Goal: Task Accomplishment & Management: Manage account settings

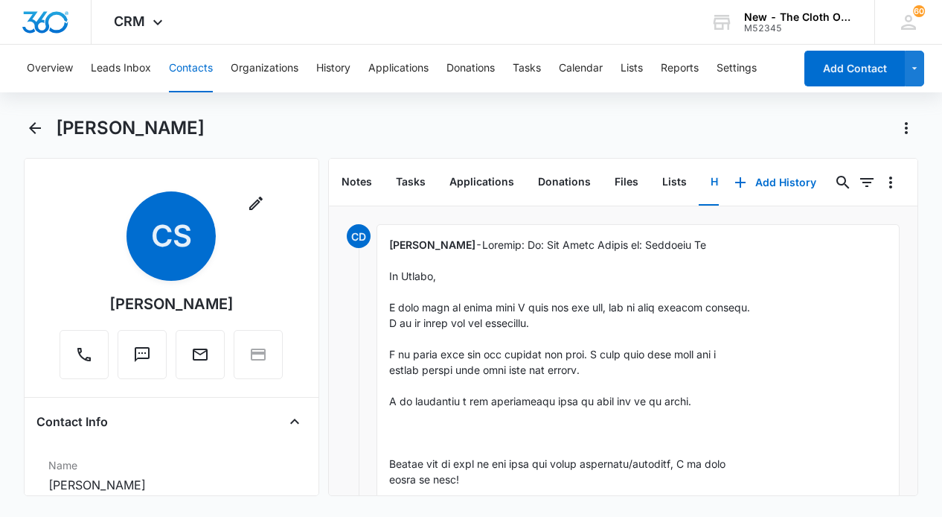
click at [541, 74] on button "Tasks" at bounding box center [527, 69] width 28 height 48
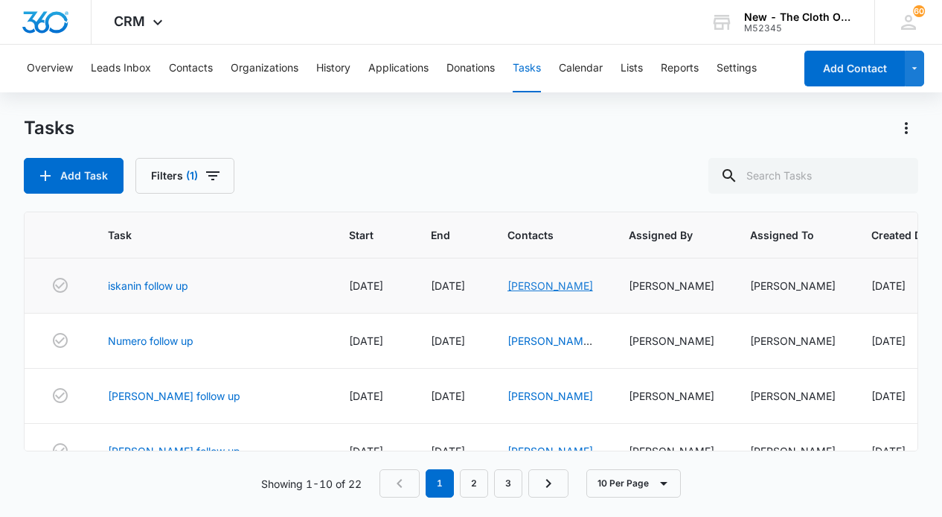
click at [508, 286] on link "Anastasiia Iskanin" at bounding box center [551, 285] width 86 height 13
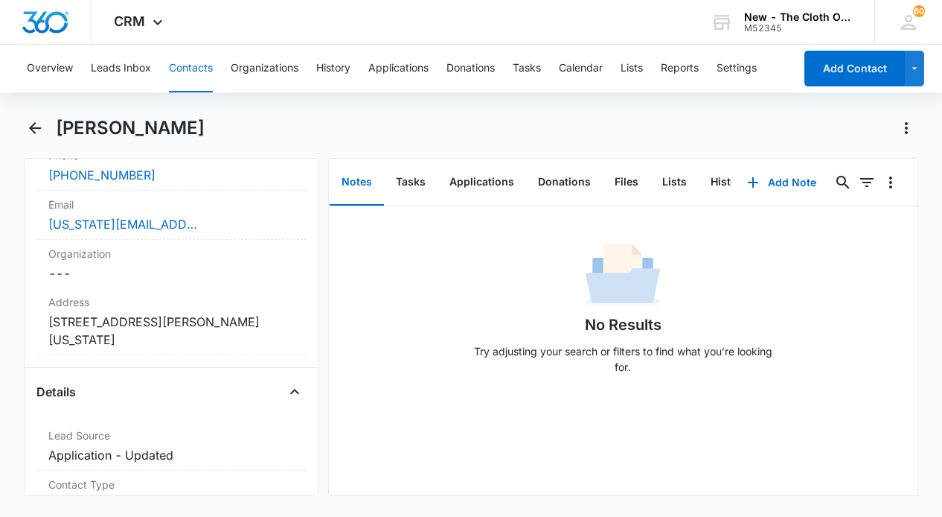
scroll to position [353, 0]
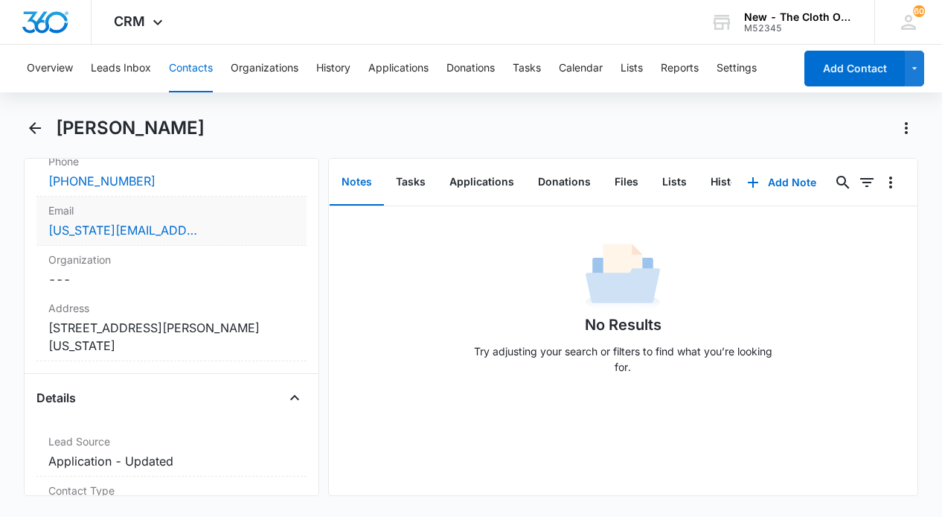
click at [252, 227] on div "tennessee.a2022@gmail.com" at bounding box center [171, 230] width 246 height 18
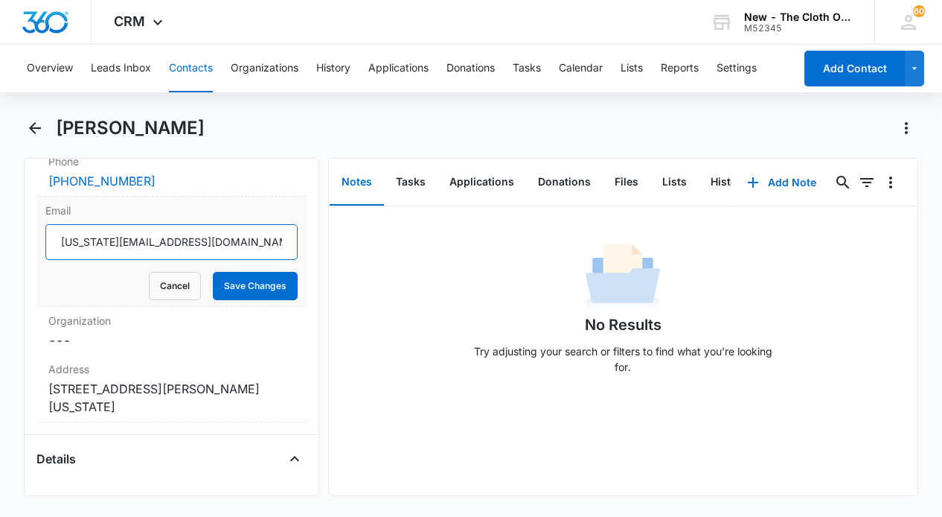
click at [188, 235] on input "tennessee.a2022@gmail.com" at bounding box center [171, 242] width 252 height 36
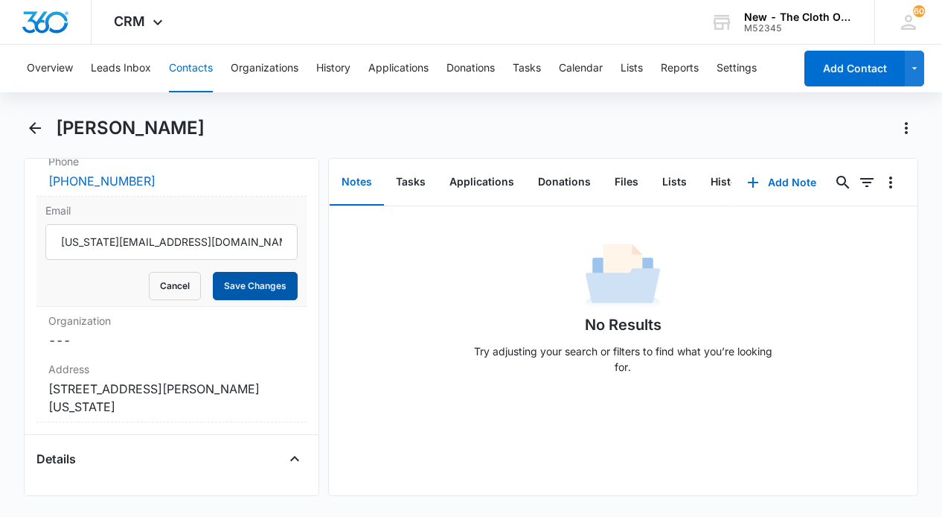
click at [252, 290] on button "Save Changes" at bounding box center [255, 286] width 85 height 28
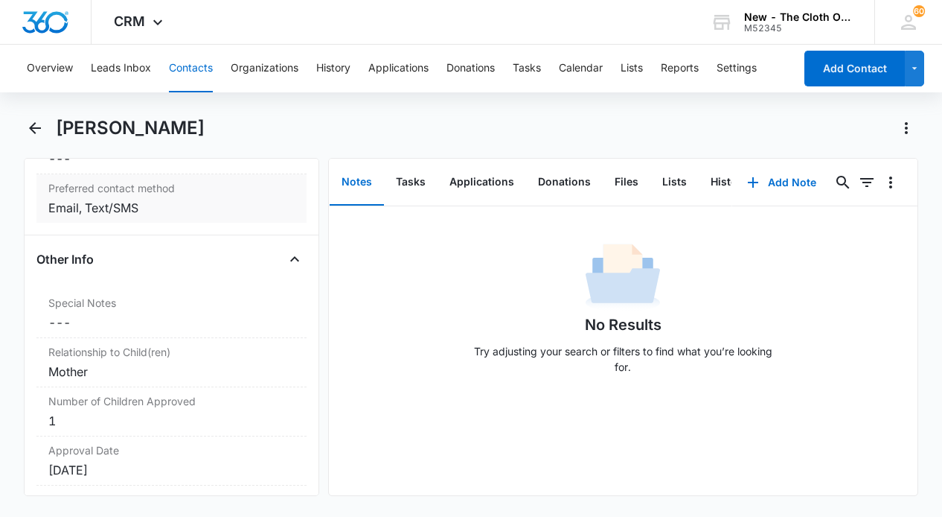
scroll to position [1370, 0]
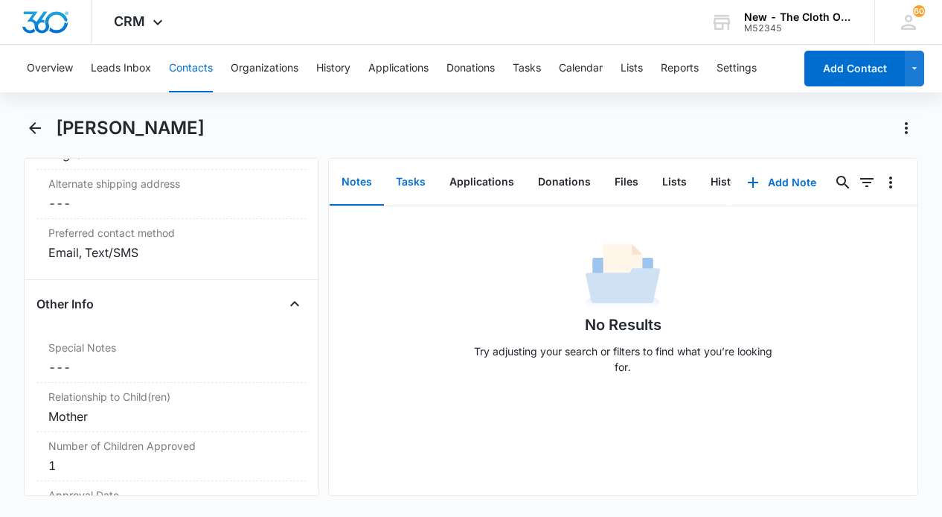
click at [420, 182] on button "Tasks" at bounding box center [411, 182] width 54 height 46
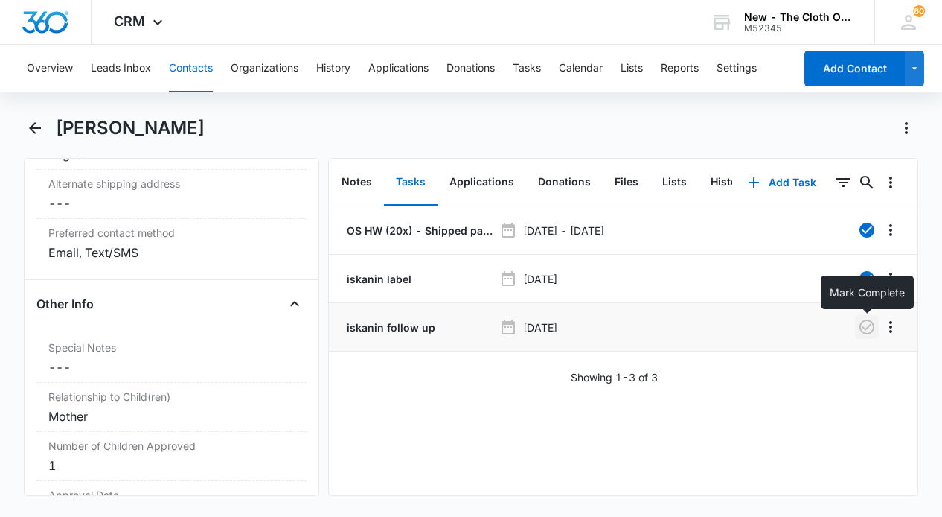
click at [868, 328] on icon "button" at bounding box center [867, 327] width 18 height 18
click at [528, 68] on button "Tasks" at bounding box center [527, 69] width 28 height 48
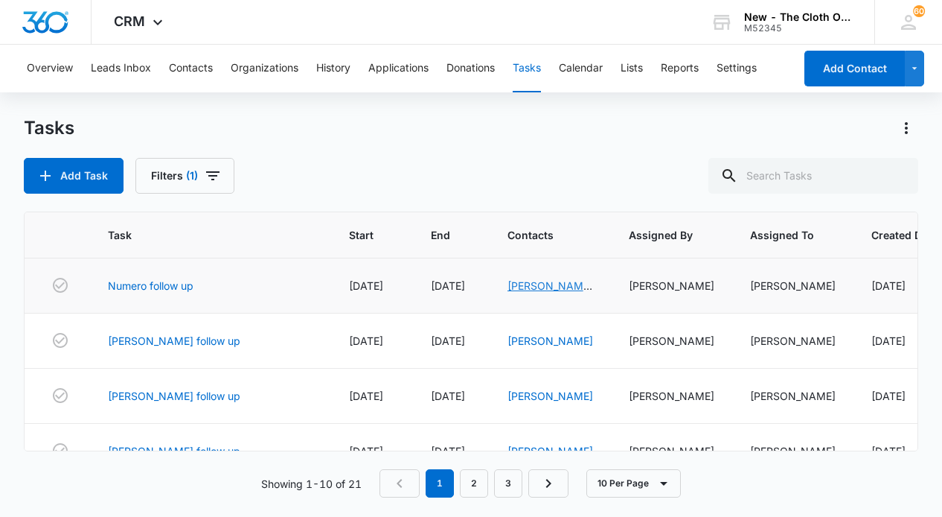
click at [508, 290] on link "Portia Numero" at bounding box center [551, 293] width 86 height 28
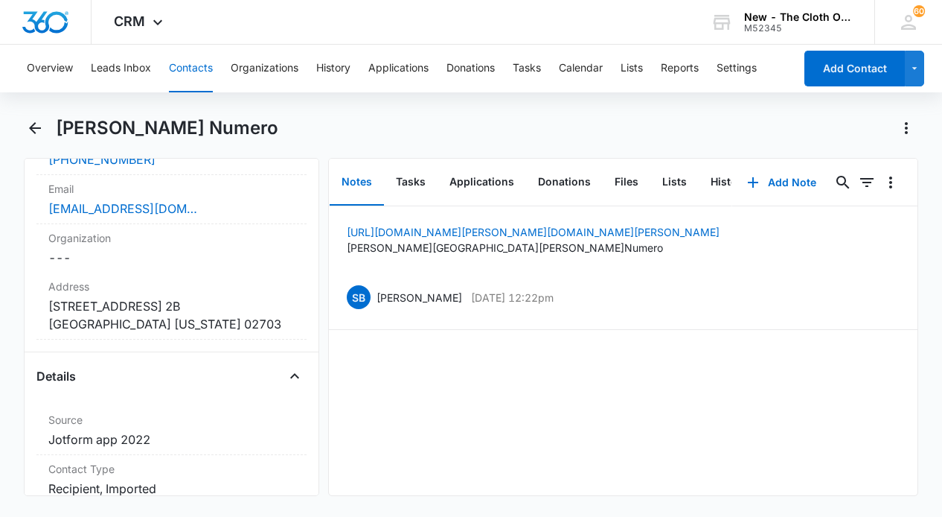
scroll to position [365, 0]
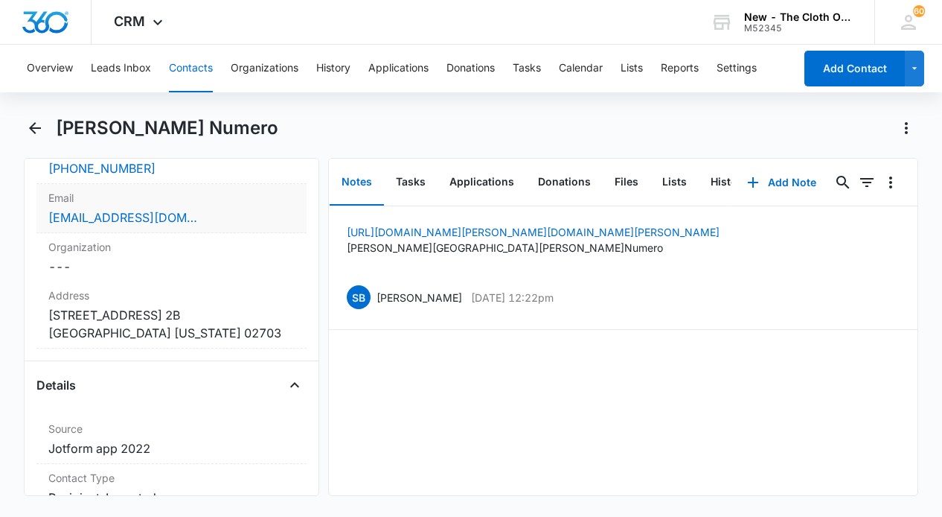
click at [213, 219] on div "portianumero@gmail.com" at bounding box center [171, 217] width 246 height 18
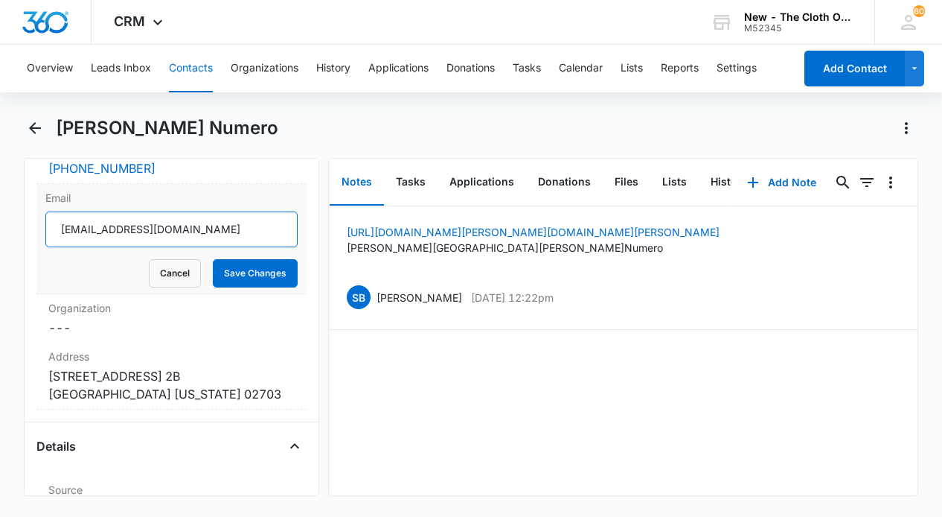
click at [199, 229] on input "portianumero@gmail.com" at bounding box center [171, 229] width 252 height 36
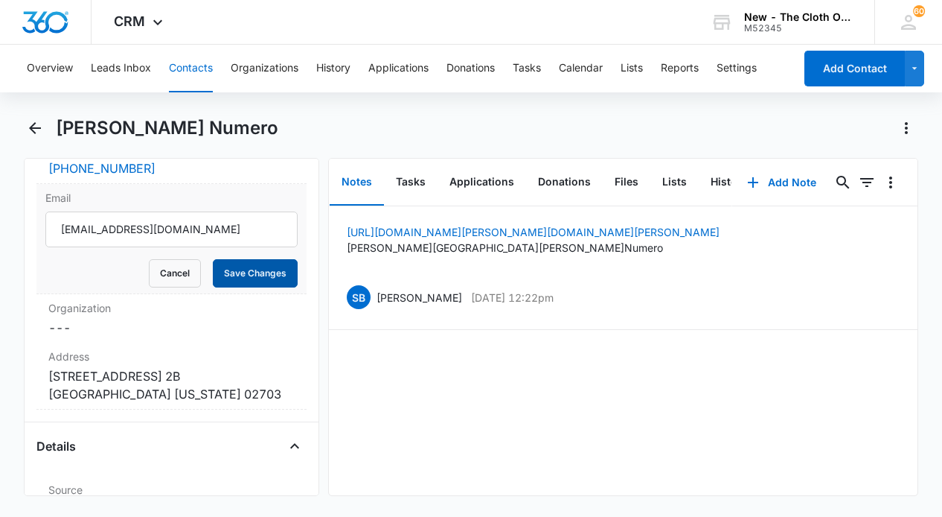
click at [242, 269] on button "Save Changes" at bounding box center [255, 273] width 85 height 28
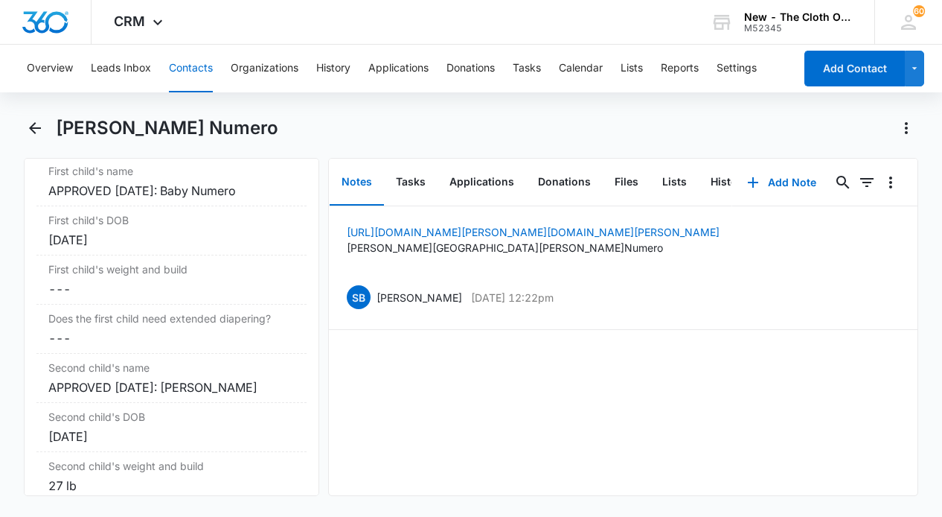
scroll to position [1892, 0]
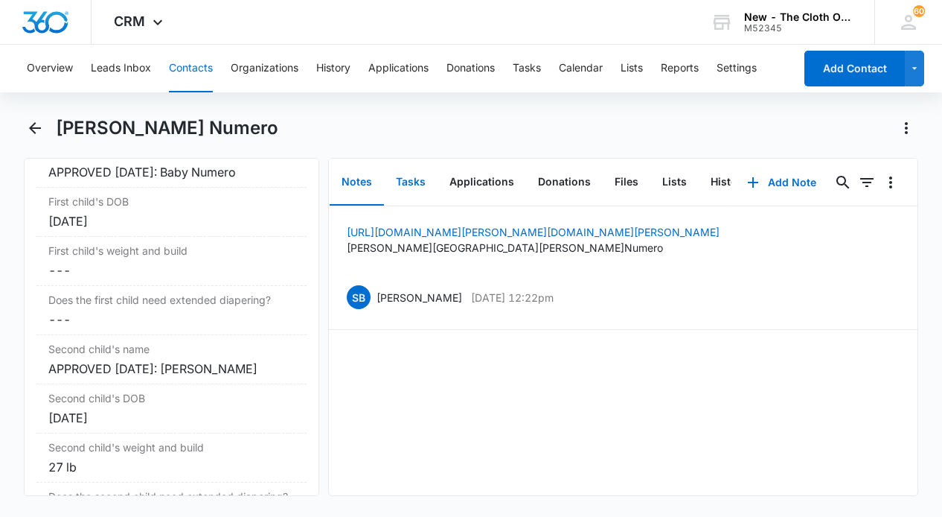
click at [408, 181] on button "Tasks" at bounding box center [411, 182] width 54 height 46
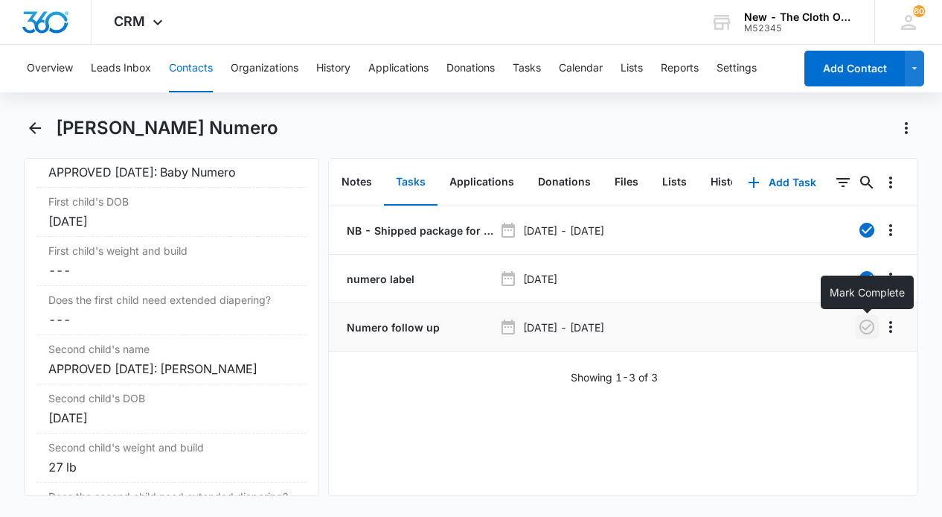
click at [869, 328] on icon "button" at bounding box center [867, 327] width 18 height 18
click at [529, 67] on button "Tasks" at bounding box center [527, 69] width 28 height 48
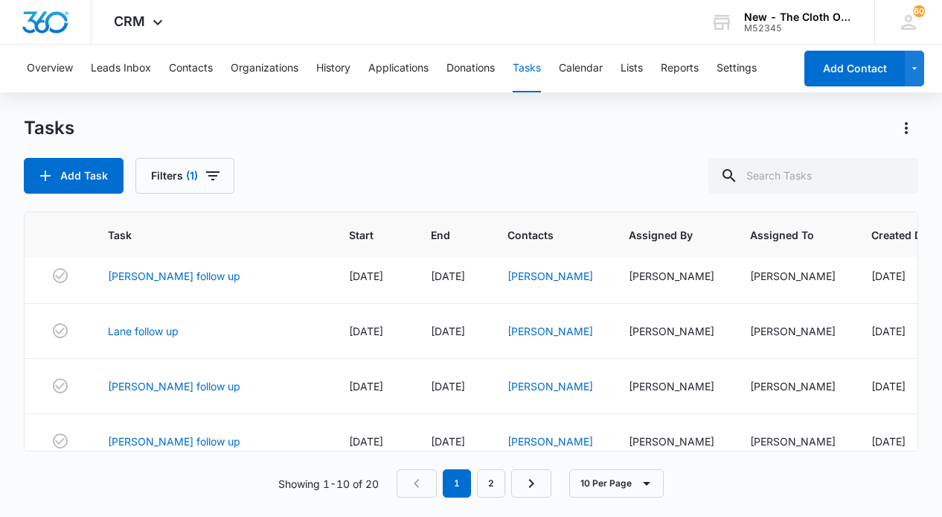
scroll to position [362, 0]
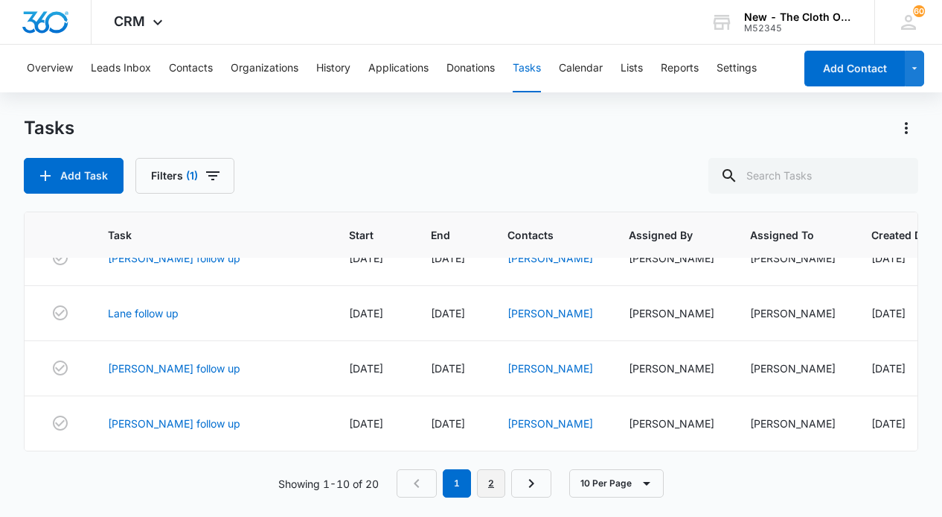
click at [491, 485] on link "2" at bounding box center [491, 483] width 28 height 28
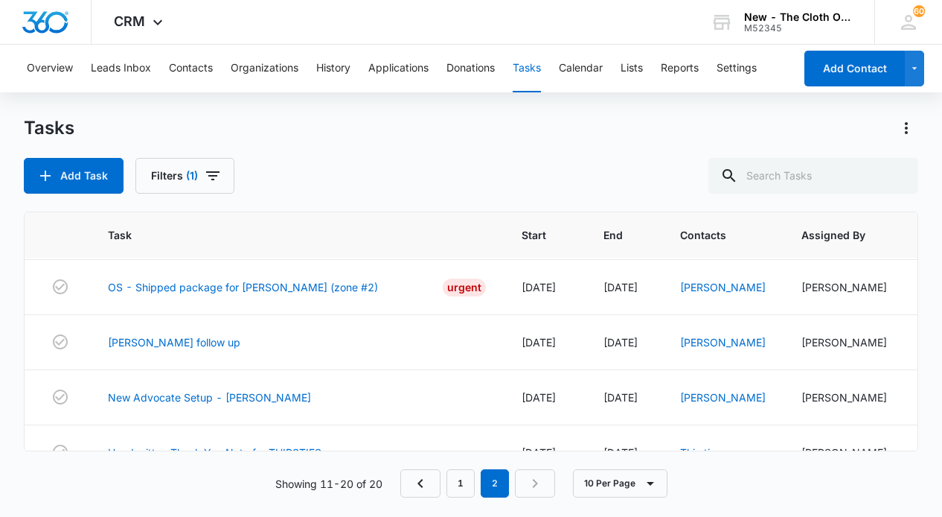
scroll to position [218, 0]
click at [697, 290] on link "[PERSON_NAME]" at bounding box center [723, 287] width 86 height 13
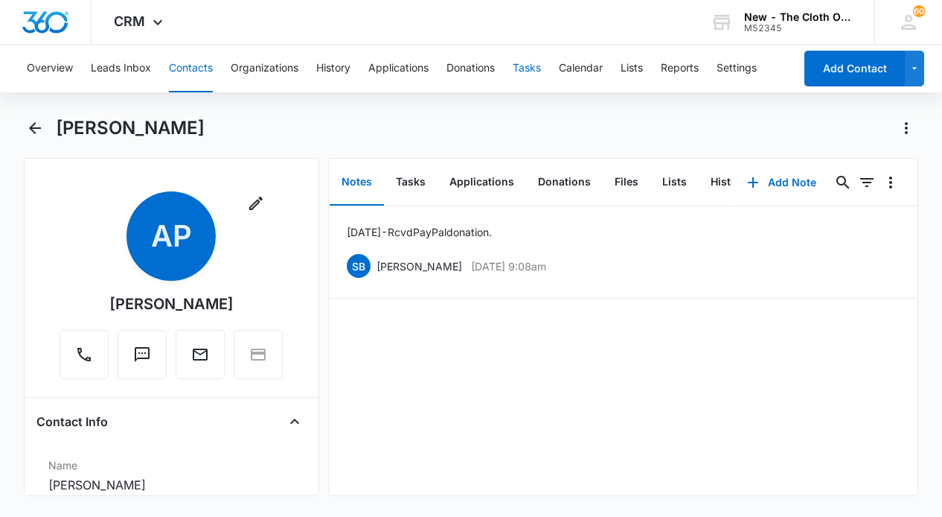
click at [537, 68] on button "Tasks" at bounding box center [527, 69] width 28 height 48
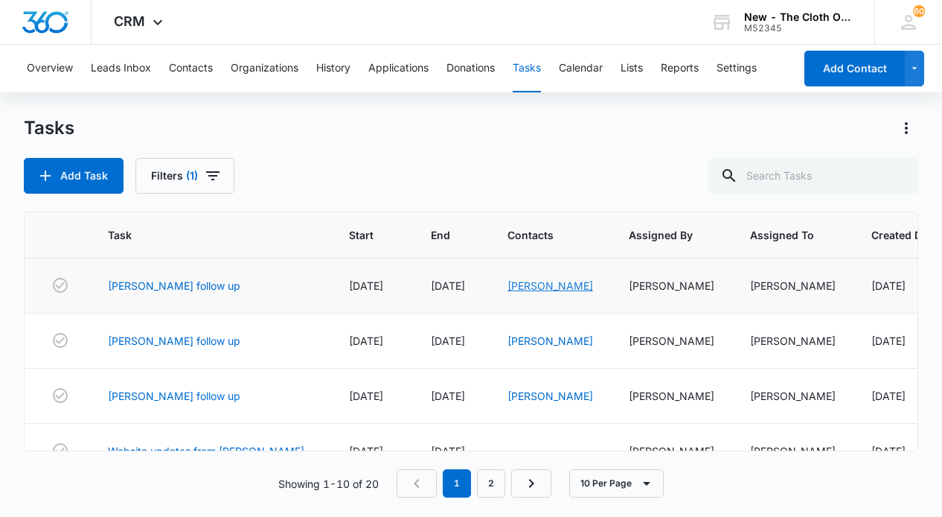
click at [508, 284] on link "Kaylyn Cruz" at bounding box center [551, 285] width 86 height 13
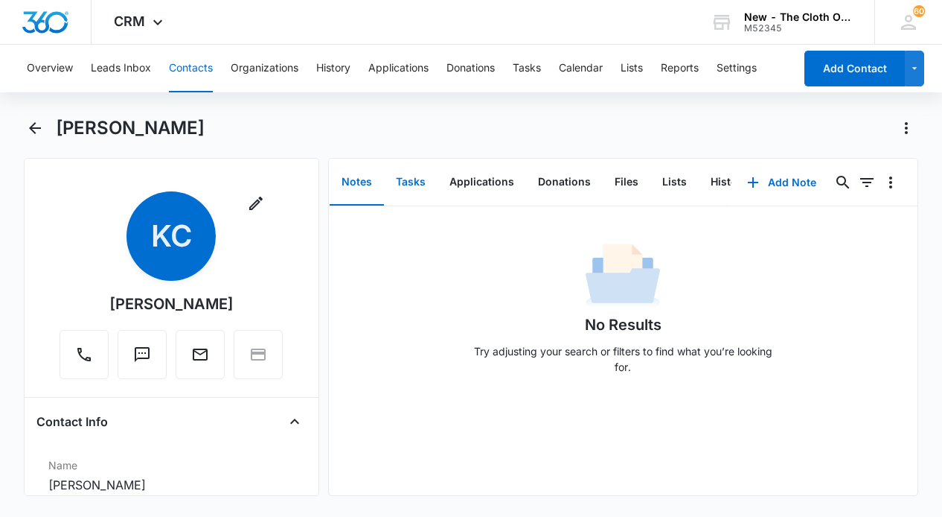
click at [403, 177] on button "Tasks" at bounding box center [411, 182] width 54 height 46
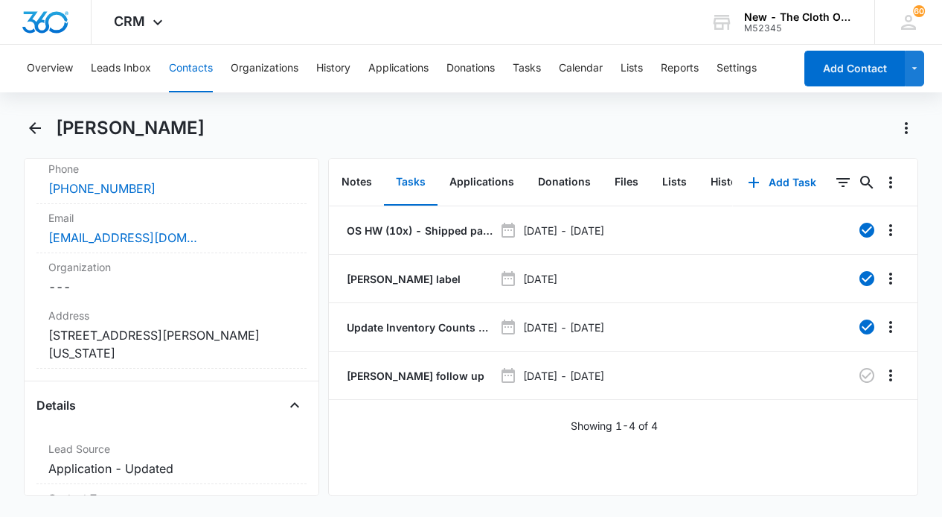
scroll to position [353, 0]
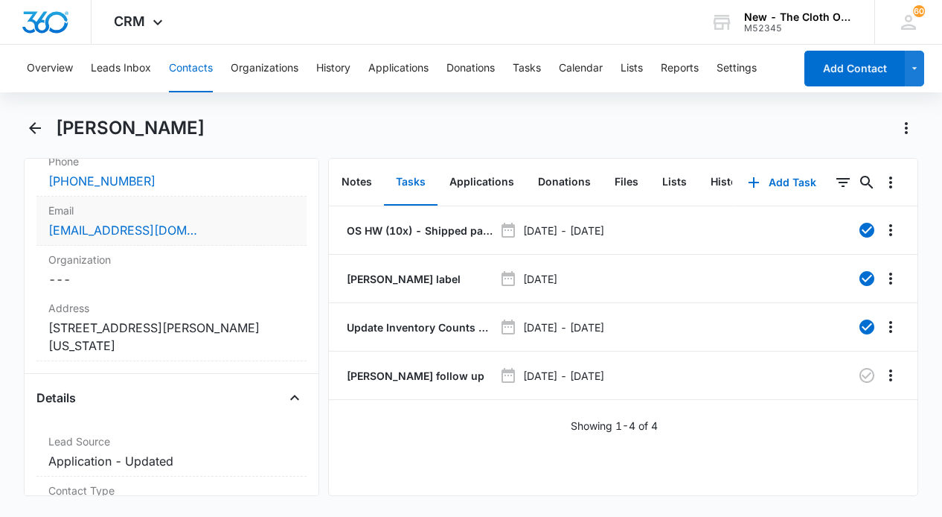
click at [242, 231] on div "kaycruz0981@gmail.com" at bounding box center [171, 230] width 246 height 18
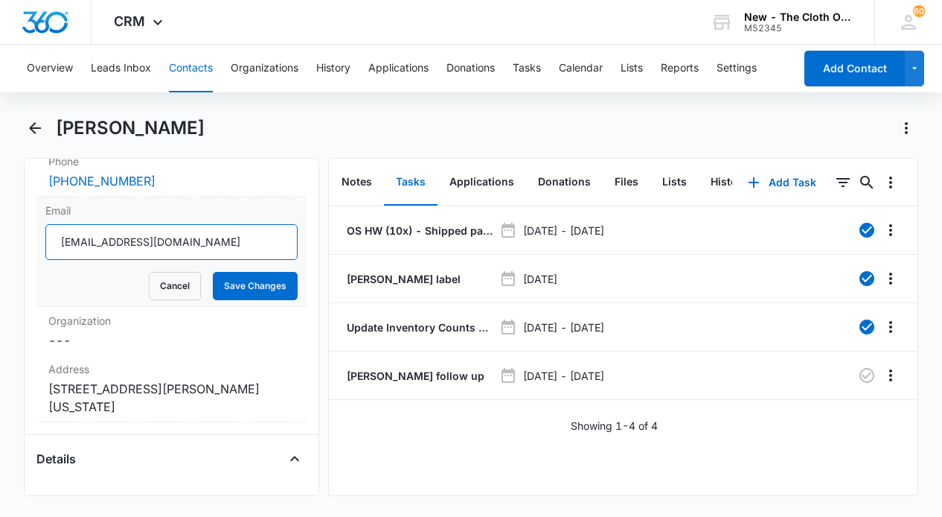
click at [99, 243] on input "kaycruz0981@gmail.com" at bounding box center [171, 242] width 252 height 36
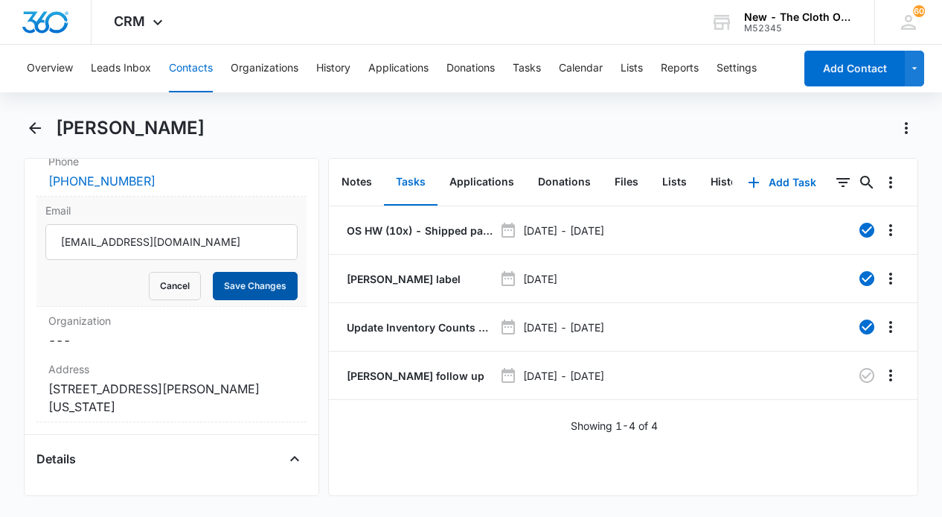
click at [240, 285] on button "Save Changes" at bounding box center [255, 286] width 85 height 28
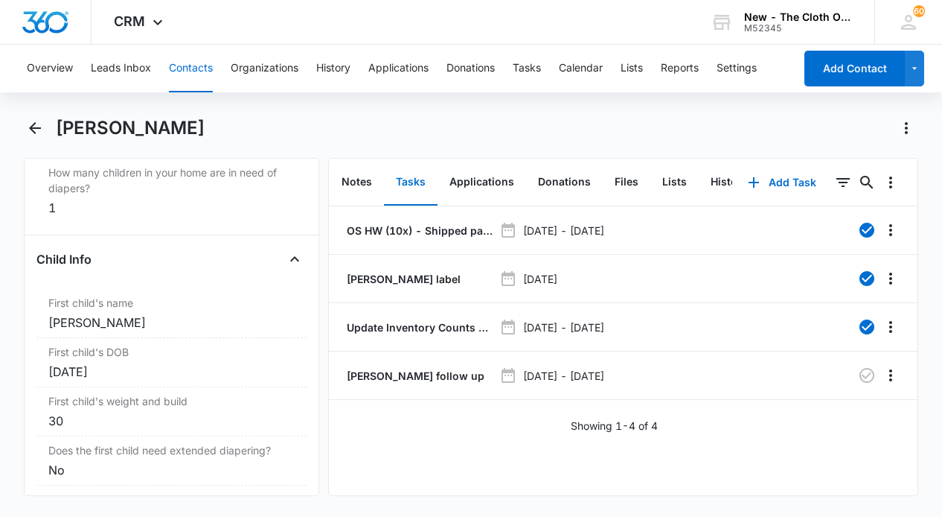
scroll to position [1741, 0]
click at [863, 377] on icon "button" at bounding box center [867, 375] width 18 height 18
click at [529, 70] on button "Tasks" at bounding box center [527, 69] width 28 height 48
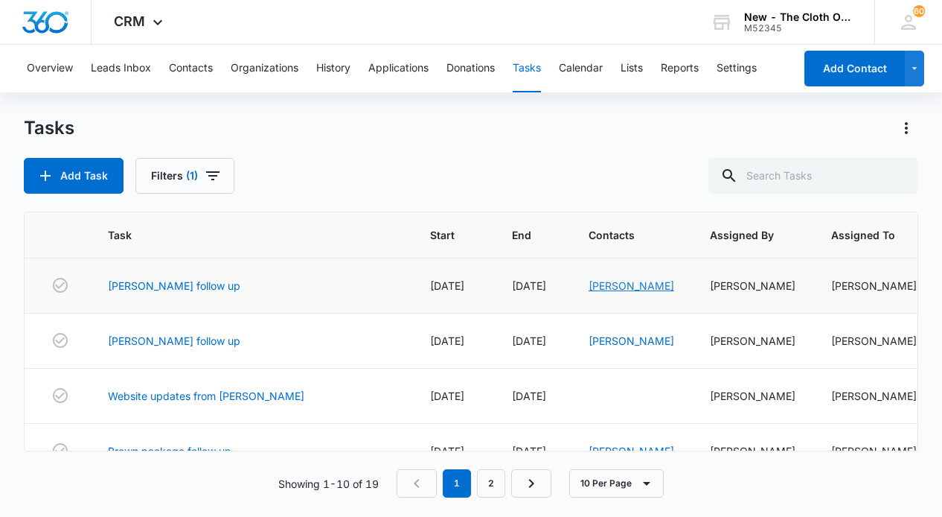
click at [611, 286] on link "Freda Malanyaon" at bounding box center [632, 285] width 86 height 13
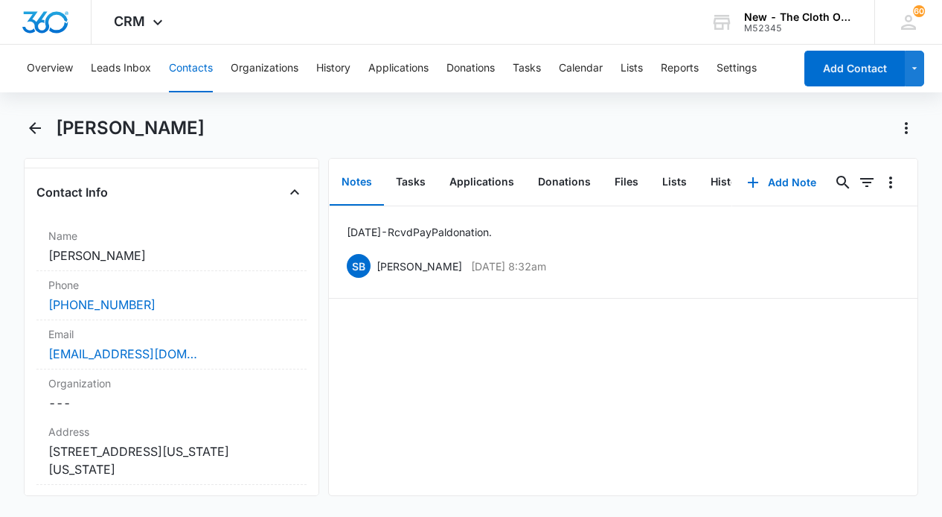
scroll to position [227, 0]
click at [216, 348] on div "fredaQM@gmail.com" at bounding box center [171, 356] width 246 height 18
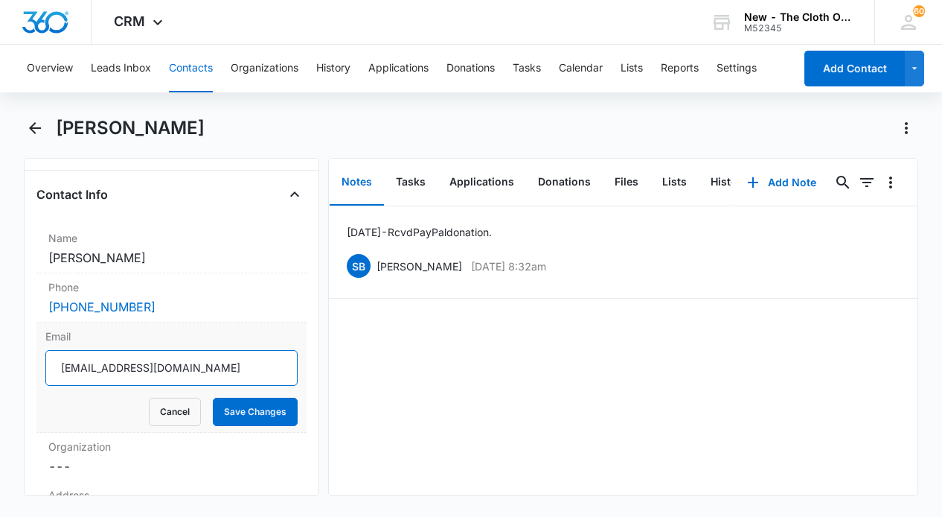
click at [191, 363] on input "fredaQM@gmail.com" at bounding box center [171, 368] width 252 height 36
click at [265, 415] on button "Save Changes" at bounding box center [255, 411] width 85 height 28
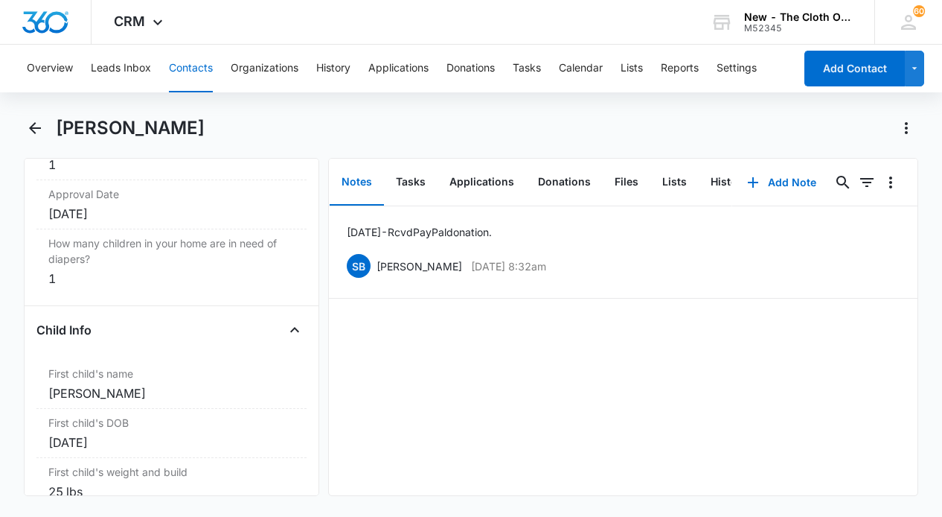
scroll to position [1687, 0]
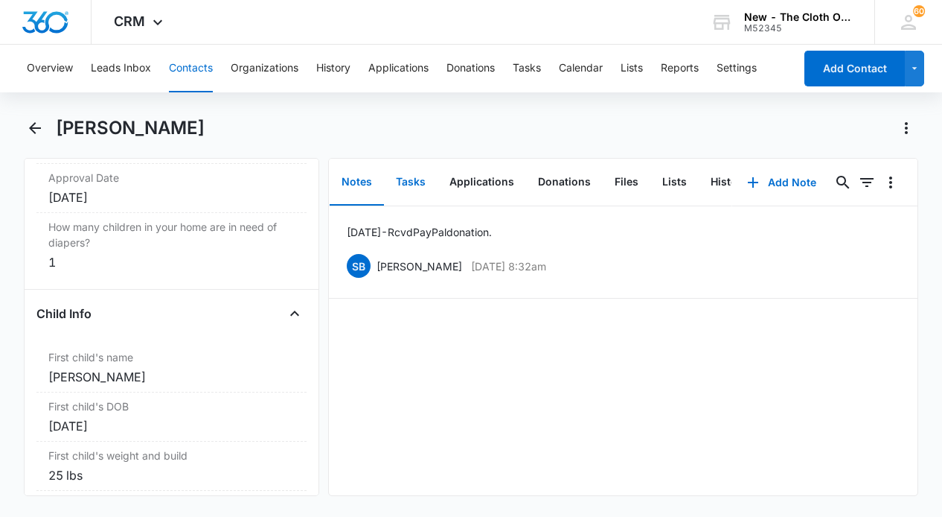
click at [413, 183] on button "Tasks" at bounding box center [411, 182] width 54 height 46
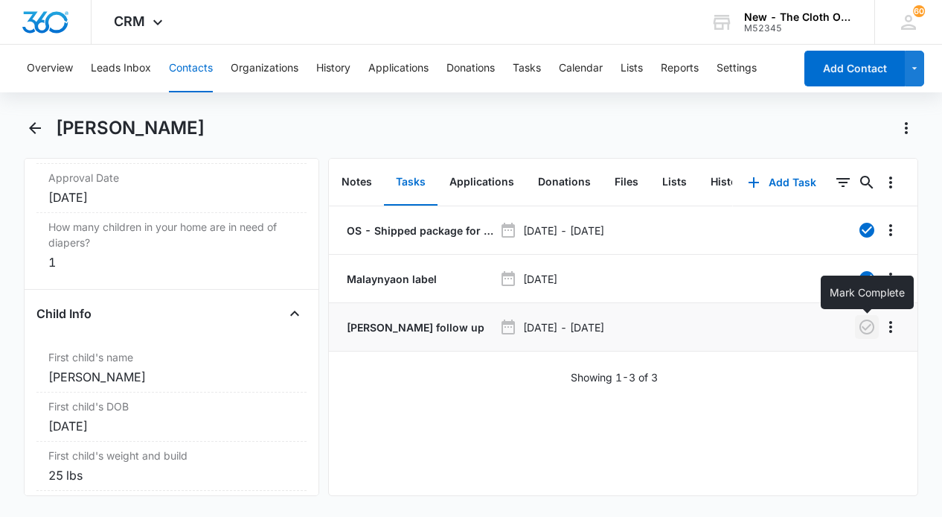
click at [868, 328] on icon "button" at bounding box center [867, 327] width 18 height 18
click at [525, 68] on button "Tasks" at bounding box center [527, 69] width 28 height 48
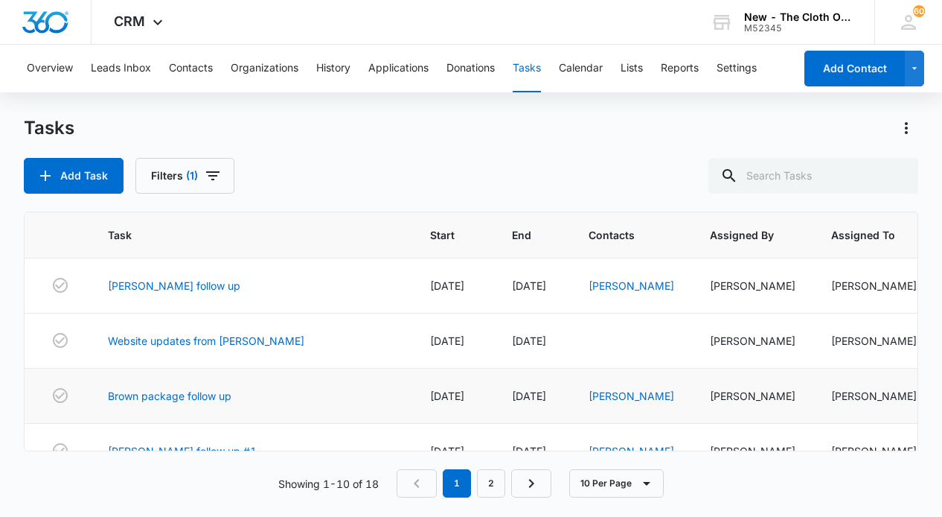
scroll to position [13, 0]
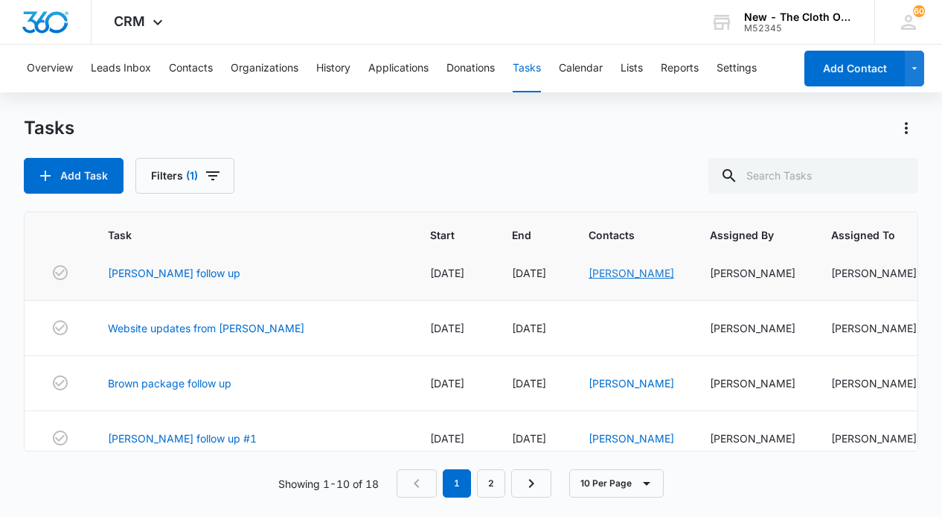
click at [619, 274] on link "Rebecca Moriciano" at bounding box center [632, 272] width 86 height 13
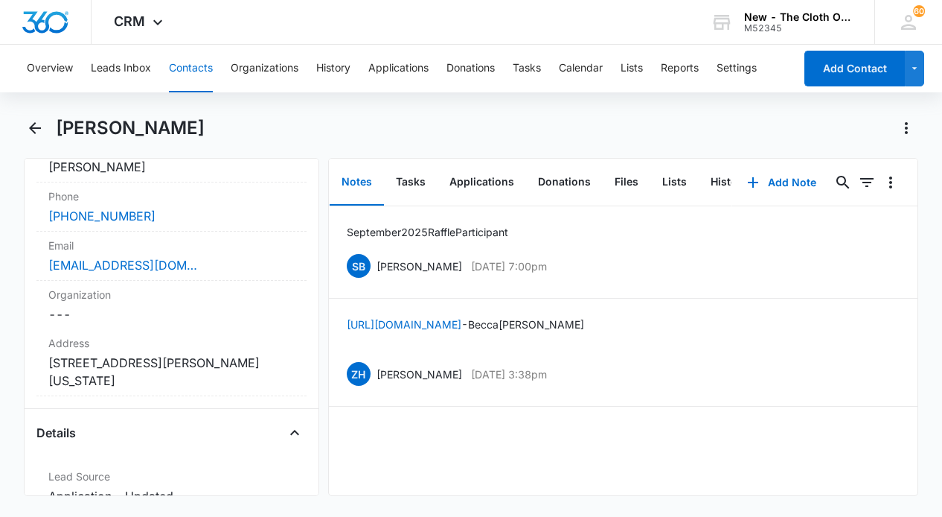
scroll to position [317, 0]
click at [232, 264] on div "rebeccaleemoriciano@yahoo.com" at bounding box center [171, 266] width 246 height 18
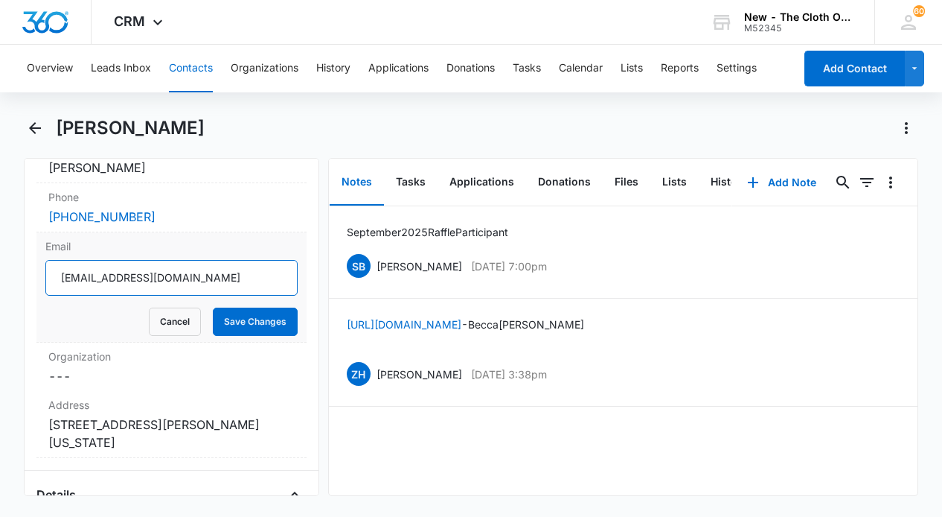
click at [204, 278] on input "rebeccaleemoriciano@yahoo.com" at bounding box center [171, 278] width 252 height 36
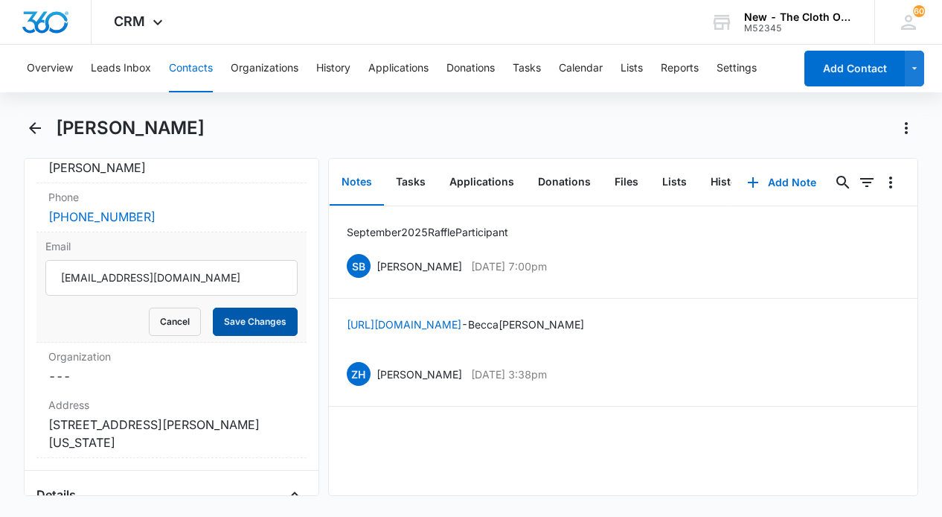
click at [276, 322] on button "Save Changes" at bounding box center [255, 321] width 85 height 28
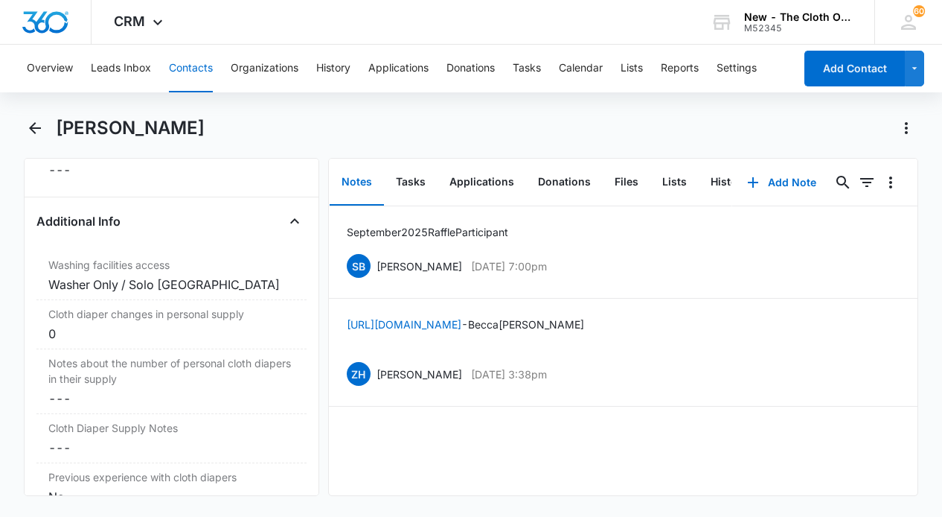
scroll to position [2488, 0]
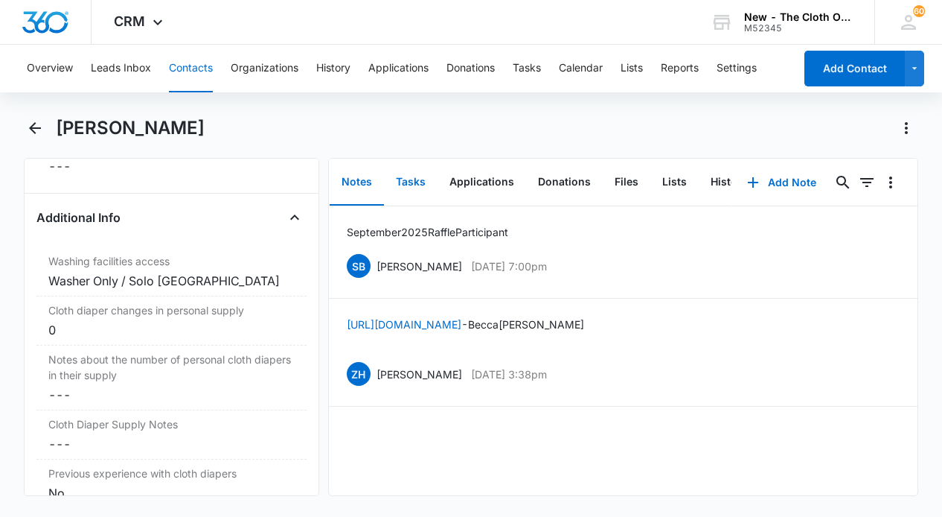
click at [406, 179] on button "Tasks" at bounding box center [411, 182] width 54 height 46
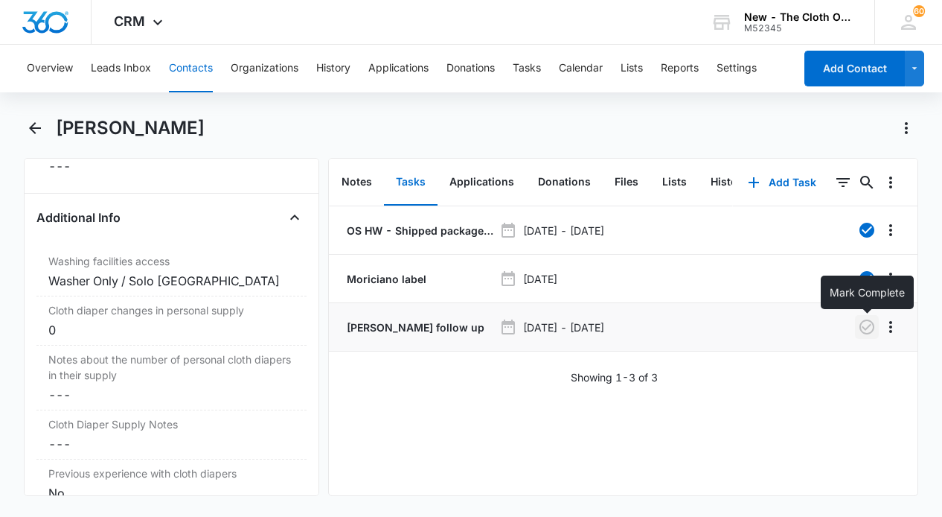
click at [866, 329] on icon "button" at bounding box center [867, 326] width 15 height 15
click at [526, 72] on button "Tasks" at bounding box center [527, 69] width 28 height 48
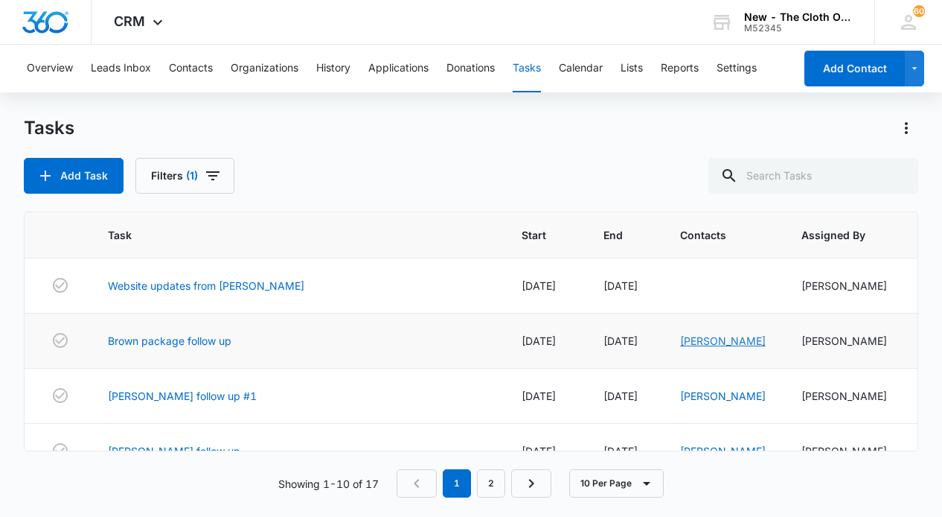
click at [680, 341] on link "Rebecca Brown" at bounding box center [723, 340] width 86 height 13
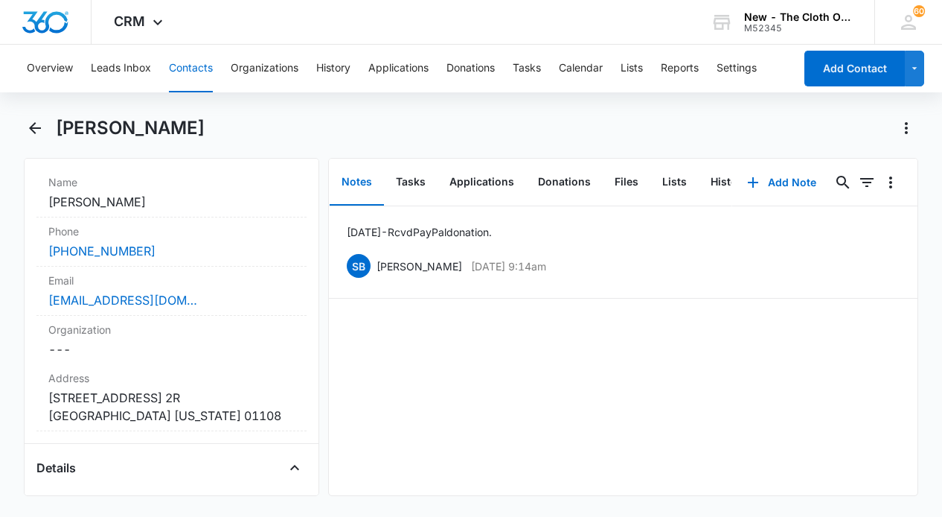
scroll to position [286, 0]
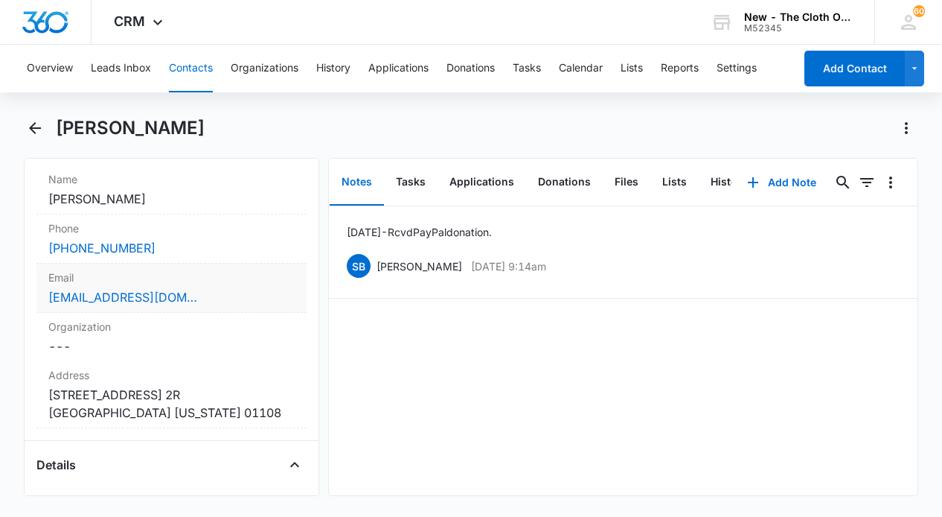
click at [228, 297] on div "msreeby37@yahoo.com" at bounding box center [171, 297] width 246 height 18
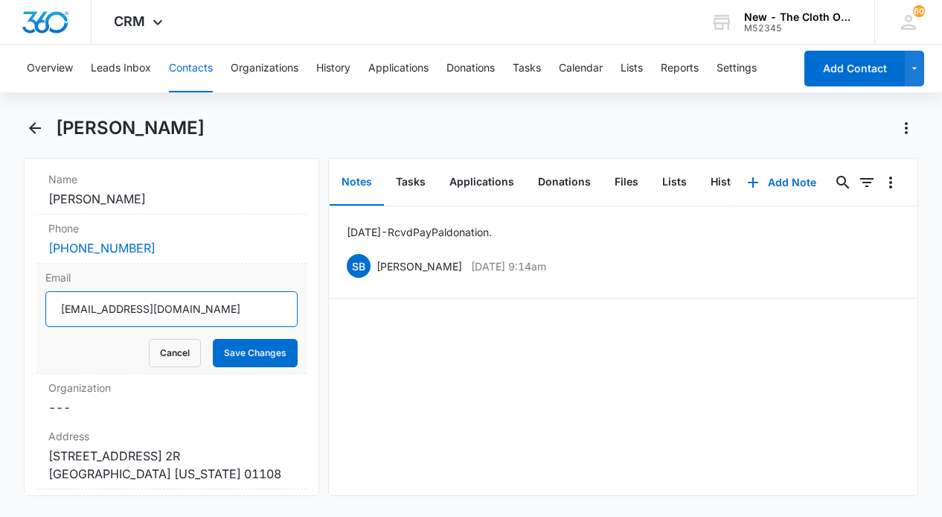
click at [206, 310] on input "msreeby37@yahoo.com" at bounding box center [171, 309] width 252 height 36
click at [234, 357] on button "Save Changes" at bounding box center [255, 353] width 85 height 28
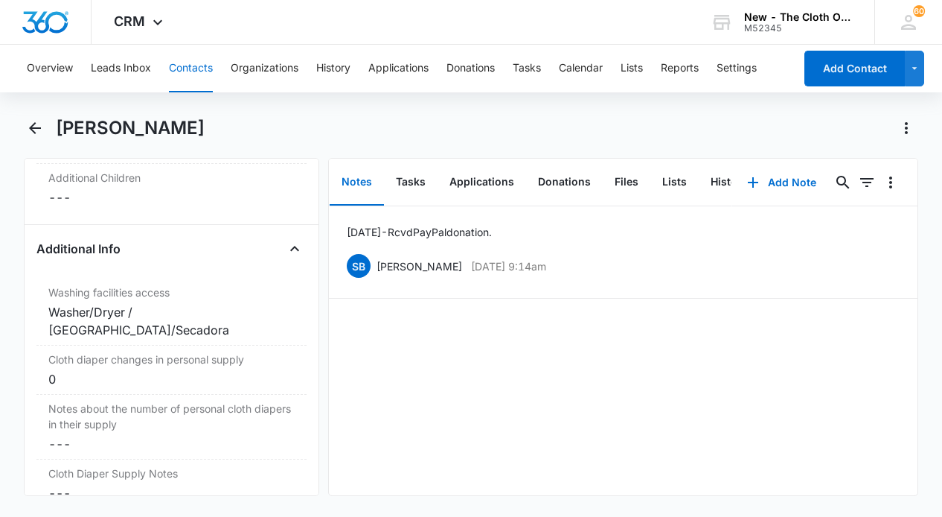
scroll to position [2085, 0]
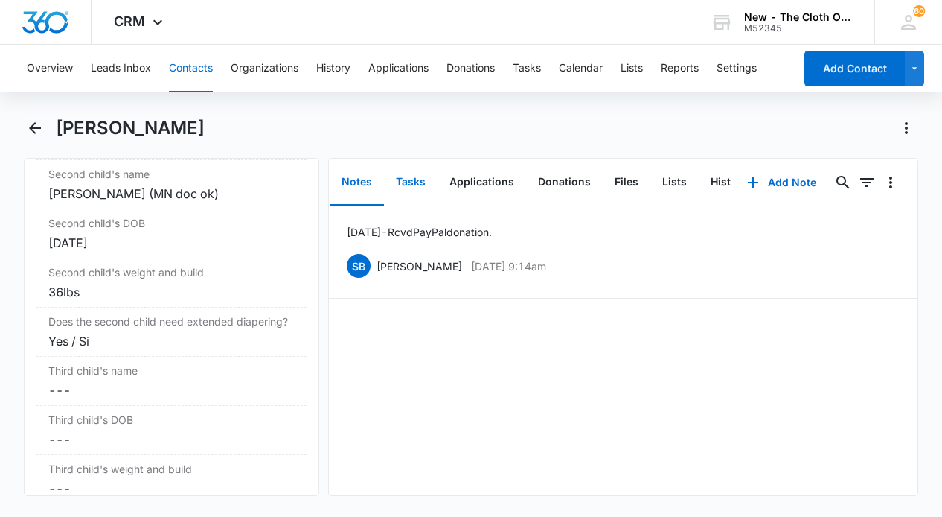
click at [414, 178] on button "Tasks" at bounding box center [411, 182] width 54 height 46
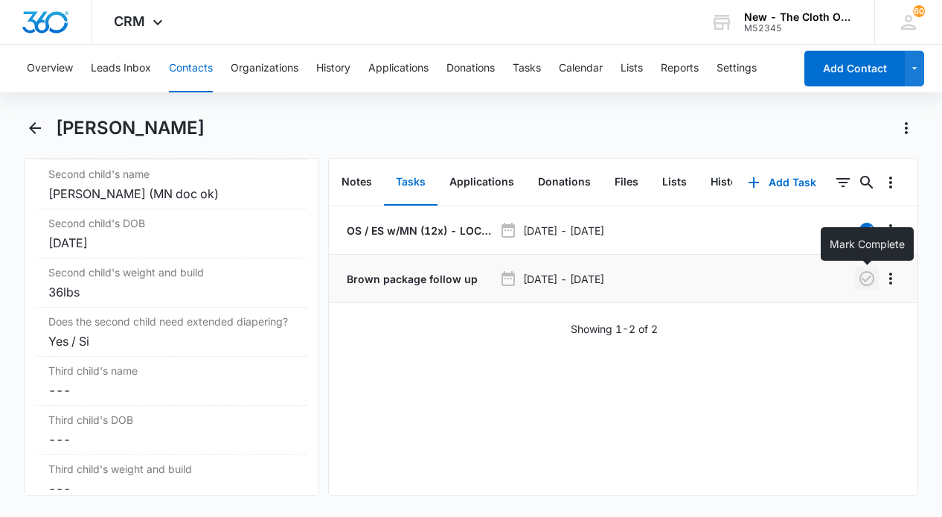
click at [866, 281] on icon "button" at bounding box center [867, 278] width 15 height 15
click at [524, 71] on button "Tasks" at bounding box center [527, 69] width 28 height 48
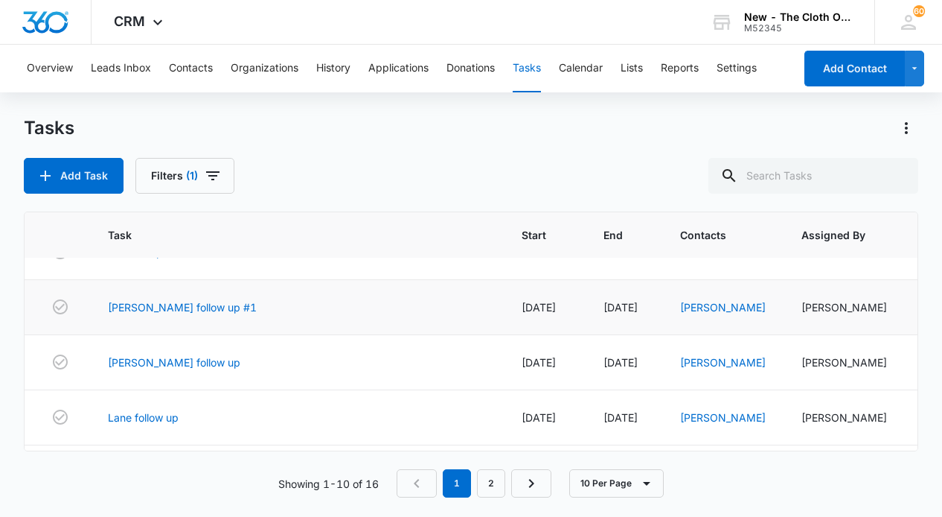
scroll to position [38, 0]
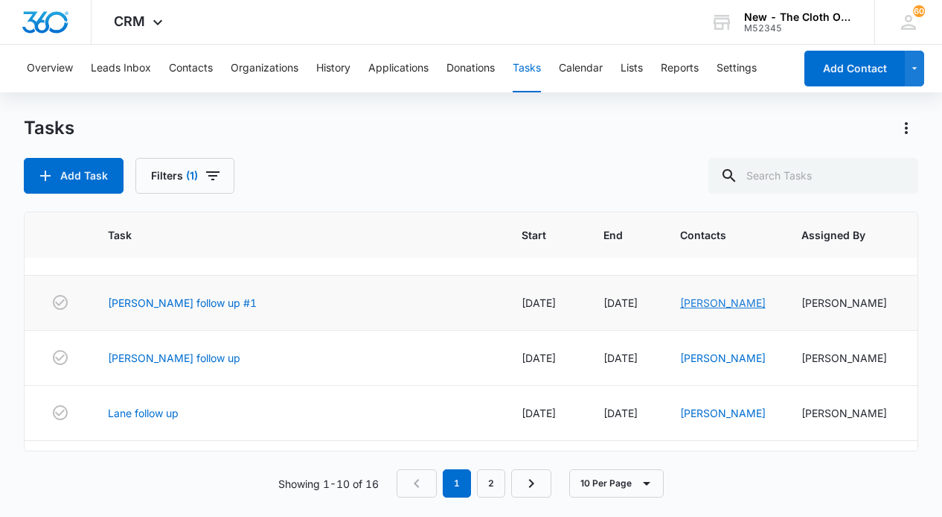
click at [680, 302] on link "[PERSON_NAME]" at bounding box center [723, 302] width 86 height 13
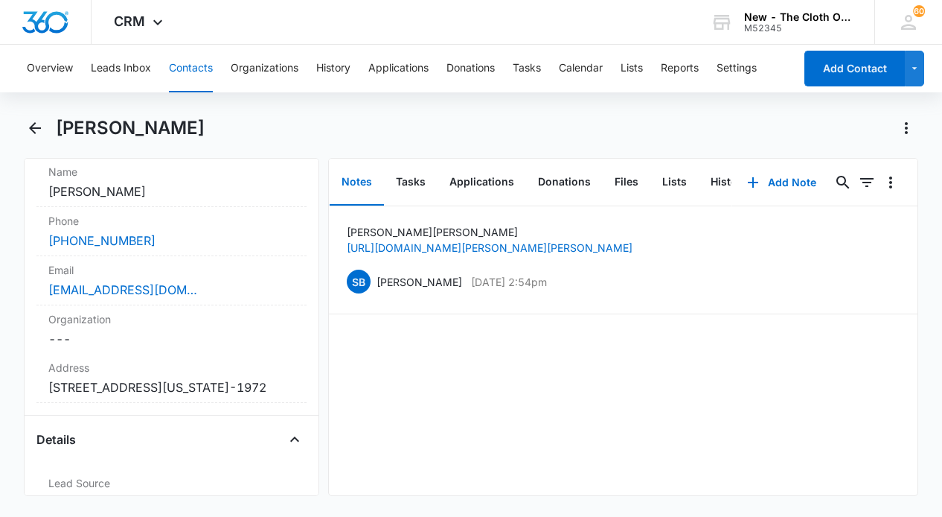
scroll to position [299, 0]
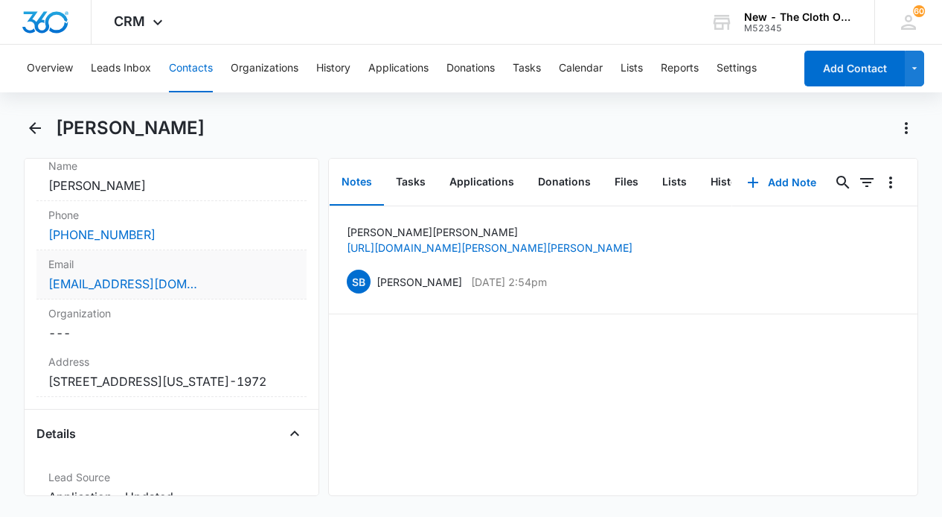
click at [255, 284] on div "mari20mallette@gmail.com" at bounding box center [171, 284] width 246 height 18
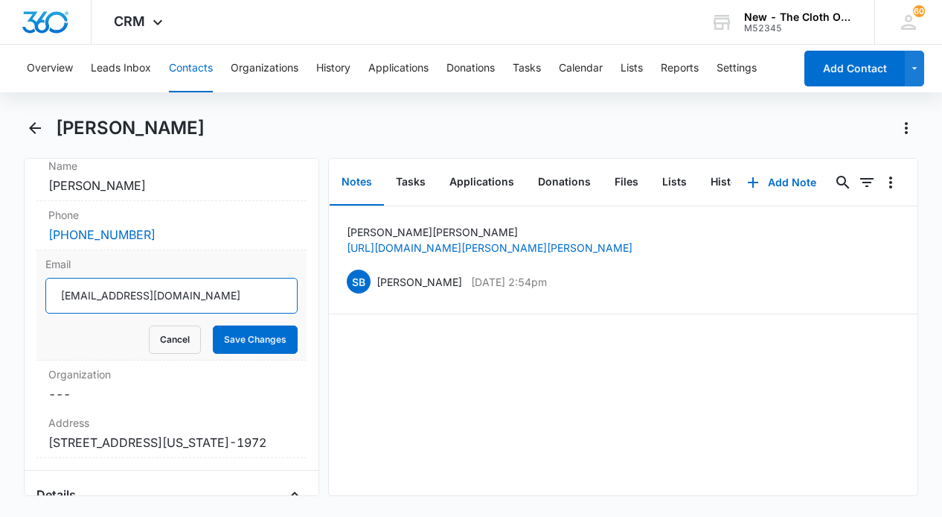
click at [192, 295] on input "mari20mallette@gmail.com" at bounding box center [171, 296] width 252 height 36
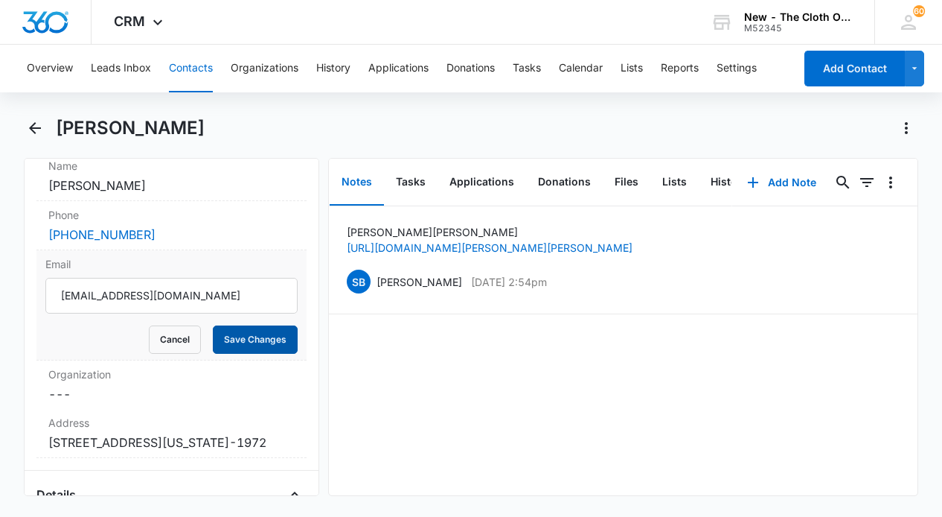
click at [255, 340] on button "Save Changes" at bounding box center [255, 339] width 85 height 28
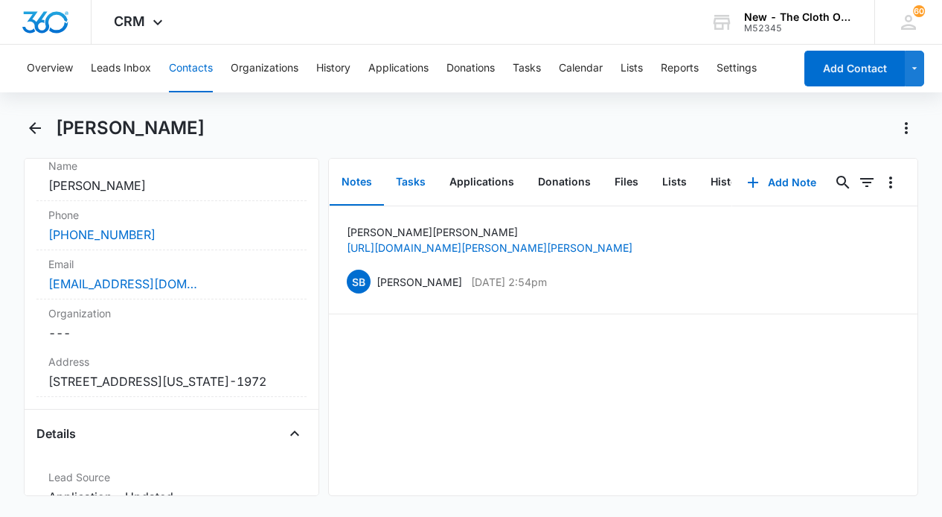
click at [410, 179] on button "Tasks" at bounding box center [411, 182] width 54 height 46
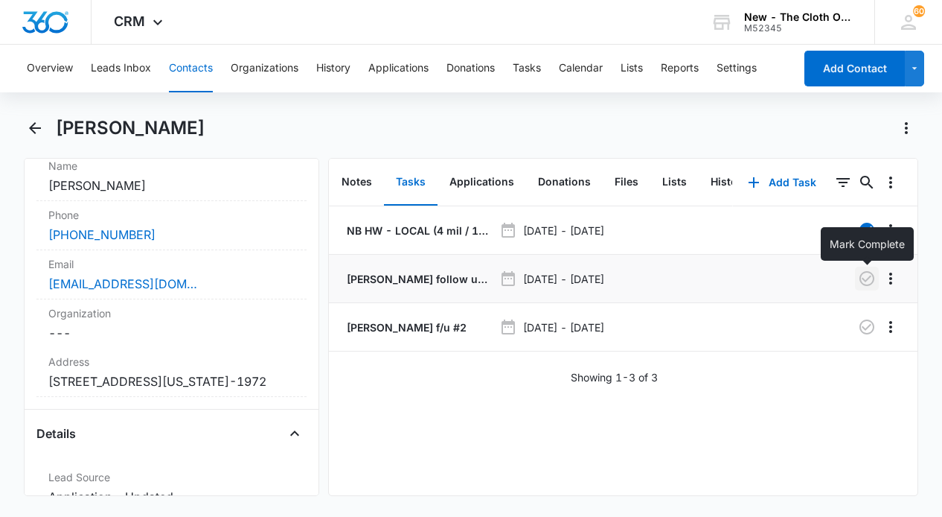
click at [869, 277] on icon "button" at bounding box center [867, 278] width 15 height 15
click at [382, 275] on p "Mallett follow up #1" at bounding box center [419, 279] width 150 height 16
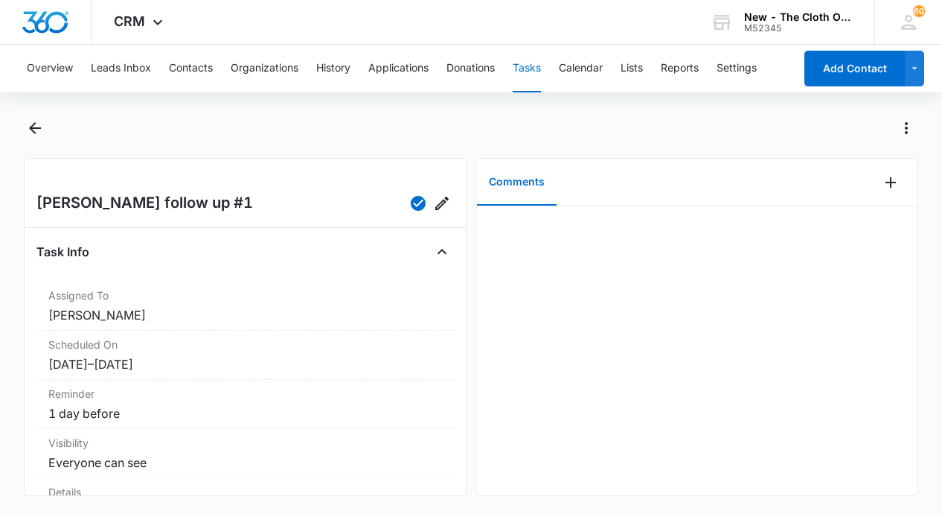
click at [528, 68] on button "Tasks" at bounding box center [527, 69] width 28 height 48
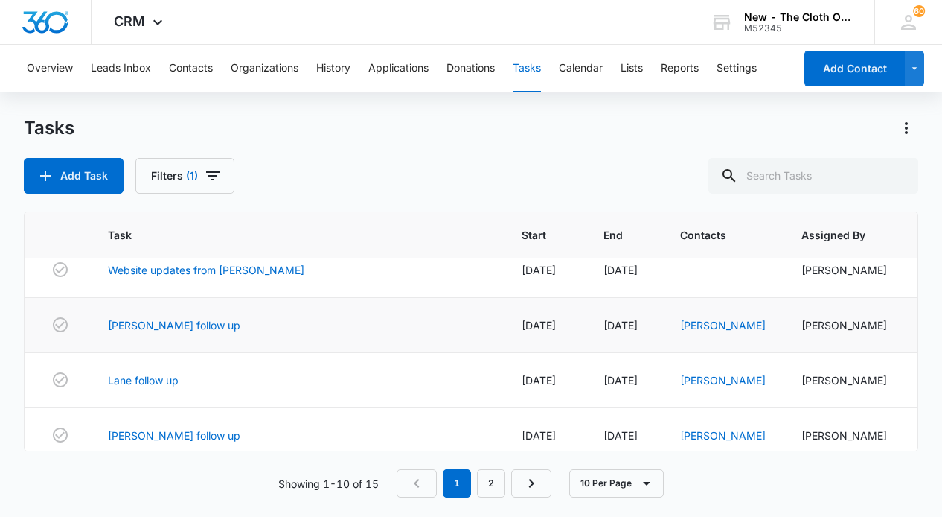
scroll to position [19, 0]
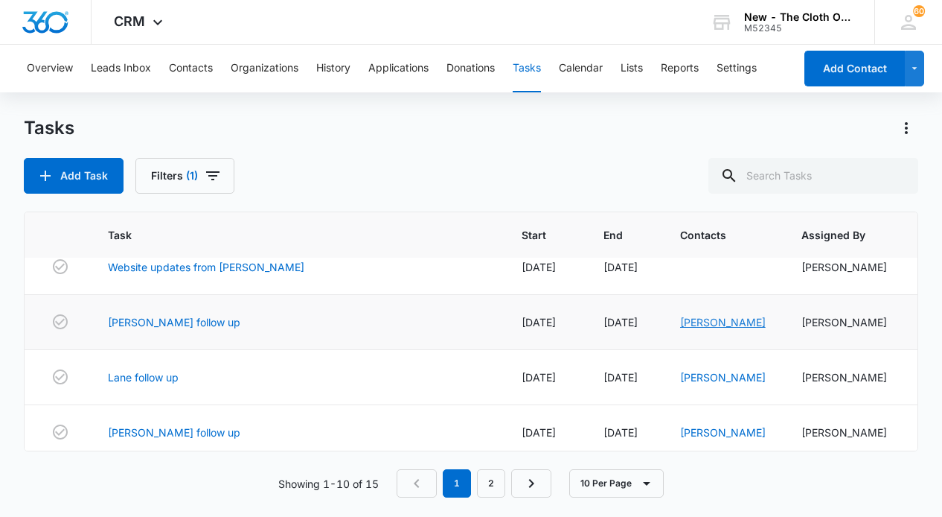
click at [680, 320] on link "Janeisy Abreu" at bounding box center [723, 322] width 86 height 13
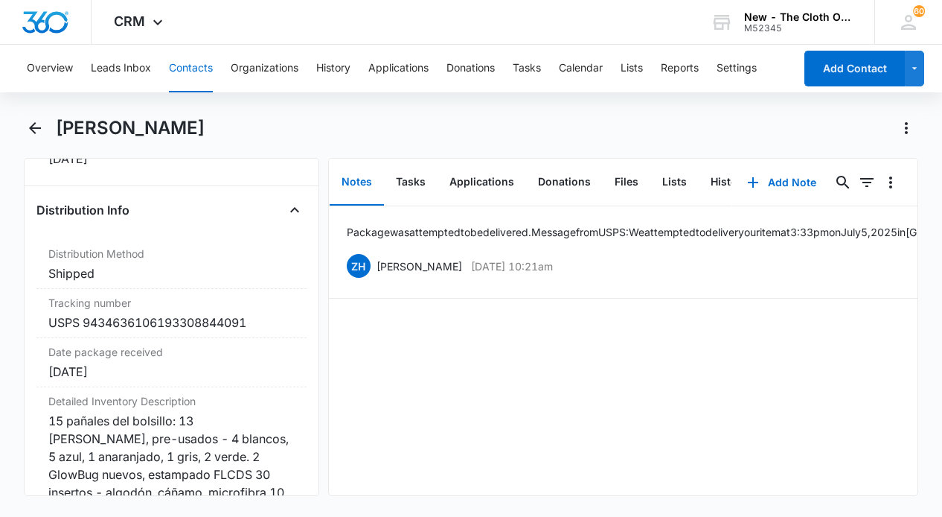
scroll to position [3499, 0]
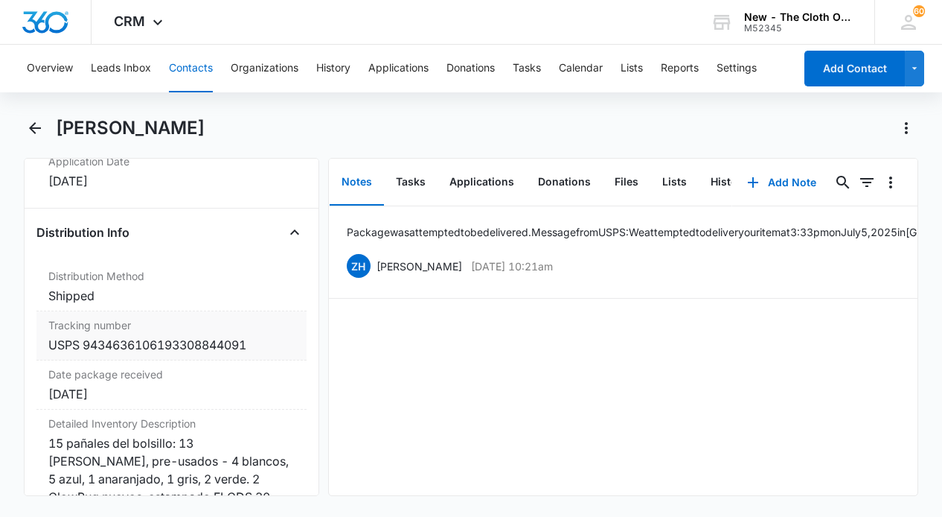
click at [179, 344] on div "USPS 9434636106193308844091" at bounding box center [171, 345] width 246 height 18
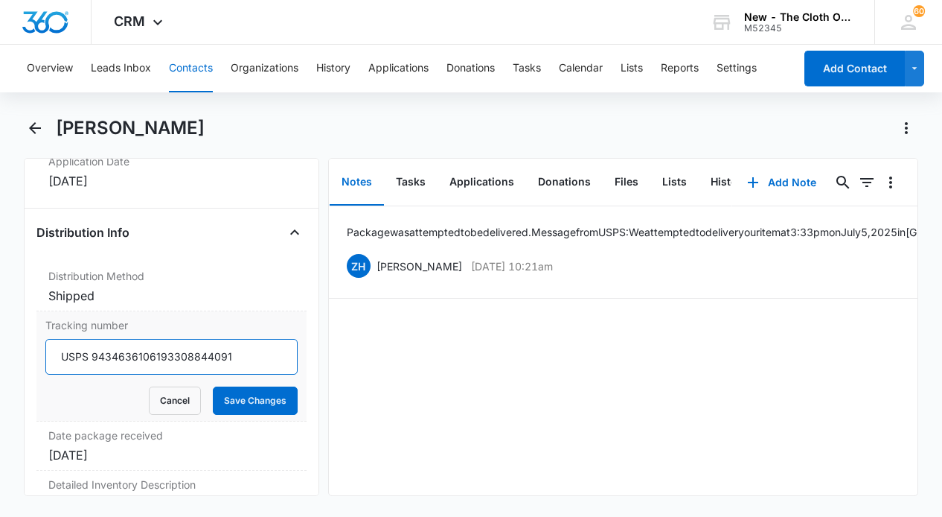
drag, startPoint x: 253, startPoint y: 362, endPoint x: 92, endPoint y: 364, distance: 161.5
click at [92, 364] on input "USPS 9434636106193308844091" at bounding box center [171, 357] width 252 height 36
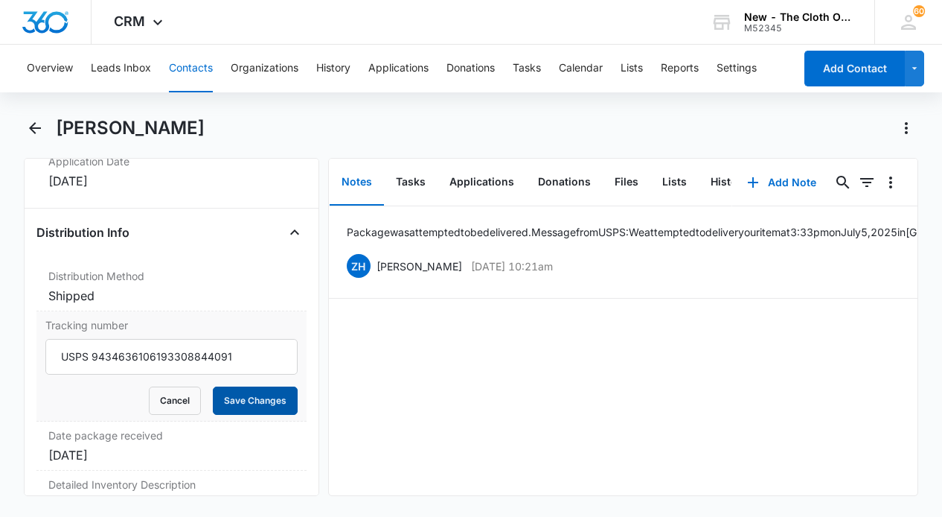
click at [238, 408] on button "Save Changes" at bounding box center [255, 400] width 85 height 28
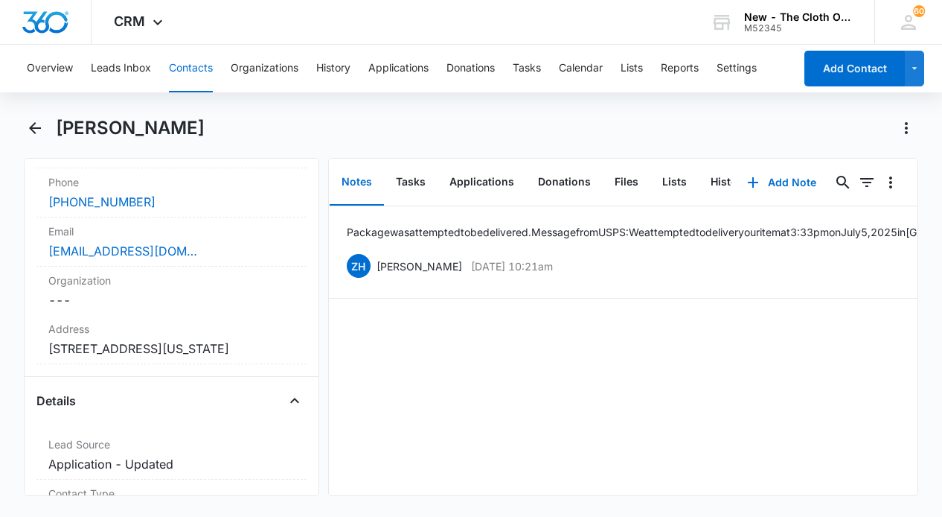
scroll to position [317, 0]
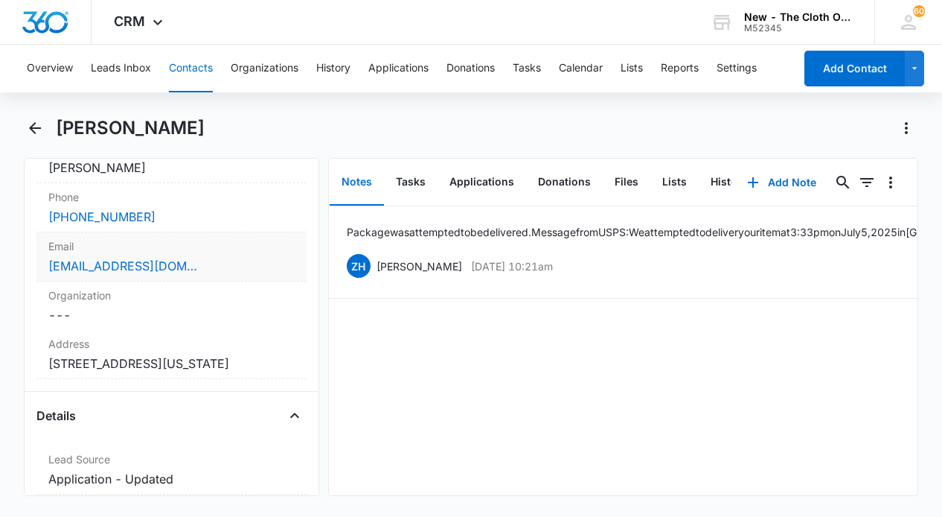
click at [240, 261] on div "abreuaquinojaneisy@gmail.com" at bounding box center [171, 266] width 246 height 18
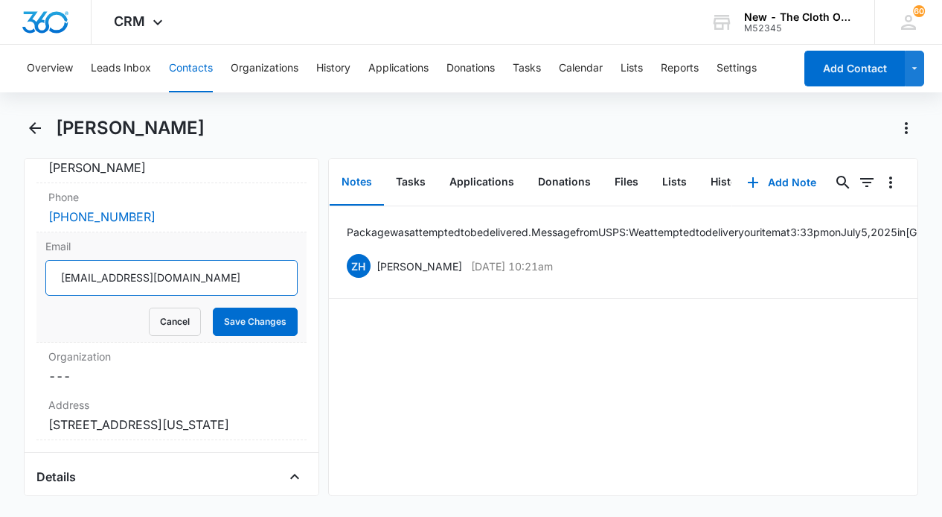
click at [138, 278] on input "abreuaquinojaneisy@gmail.com" at bounding box center [171, 278] width 252 height 36
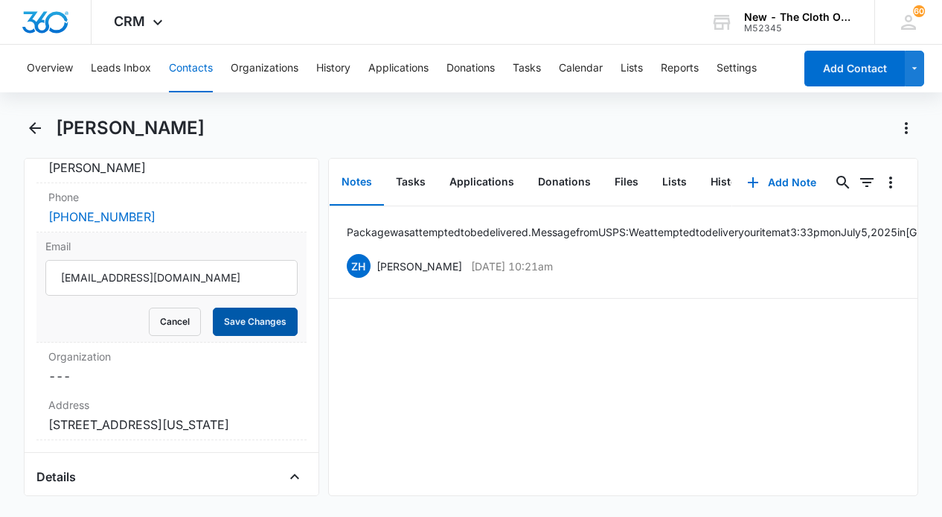
click at [254, 319] on button "Save Changes" at bounding box center [255, 321] width 85 height 28
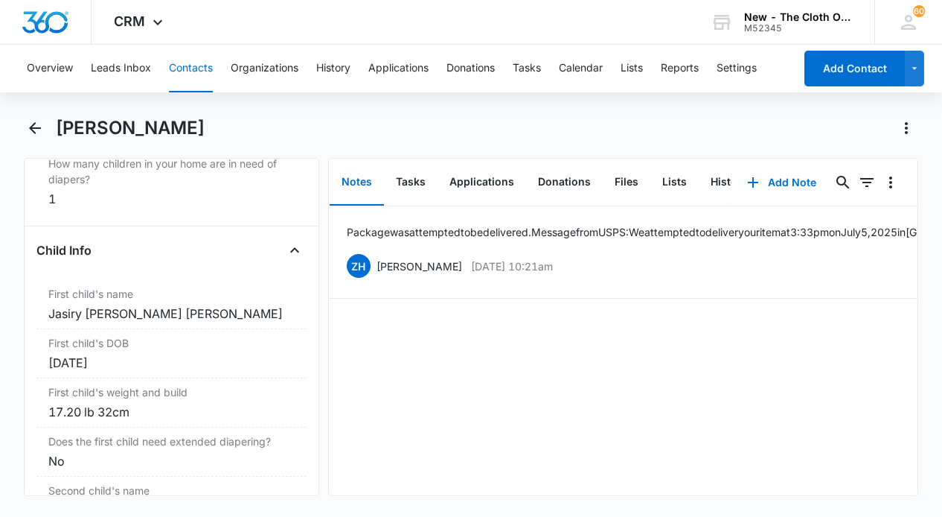
scroll to position [1734, 0]
click at [411, 186] on button "Tasks" at bounding box center [411, 182] width 54 height 46
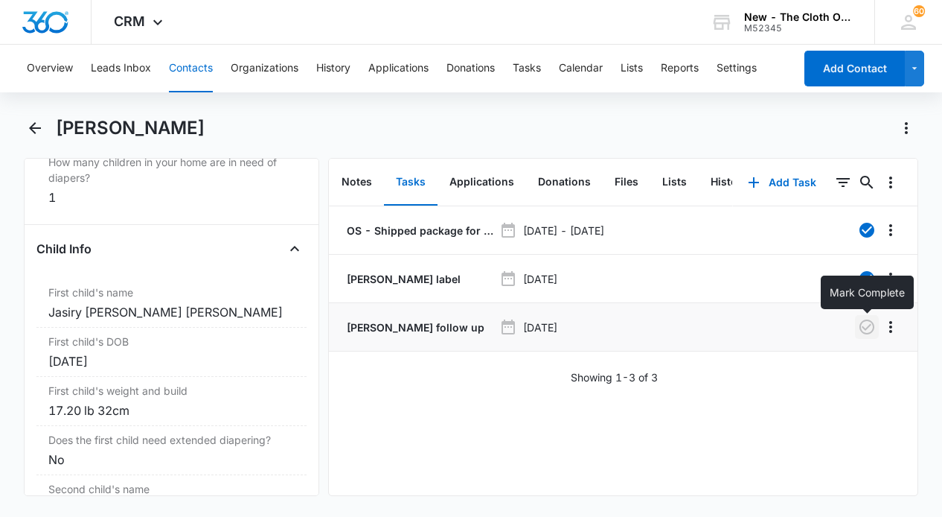
click at [869, 327] on icon "button" at bounding box center [867, 327] width 18 height 18
click at [534, 66] on button "Tasks" at bounding box center [527, 69] width 28 height 48
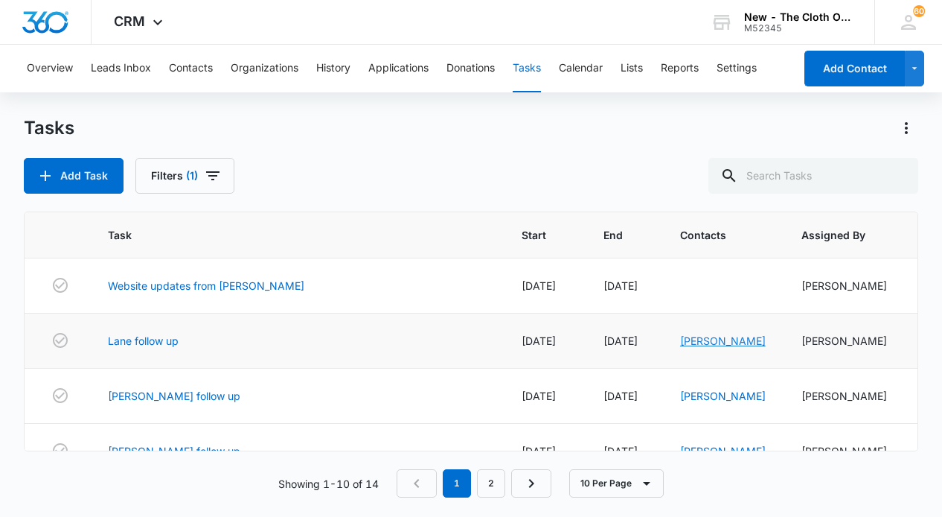
click at [680, 341] on link "Sarah A. Lane" at bounding box center [723, 340] width 86 height 13
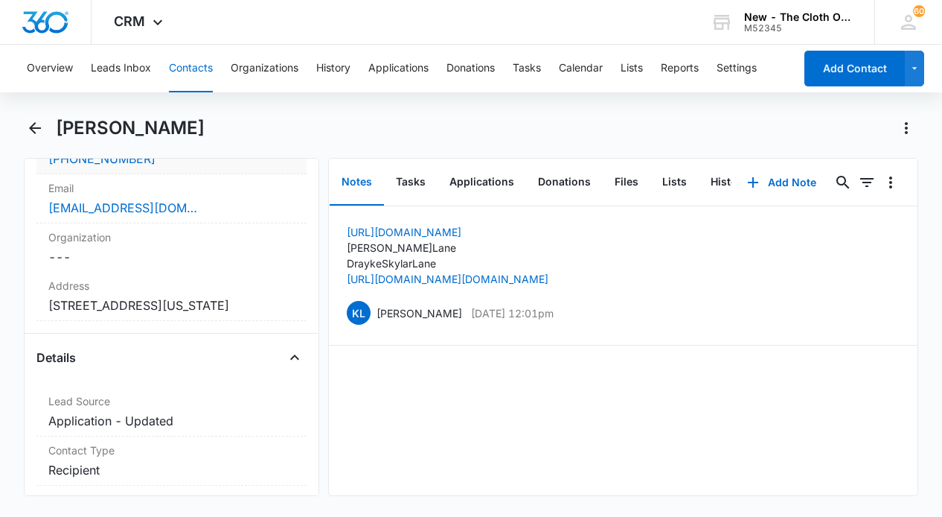
scroll to position [368, 0]
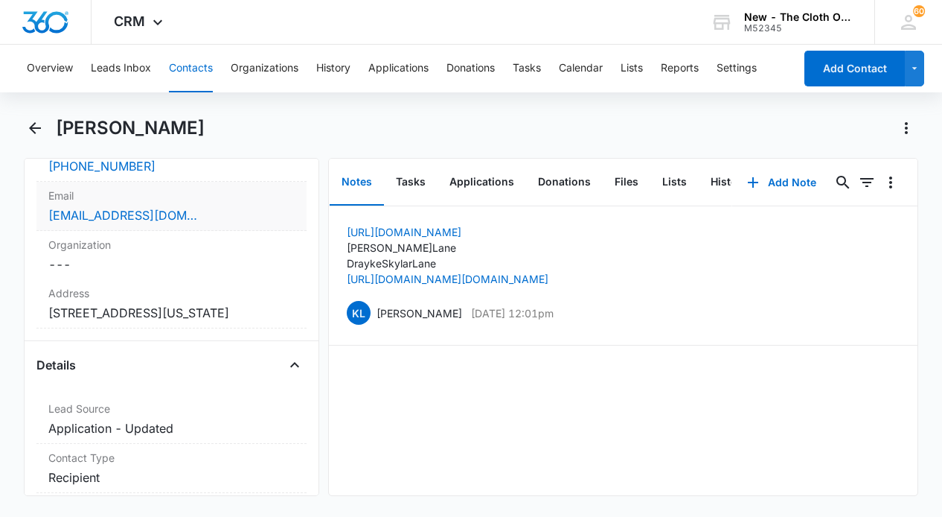
click at [246, 223] on div "Draykelover21@gmail.com" at bounding box center [171, 215] width 246 height 18
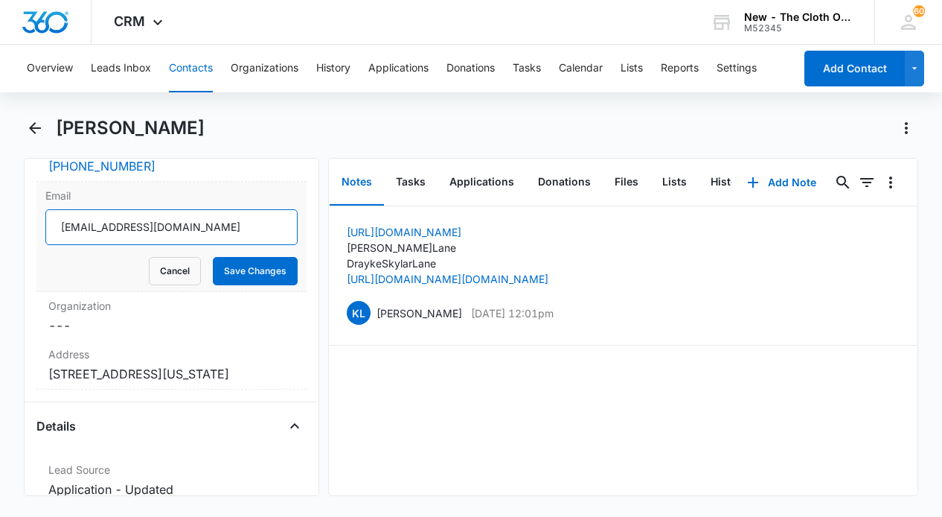
click at [147, 231] on input "Draykelover21@gmail.com" at bounding box center [171, 227] width 252 height 36
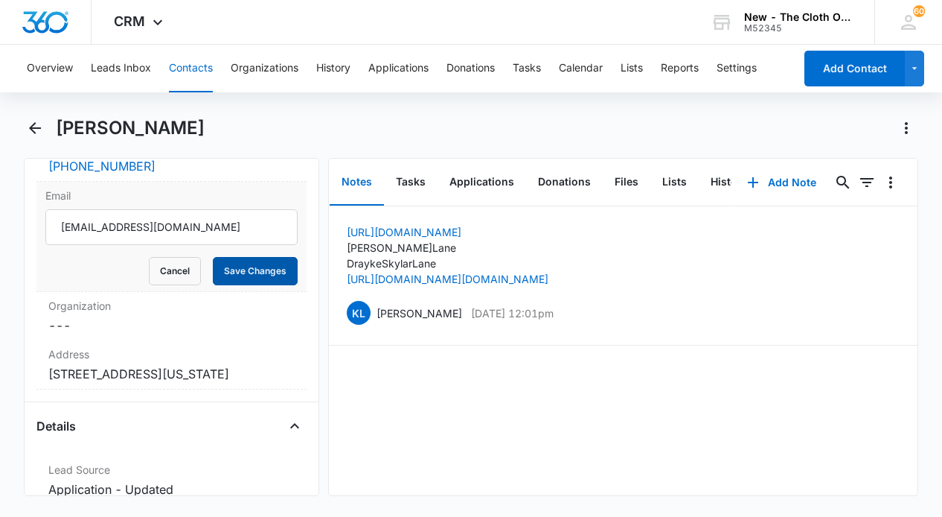
click at [255, 275] on button "Save Changes" at bounding box center [255, 271] width 85 height 28
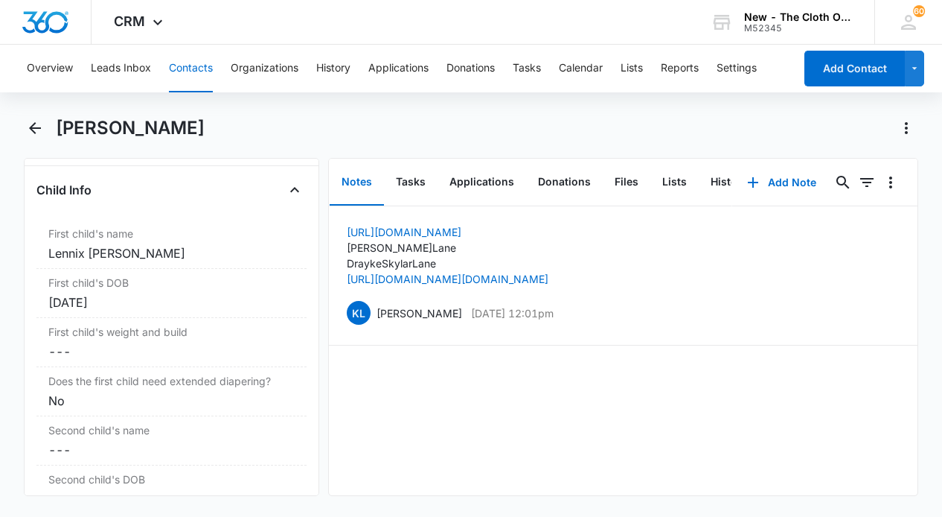
scroll to position [1830, 0]
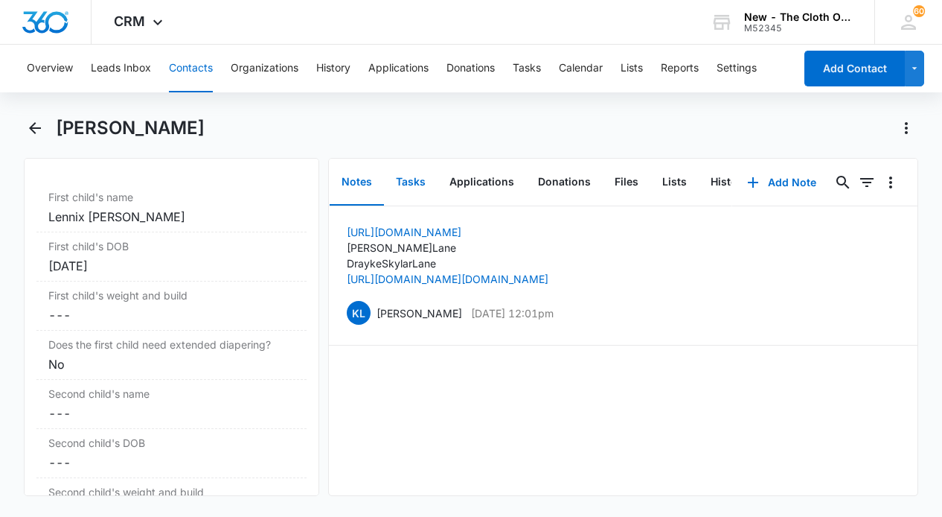
click at [415, 178] on button "Tasks" at bounding box center [411, 182] width 54 height 46
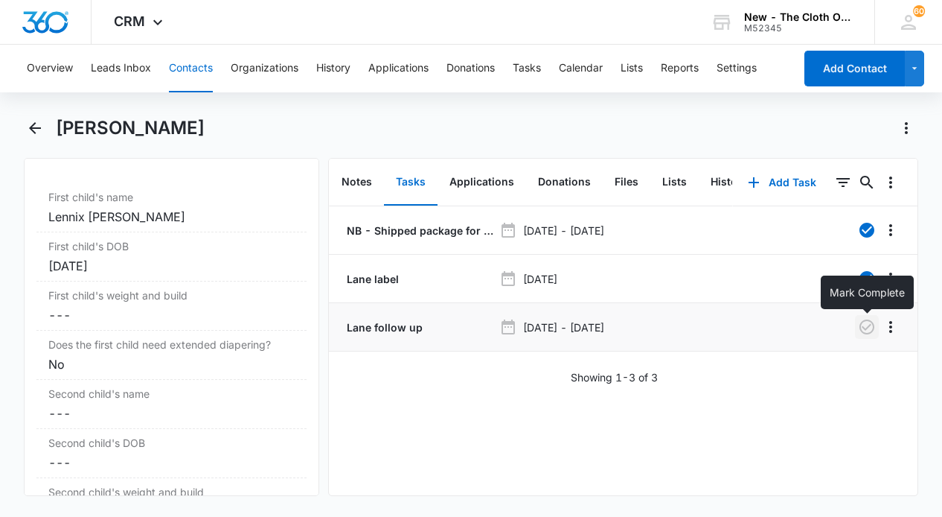
click at [867, 328] on icon "button" at bounding box center [867, 326] width 15 height 15
click at [528, 69] on button "Tasks" at bounding box center [527, 69] width 28 height 48
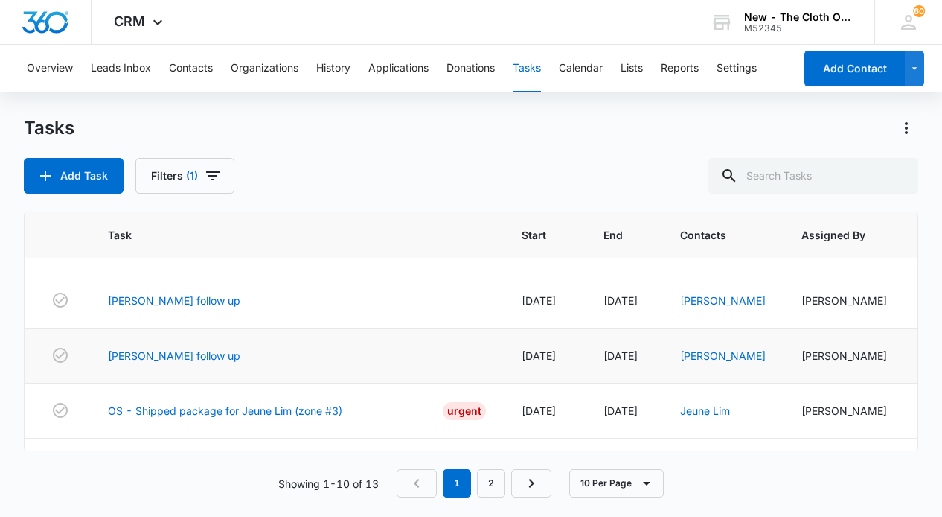
scroll to position [25, 0]
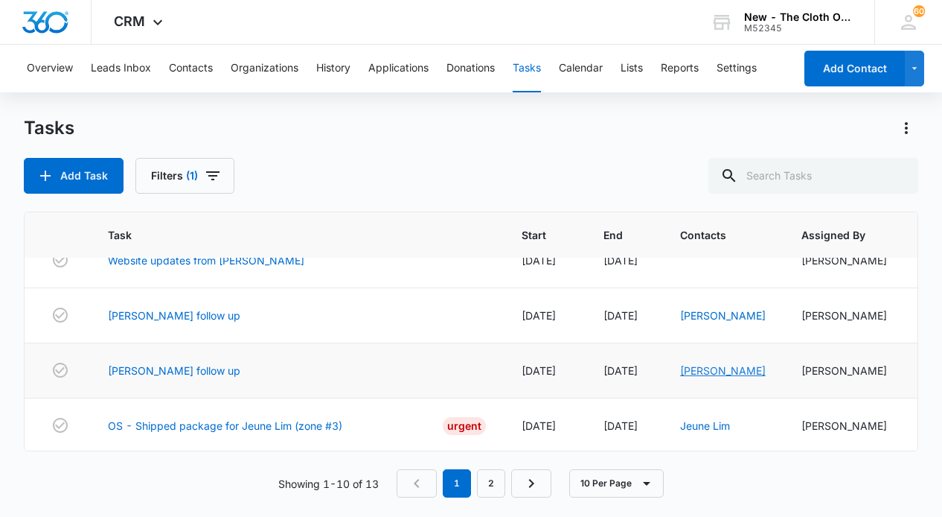
click at [680, 372] on link "Kali Myers" at bounding box center [723, 370] width 86 height 13
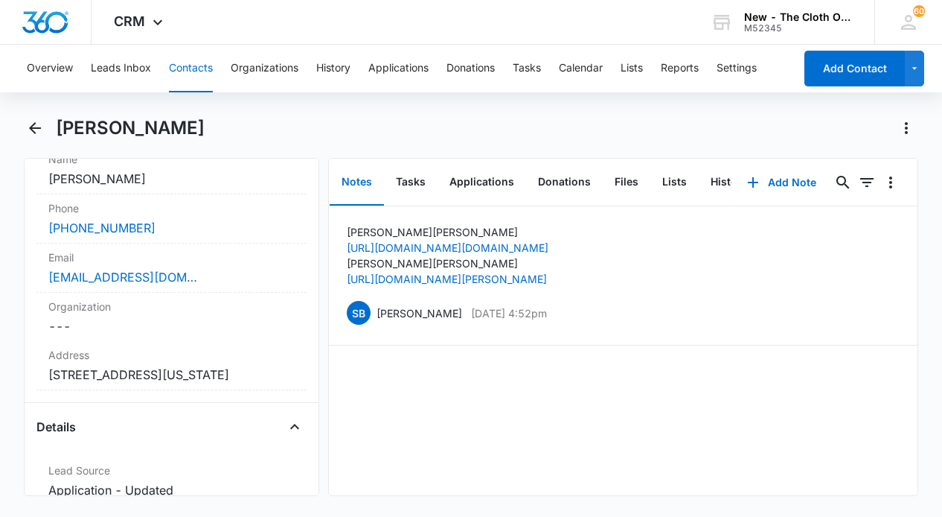
scroll to position [269, 0]
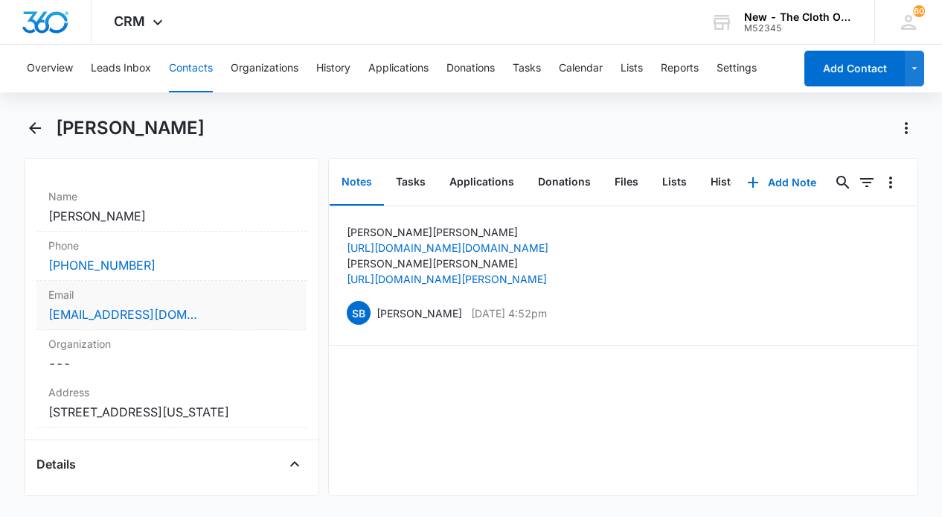
click at [239, 310] on div "littlelilyangel99@gmail.com" at bounding box center [171, 314] width 246 height 18
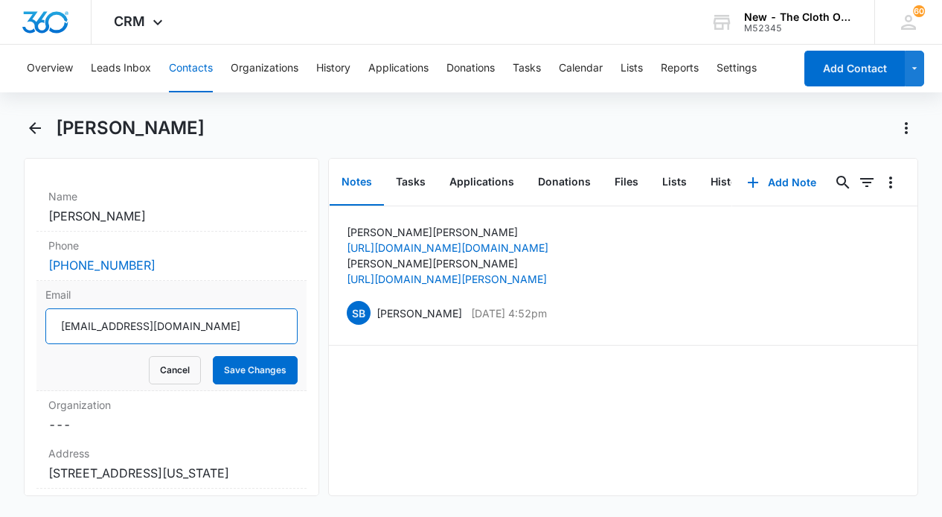
click at [153, 328] on input "littlelilyangel99@gmail.com" at bounding box center [171, 326] width 252 height 36
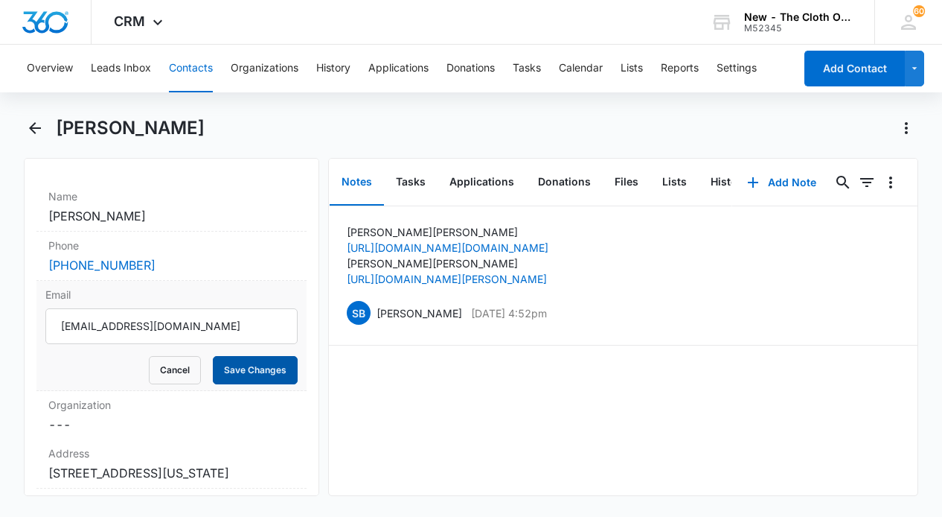
click at [255, 369] on button "Save Changes" at bounding box center [255, 370] width 85 height 28
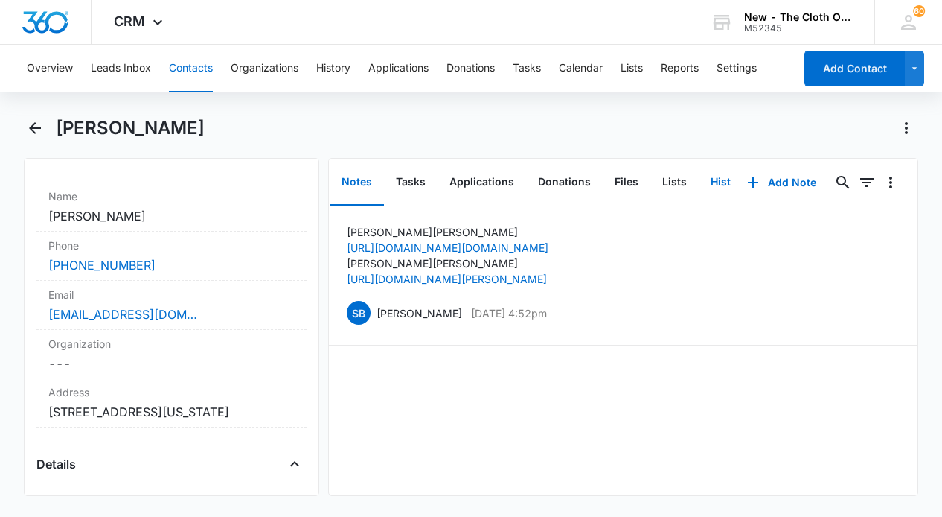
click at [720, 183] on button "History" at bounding box center [729, 182] width 61 height 46
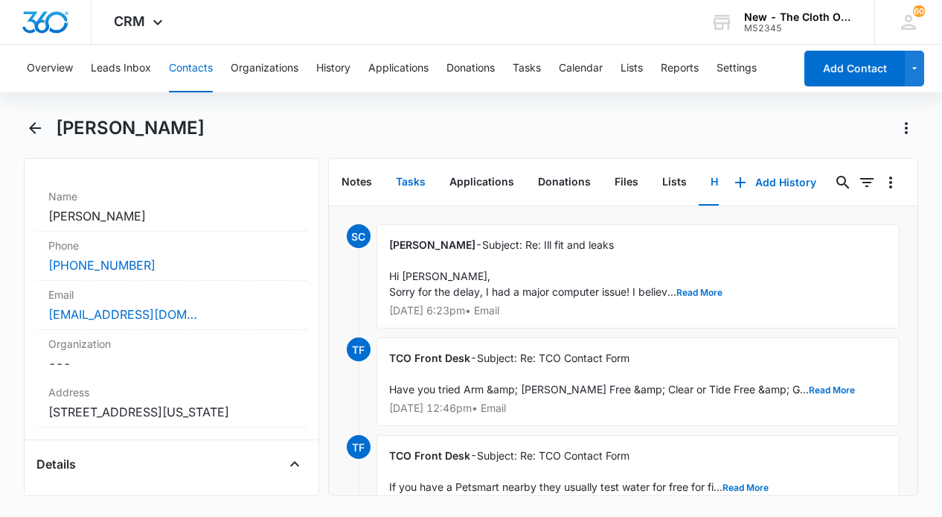
click at [415, 182] on button "Tasks" at bounding box center [411, 182] width 54 height 46
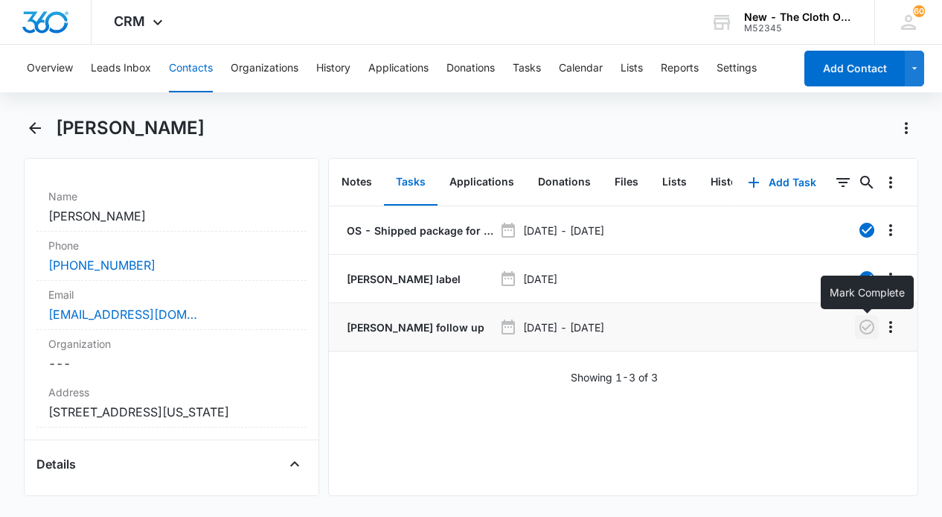
click at [867, 329] on icon "button" at bounding box center [867, 327] width 18 height 18
click at [527, 64] on button "Tasks" at bounding box center [527, 69] width 28 height 48
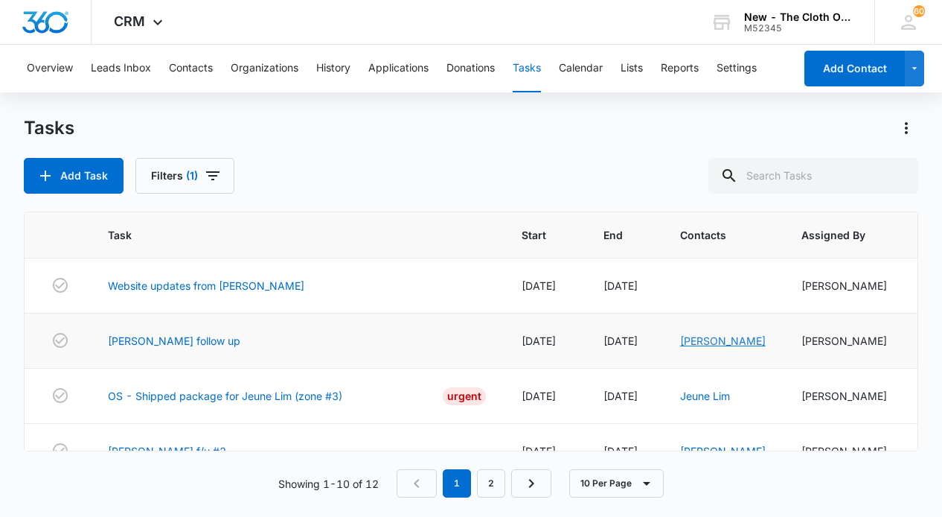
click at [680, 340] on link "Teany Cuello" at bounding box center [723, 340] width 86 height 13
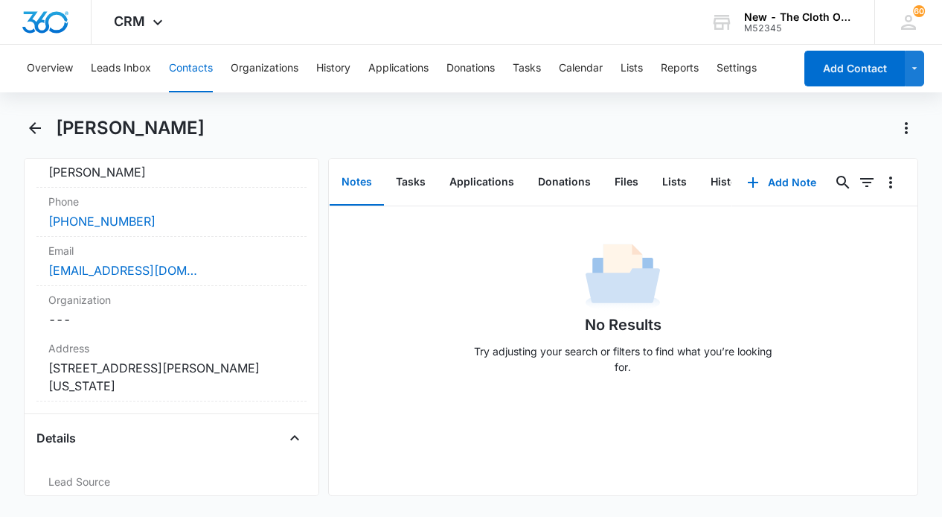
scroll to position [313, 0]
click at [238, 271] on div "teany9724@gmail.com" at bounding box center [171, 270] width 246 height 18
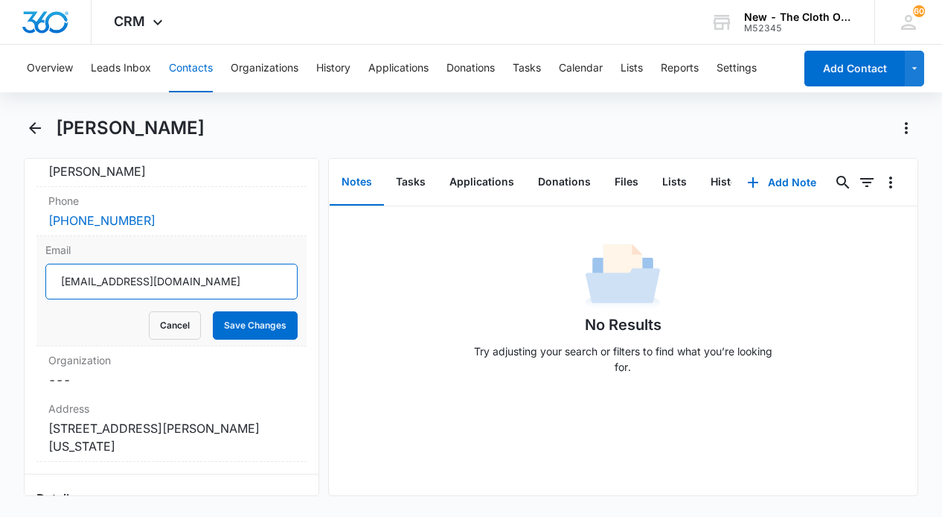
click at [184, 281] on input "teany9724@gmail.com" at bounding box center [171, 281] width 252 height 36
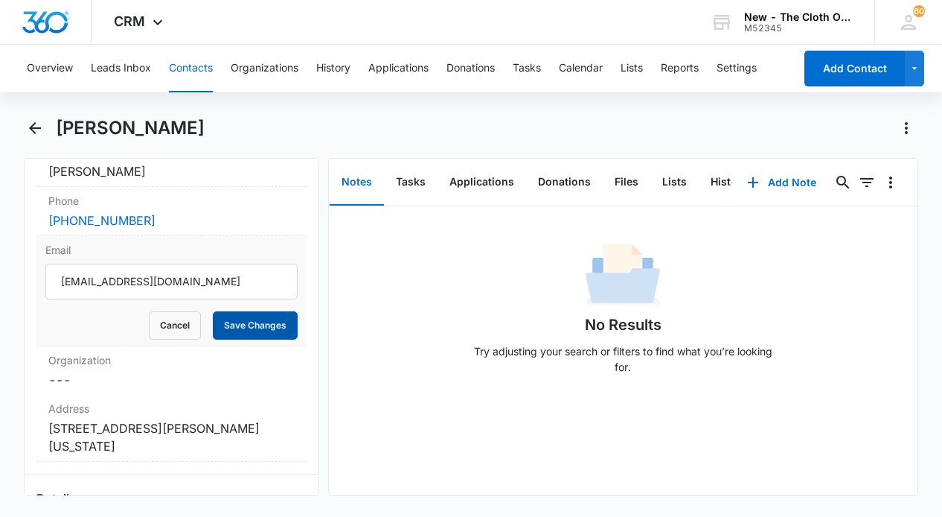
click at [257, 326] on button "Save Changes" at bounding box center [255, 325] width 85 height 28
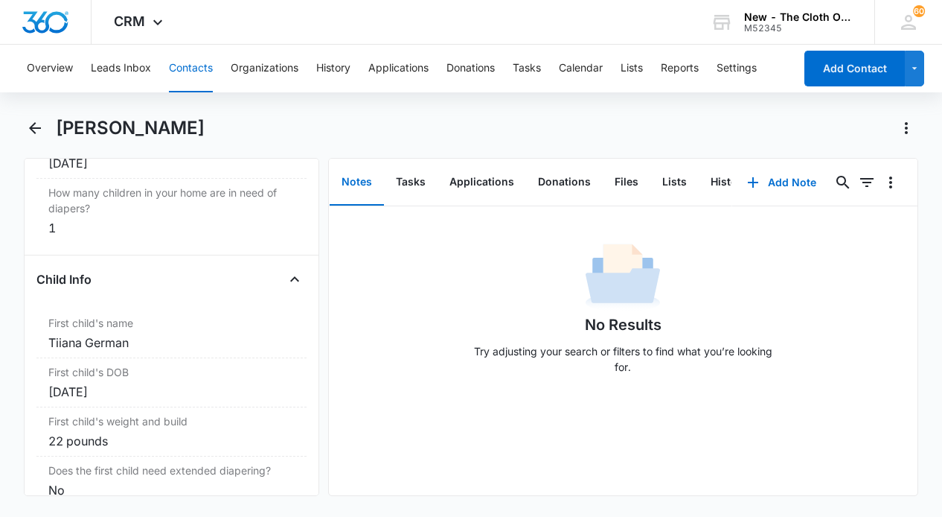
scroll to position [1722, 0]
click at [415, 181] on button "Tasks" at bounding box center [411, 182] width 54 height 46
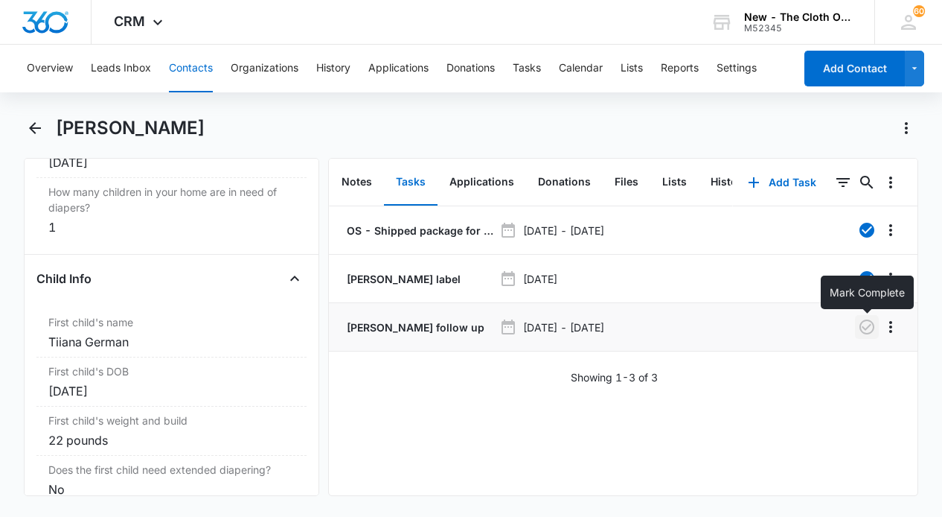
click at [868, 324] on icon "button" at bounding box center [867, 327] width 18 height 18
click at [526, 71] on button "Tasks" at bounding box center [527, 69] width 28 height 48
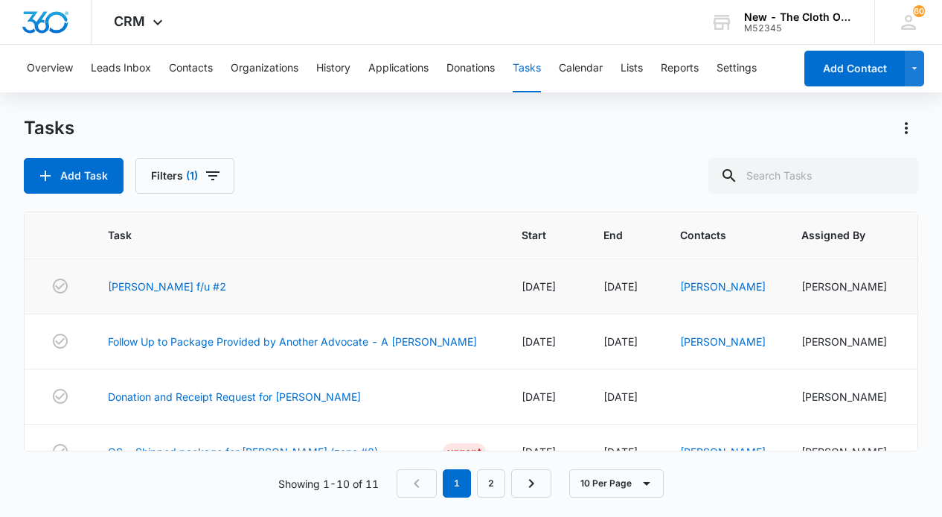
scroll to position [123, 0]
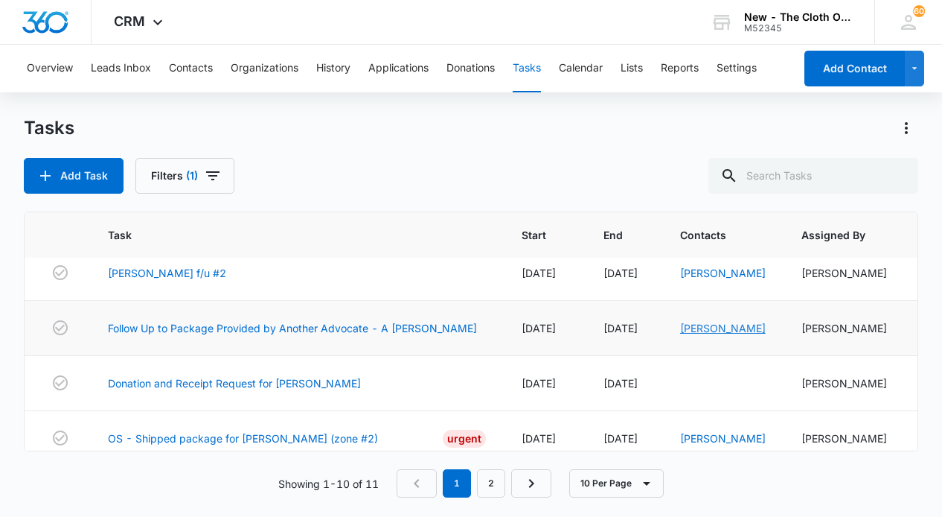
click at [680, 330] on link "Alexandria Moore" at bounding box center [723, 328] width 86 height 13
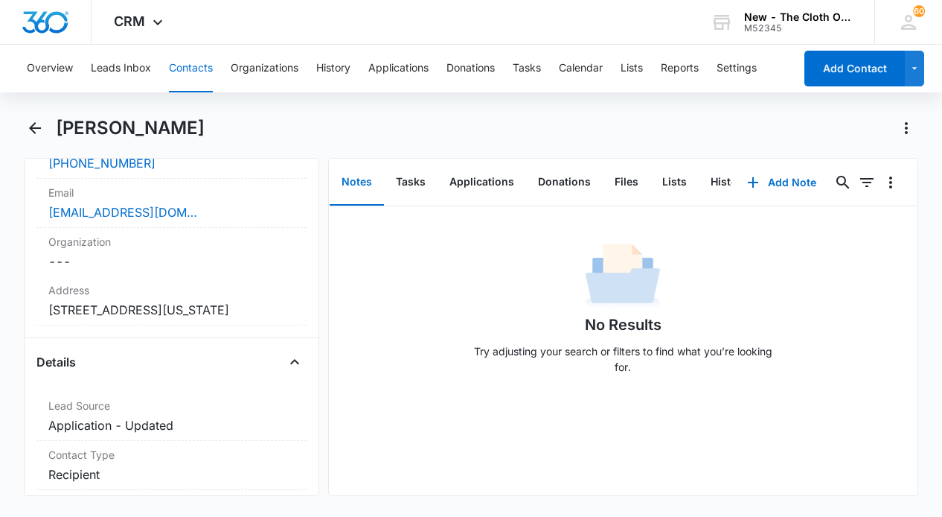
scroll to position [314, 0]
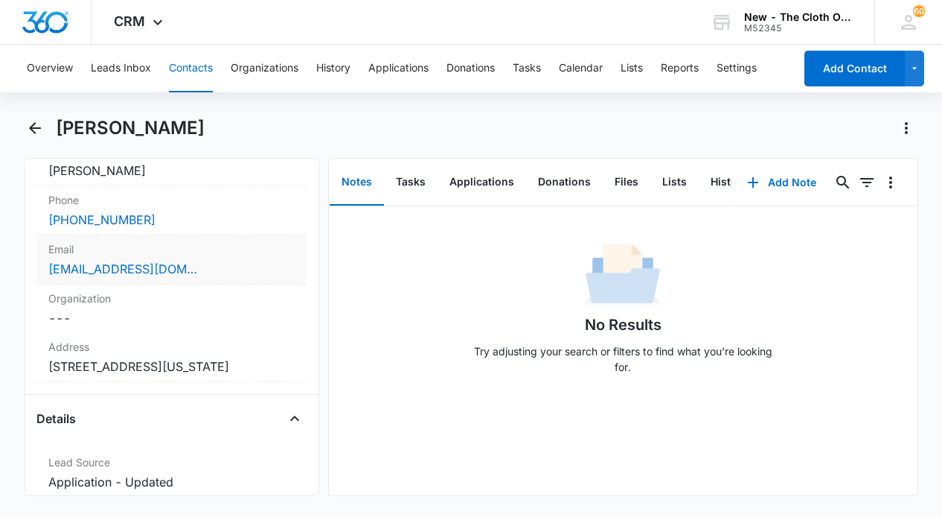
click at [199, 269] on div "alexeve3@gmail.com" at bounding box center [171, 269] width 246 height 18
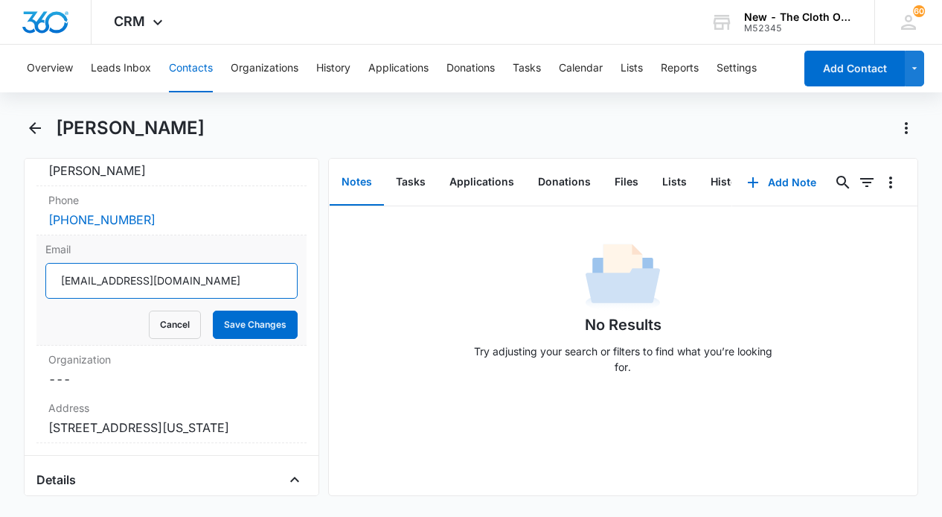
click at [150, 283] on input "alexeve3@gmail.com" at bounding box center [171, 281] width 252 height 36
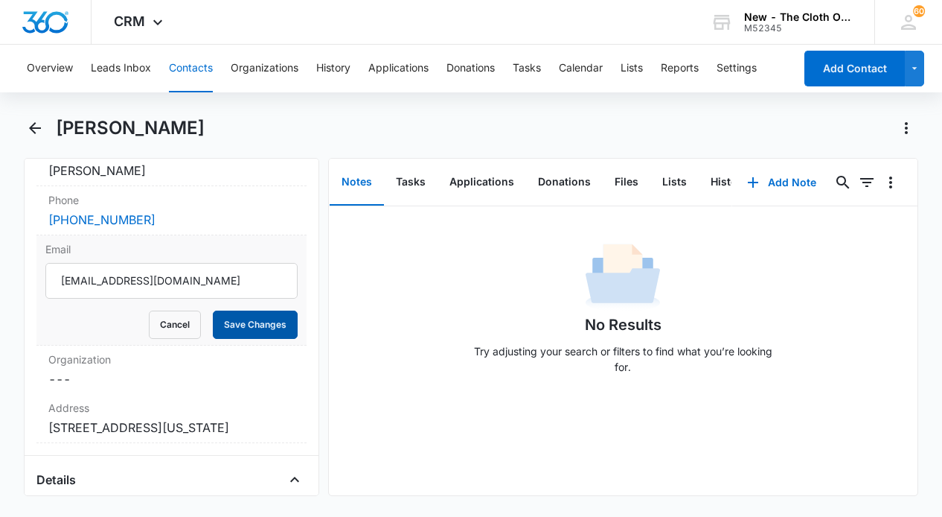
click at [241, 322] on button "Save Changes" at bounding box center [255, 324] width 85 height 28
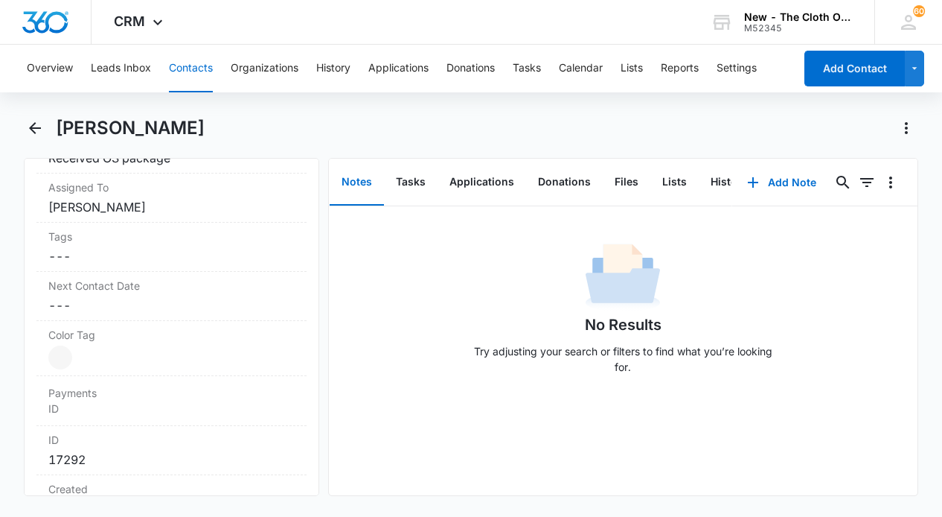
scroll to position [0, 0]
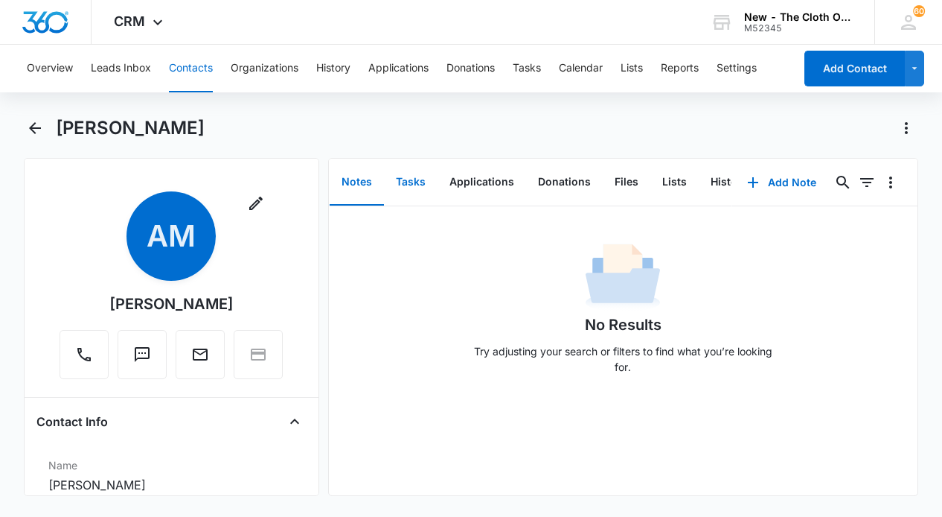
click at [406, 184] on button "Tasks" at bounding box center [411, 182] width 54 height 46
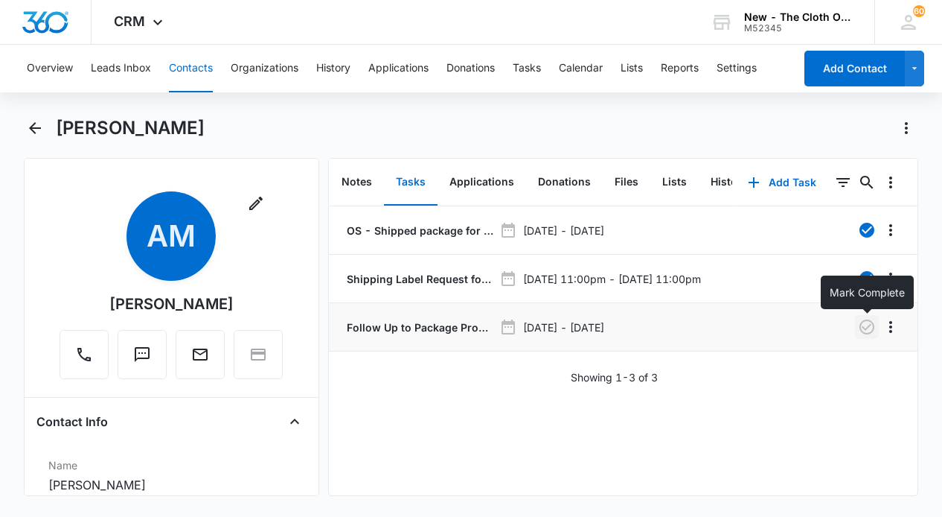
click at [864, 327] on icon "button" at bounding box center [867, 326] width 15 height 15
click at [533, 69] on button "Tasks" at bounding box center [527, 69] width 28 height 48
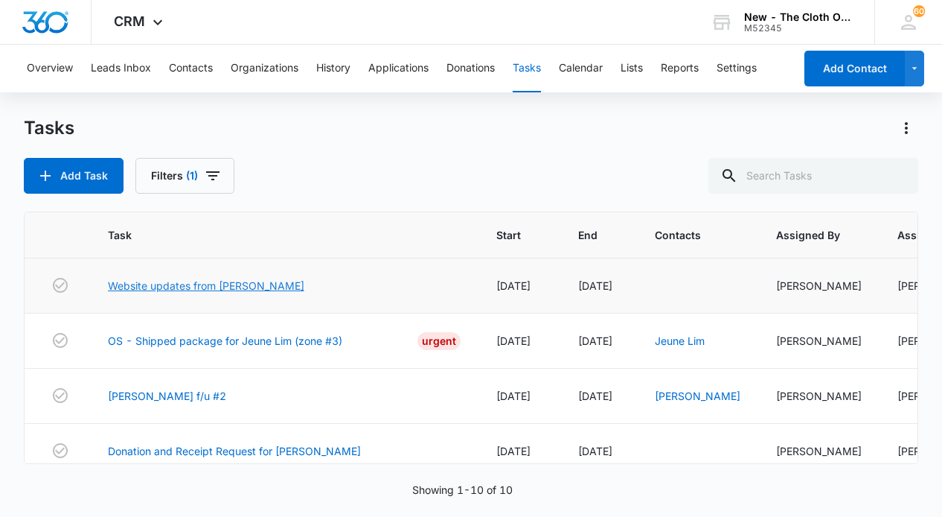
click at [216, 288] on link "Website updates from [PERSON_NAME]" at bounding box center [206, 286] width 197 height 16
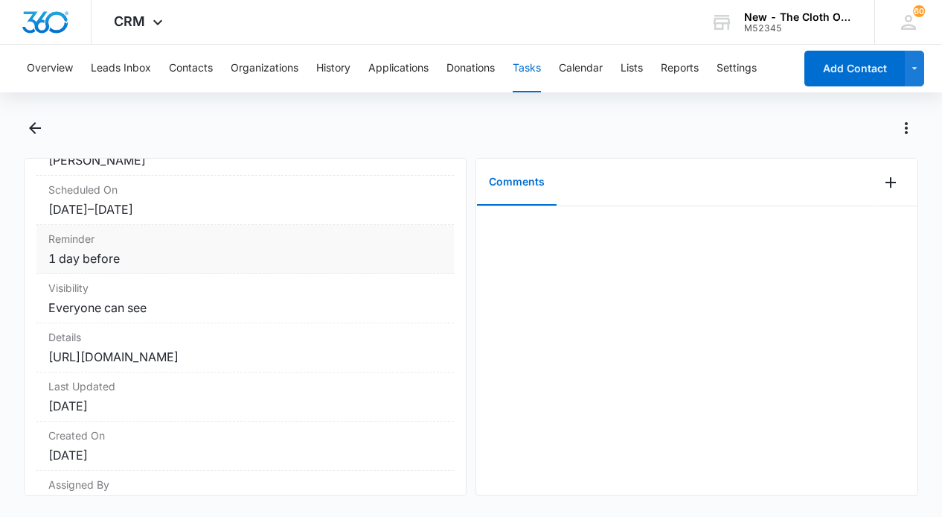
scroll to position [240, 0]
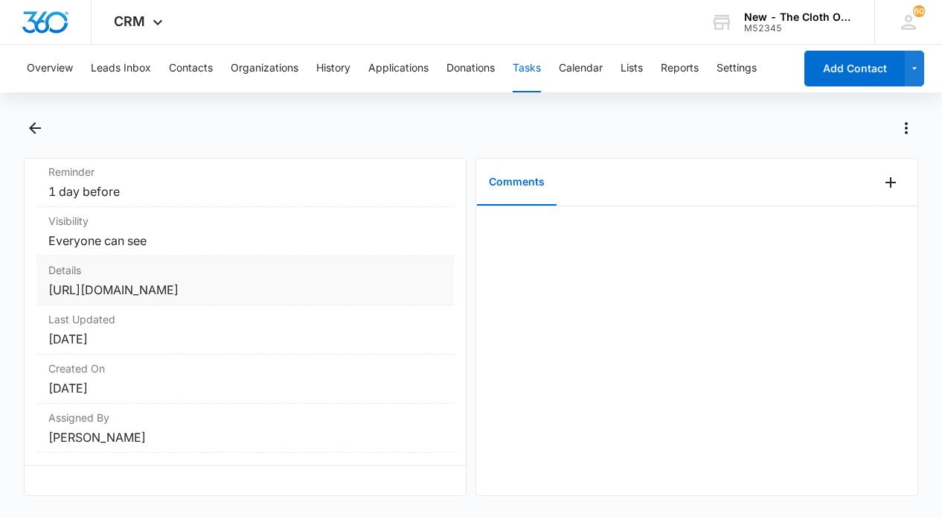
drag, startPoint x: 315, startPoint y: 287, endPoint x: 42, endPoint y: 272, distance: 273.6
click at [42, 272] on div "Details https://docs.google.com/document/d/1ykaA_zUKBzvtGWmJU3YQ_oRNn0IH_QQSbrt…" at bounding box center [245, 280] width 418 height 49
copy dd "https://docs.google.com/document/d/1ykaA_zUKBzvtGWmJU3YQ_oRNn0IH_QQSbrtvGA8Q8T4…"
click at [526, 394] on div at bounding box center [696, 350] width 441 height 289
click at [531, 71] on button "Tasks" at bounding box center [527, 69] width 28 height 48
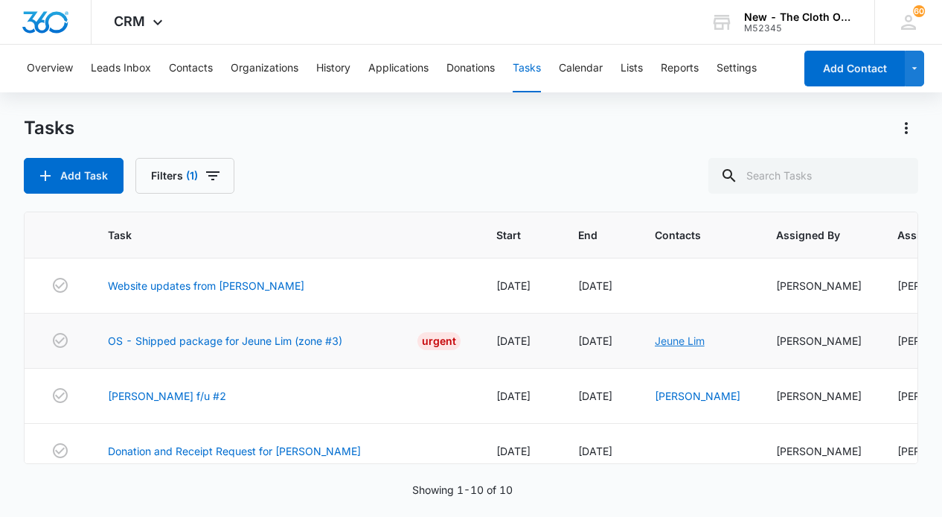
click at [686, 341] on link "Jeune Lim" at bounding box center [680, 340] width 50 height 13
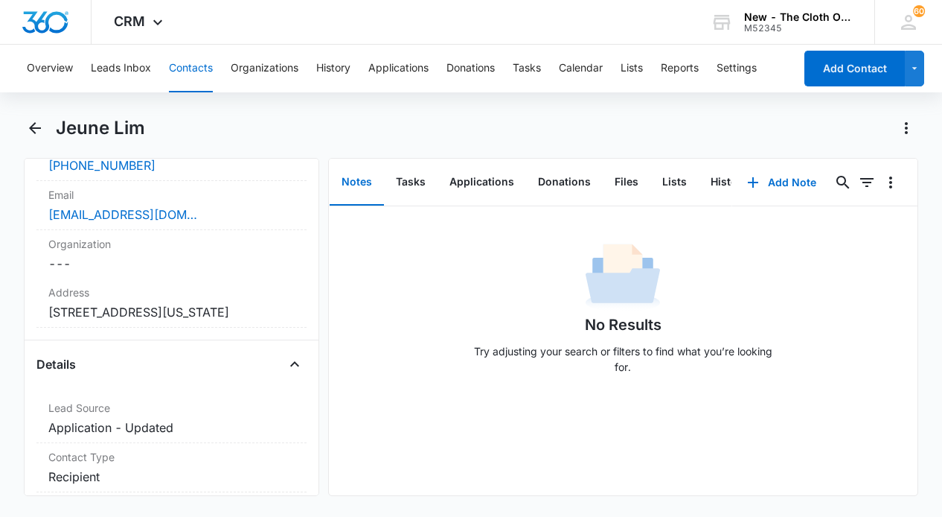
scroll to position [369, 0]
click at [718, 182] on button "History" at bounding box center [729, 182] width 61 height 46
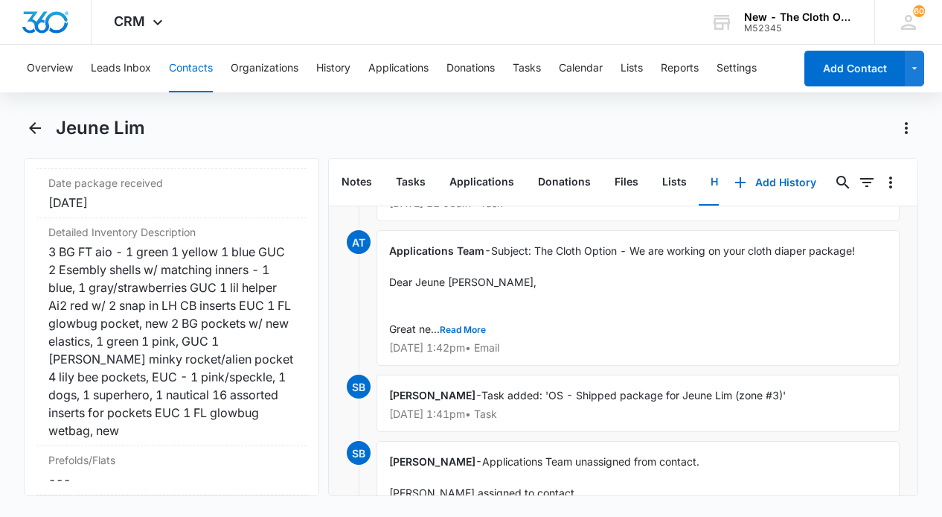
scroll to position [3709, 0]
click at [148, 326] on div "3 BG FT aio - 1 green 1 yellow 1 blue GUC 2 Esembly shells w/ matching inners -…" at bounding box center [171, 340] width 246 height 197
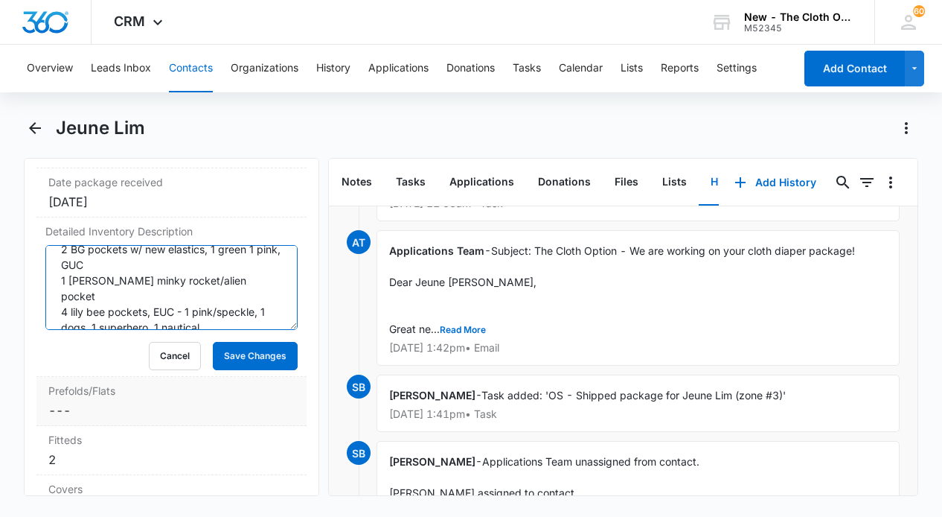
scroll to position [141, 0]
drag, startPoint x: 63, startPoint y: 245, endPoint x: 159, endPoint y: 362, distance: 151.8
click at [159, 362] on dl "Distribution Method Cancel Save Changes Shipped Tracking number Cancel Save Cha…" at bounding box center [171, 468] width 270 height 797
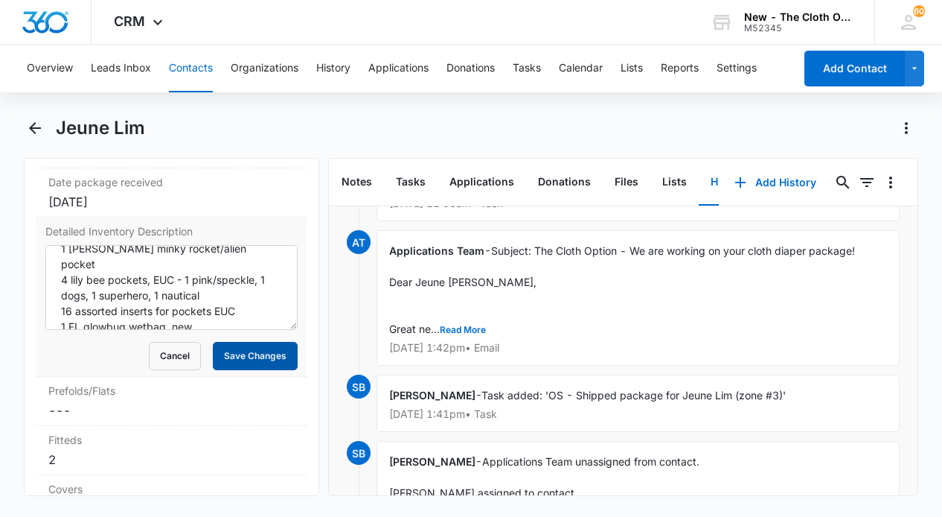
click at [271, 342] on button "Save Changes" at bounding box center [255, 356] width 85 height 28
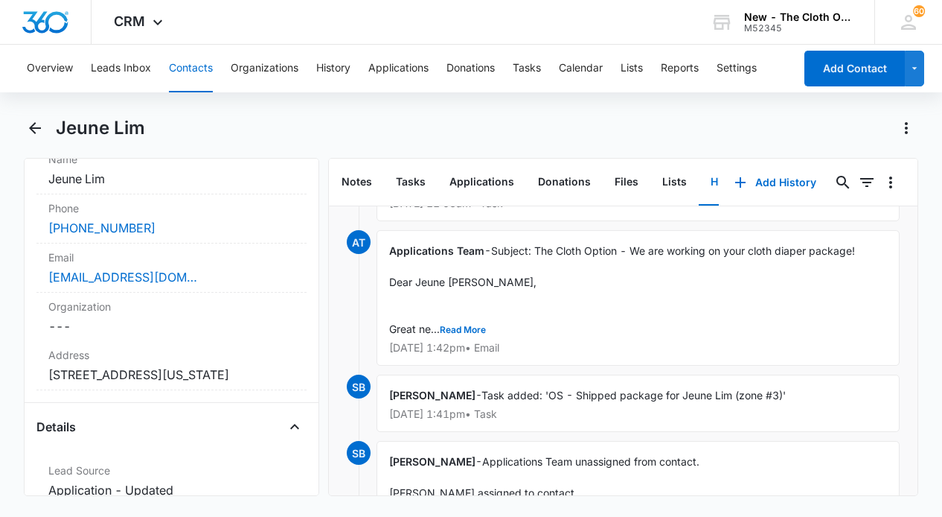
scroll to position [295, 0]
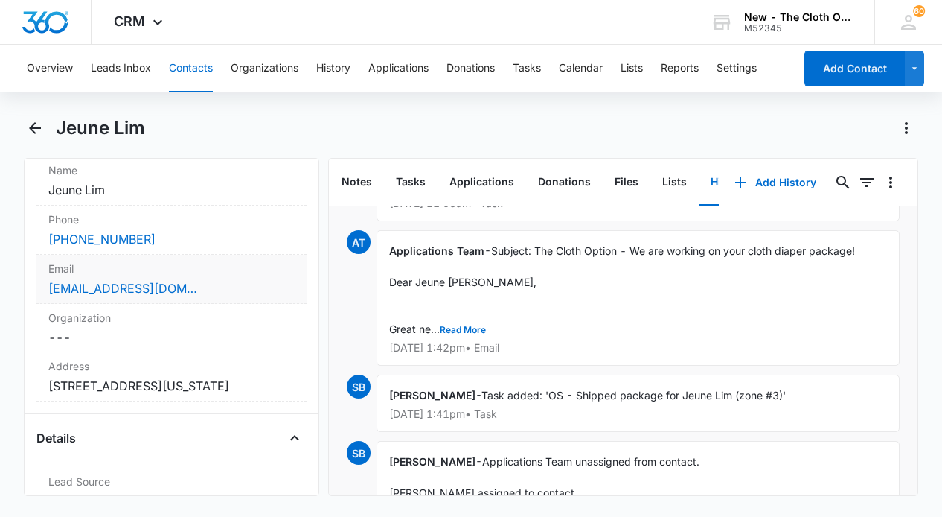
click at [214, 279] on div "karmi.lim@gmail.com" at bounding box center [171, 288] width 246 height 18
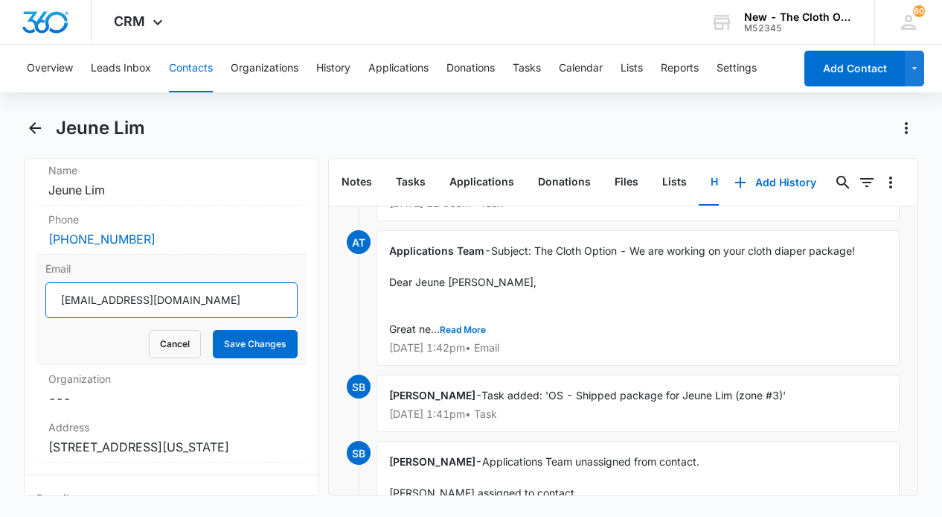
click at [124, 298] on input "karmi.lim@gmail.com" at bounding box center [171, 300] width 252 height 36
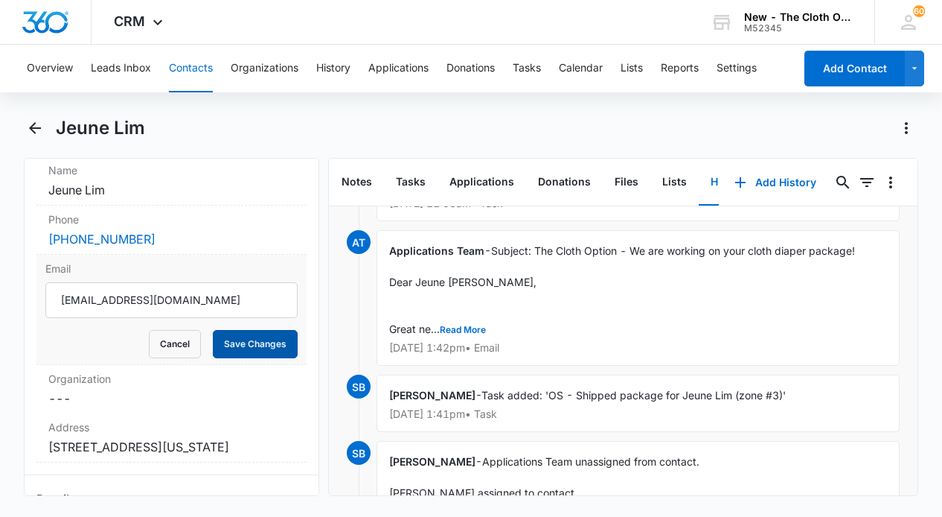
click at [233, 342] on button "Save Changes" at bounding box center [255, 344] width 85 height 28
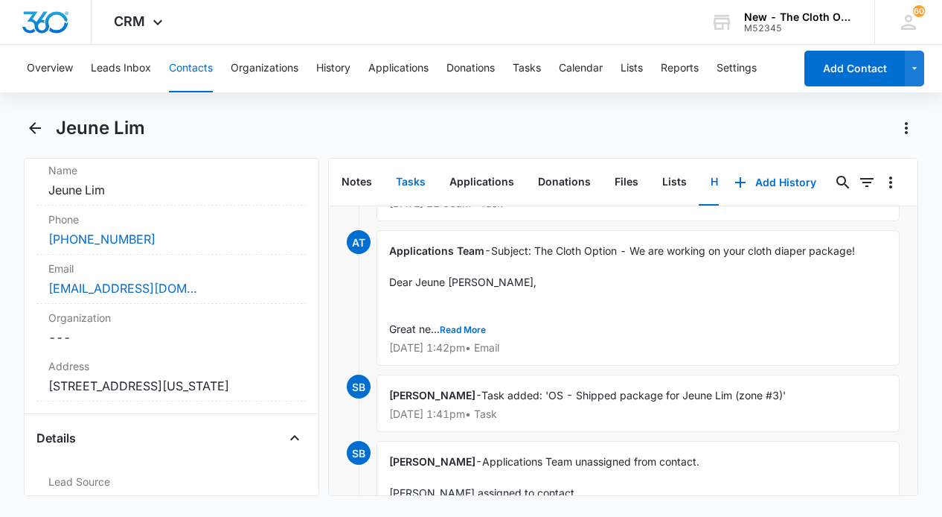
click at [412, 177] on button "Tasks" at bounding box center [411, 182] width 54 height 46
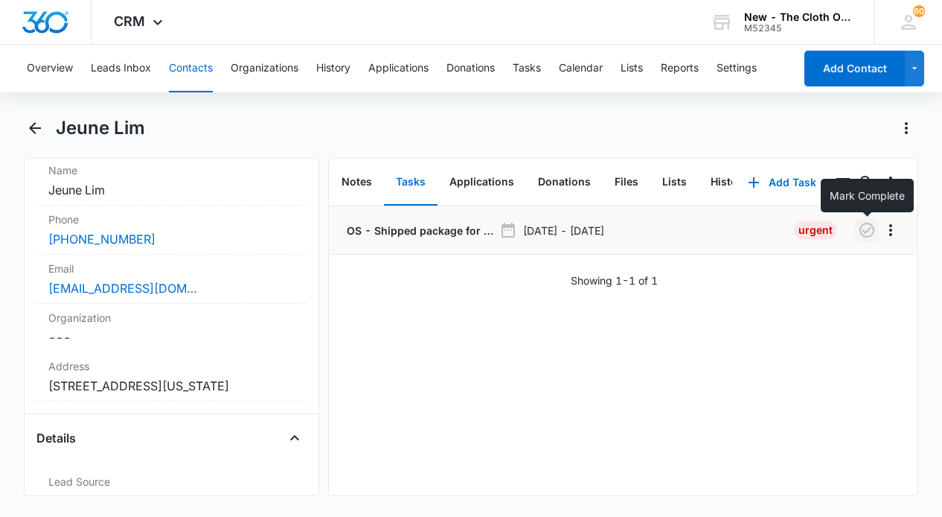
click at [866, 227] on icon "button" at bounding box center [867, 230] width 18 height 18
click at [528, 69] on button "Tasks" at bounding box center [527, 69] width 28 height 48
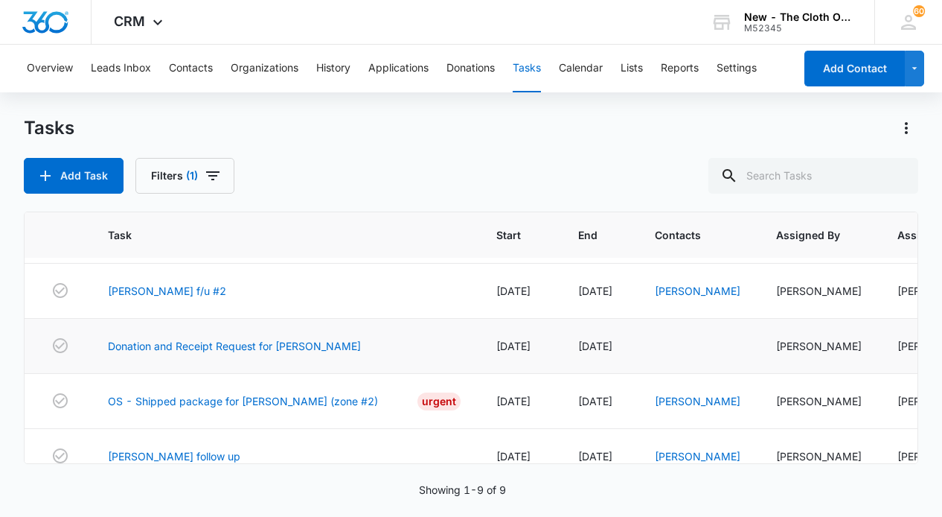
scroll to position [62, 0]
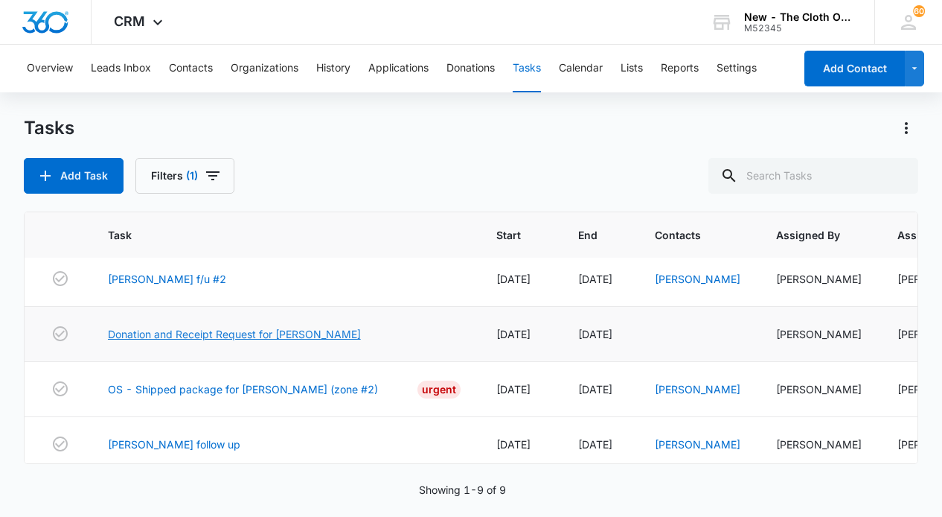
click at [243, 330] on link "Donation and Receipt Request for [PERSON_NAME]" at bounding box center [234, 334] width 253 height 16
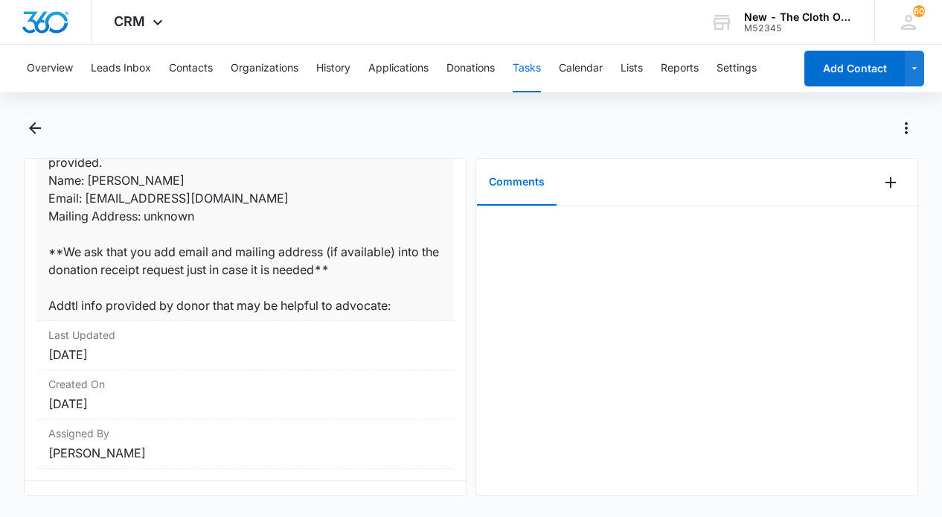
scroll to position [454, 0]
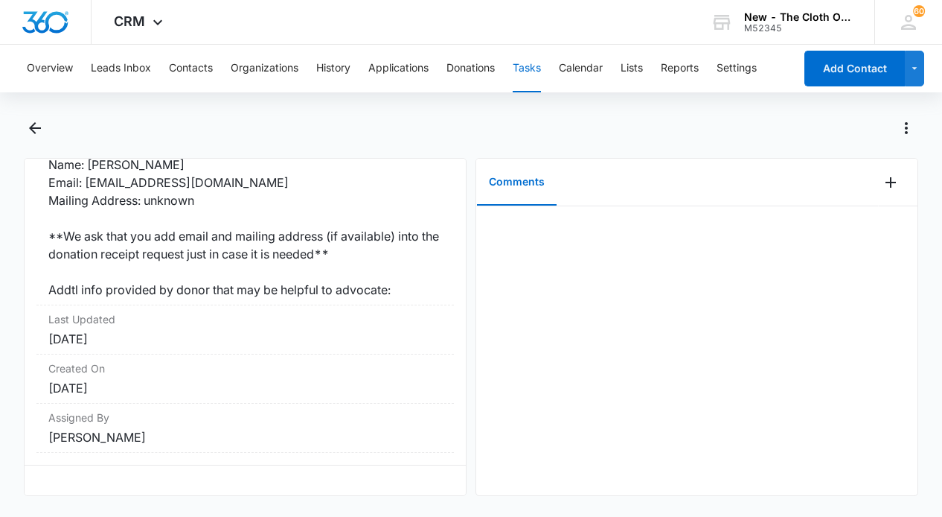
click at [528, 68] on button "Tasks" at bounding box center [527, 69] width 28 height 48
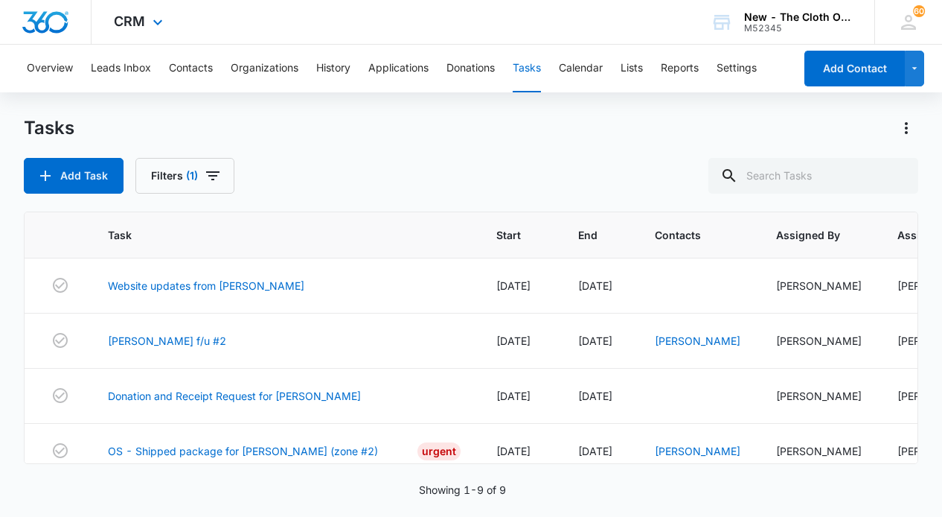
click at [146, 22] on div "CRM Apps Reputation Websites Forms CRM Email Social Shop Payments POS Ads Intel…" at bounding box center [141, 22] width 98 height 44
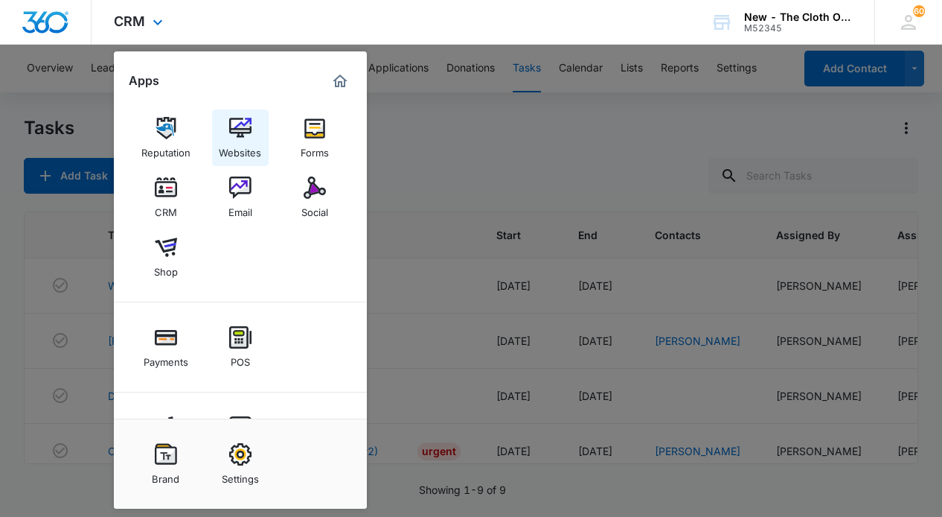
click at [247, 139] on div "Websites" at bounding box center [240, 148] width 42 height 19
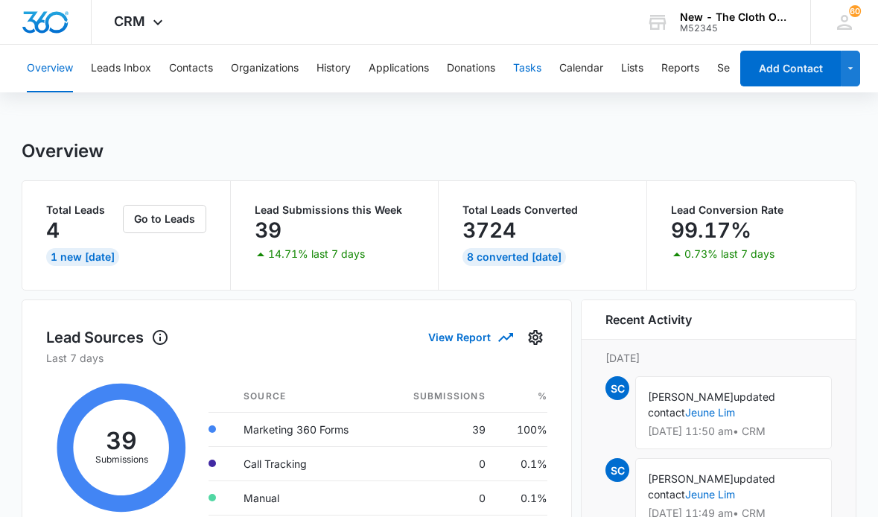
click at [533, 76] on button "Tasks" at bounding box center [527, 69] width 28 height 48
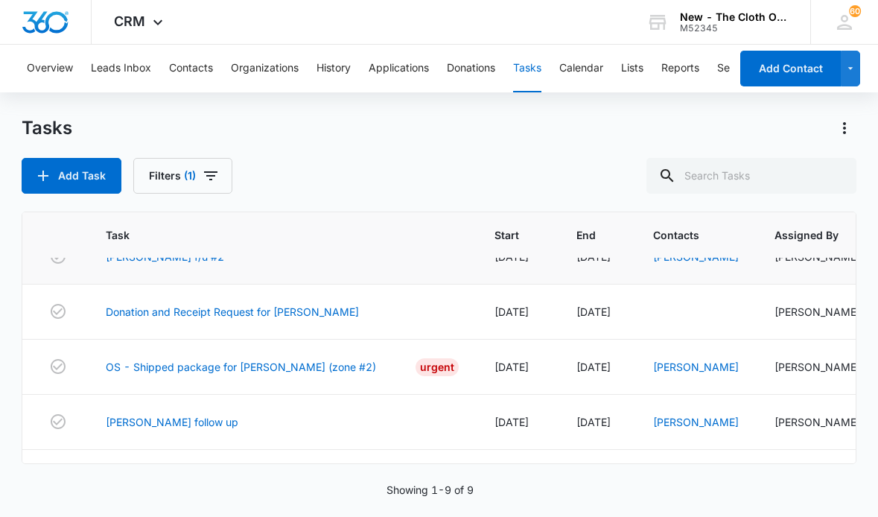
scroll to position [100, 0]
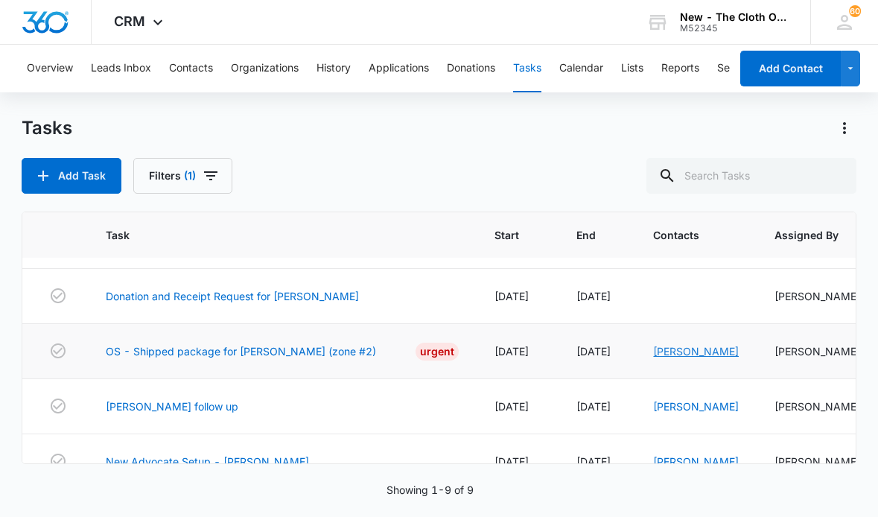
click at [684, 351] on link "[PERSON_NAME]" at bounding box center [696, 351] width 86 height 13
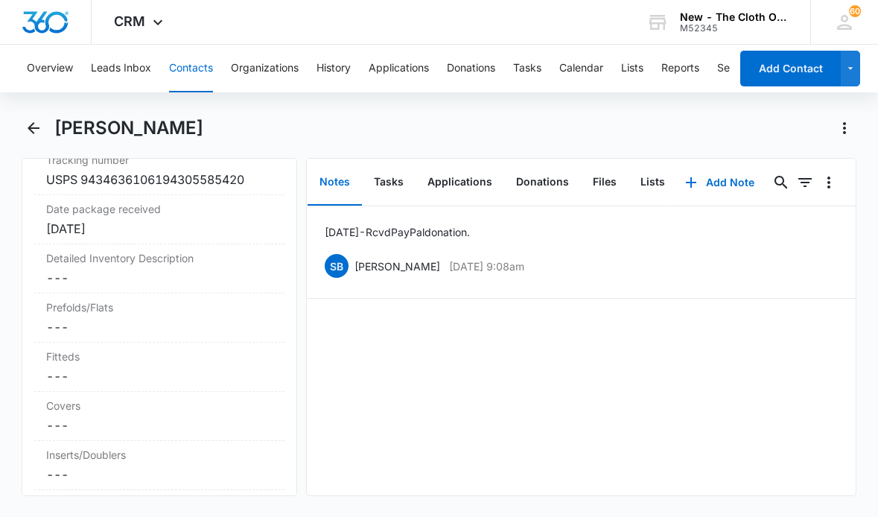
scroll to position [3734, 0]
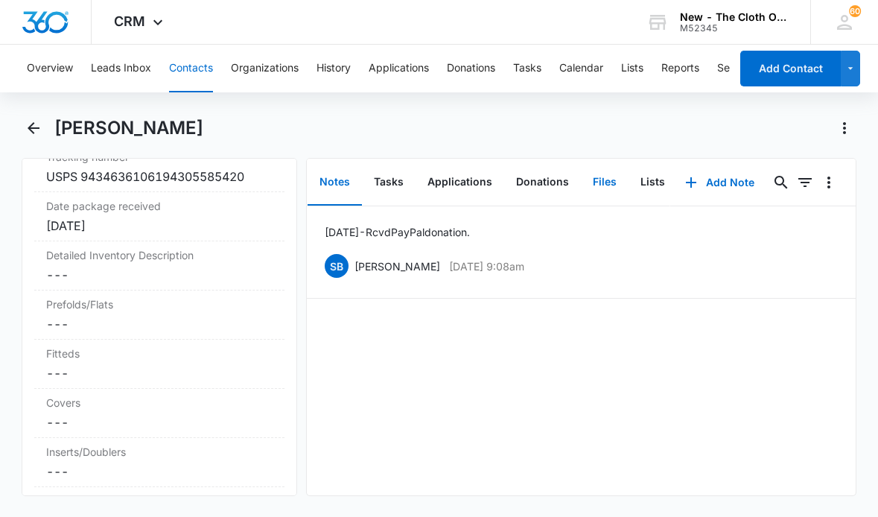
click at [597, 184] on button "Files" at bounding box center [605, 182] width 48 height 46
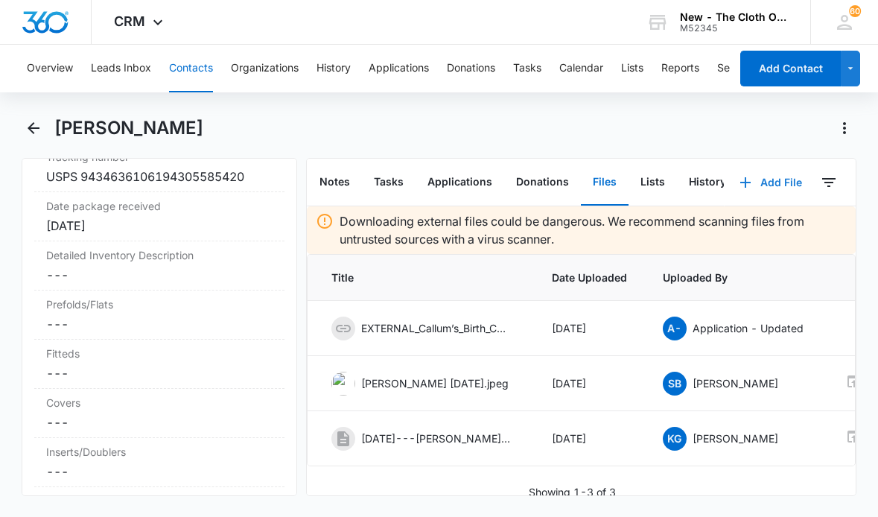
click at [786, 182] on button "Add File" at bounding box center [770, 182] width 92 height 36
click at [755, 225] on div "Upload Files" at bounding box center [750, 230] width 60 height 10
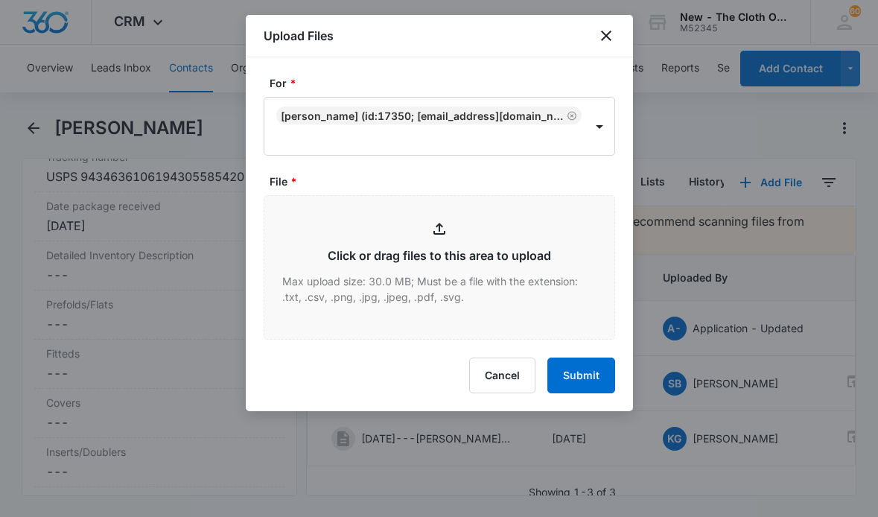
type input "C:\fakepath\IMG_7010.jpg"
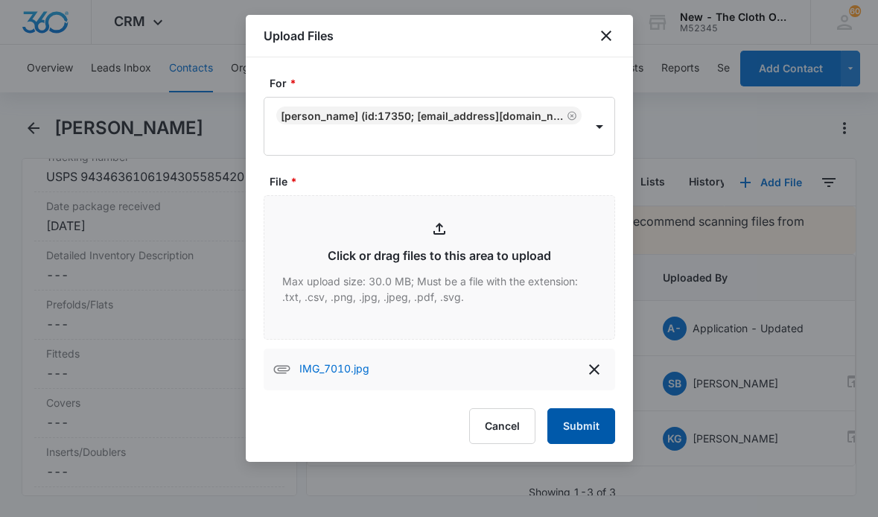
click at [584, 429] on button "Submit" at bounding box center [581, 426] width 68 height 36
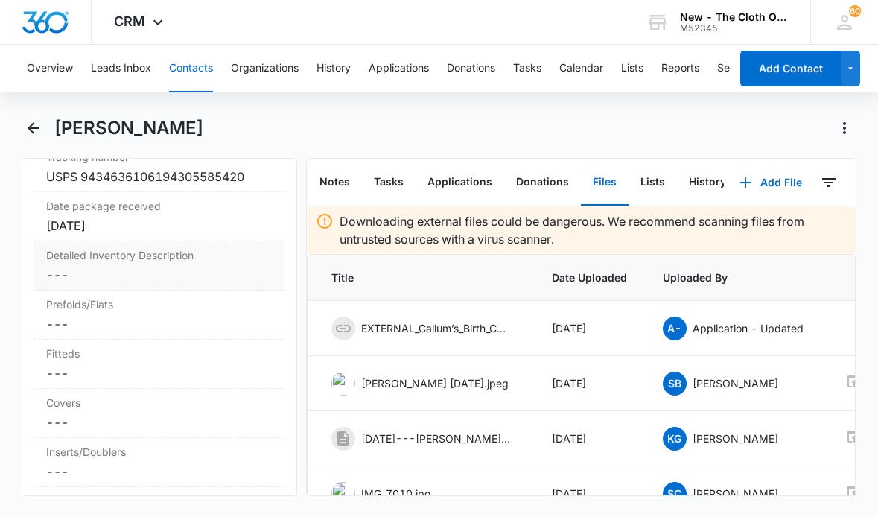
click at [91, 277] on dd "Cancel Save Changes ---" at bounding box center [159, 275] width 226 height 18
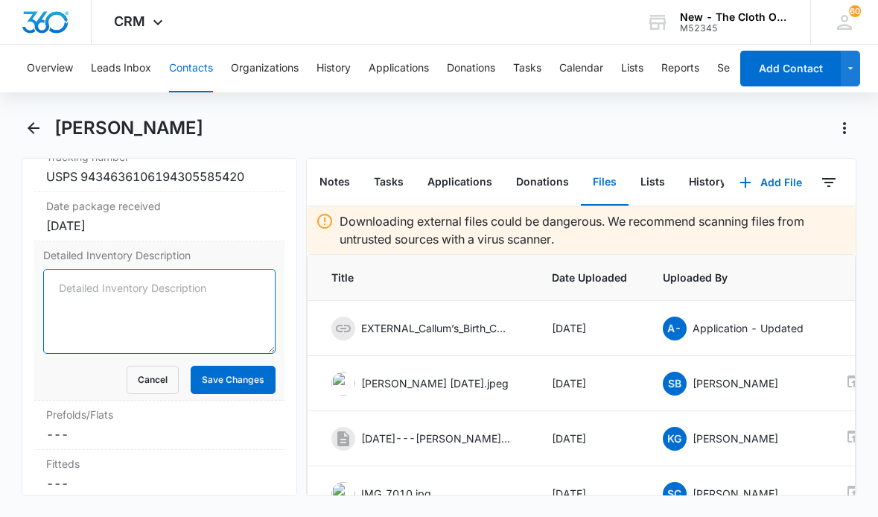
click at [80, 290] on textarea "Detailed Inventory Description" at bounding box center [158, 311] width 231 height 85
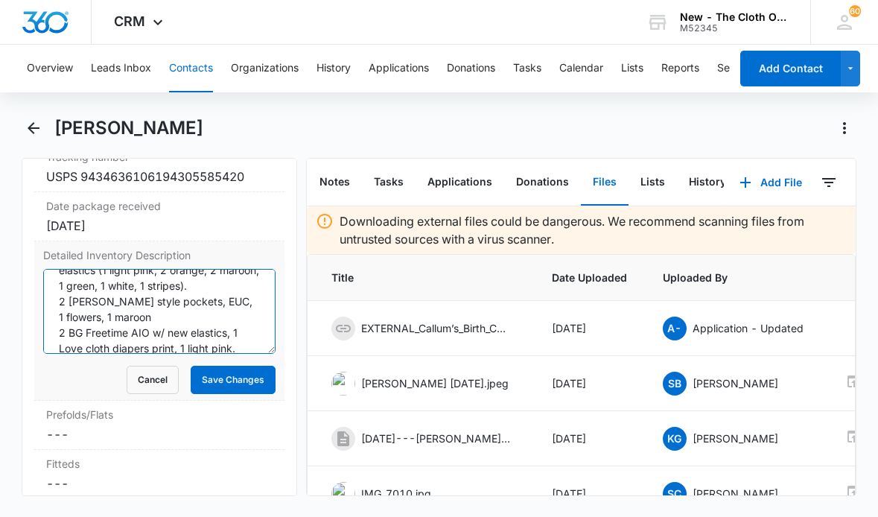
scroll to position [43, 0]
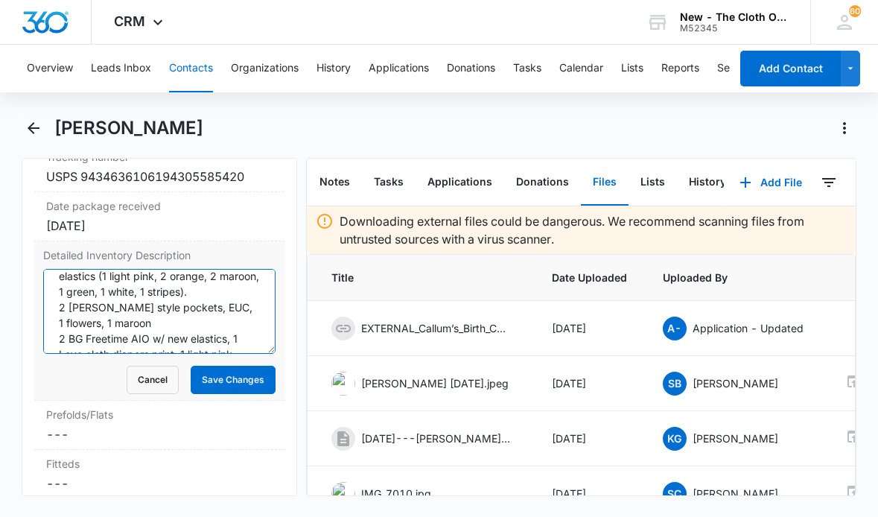
click at [63, 309] on textarea "1 diaper pod - strawberry print, EUC 8 BG OS pockets - EUC, all have new elasti…" at bounding box center [158, 311] width 231 height 85
click at [238, 308] on textarea "1 diaper pod - strawberry print, EUC 8 BG OS pockets - EUC, all have new elasti…" at bounding box center [158, 311] width 231 height 85
click at [70, 328] on textarea "1 diaper pod - strawberry print, EUC 8 BG OS pockets - EUC, all have new elasti…" at bounding box center [158, 311] width 231 height 85
click at [155, 309] on textarea "1 diaper pod - strawberry print, EUC 8 BG OS pockets - EUC, all have new elasti…" at bounding box center [158, 311] width 231 height 85
click at [192, 308] on textarea "1 diaper pod - strawberry print, EUC 8 BG OS pockets - EUC, all have new elasti…" at bounding box center [158, 311] width 231 height 85
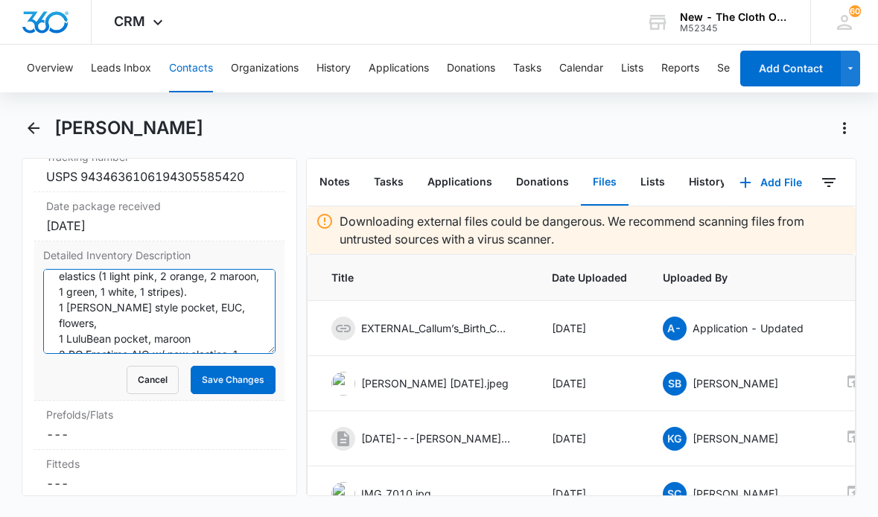
click at [225, 311] on textarea "1 diaper pod - strawberry print, EUC 8 BG OS pockets - EUC, all have new elasti…" at bounding box center [158, 311] width 231 height 85
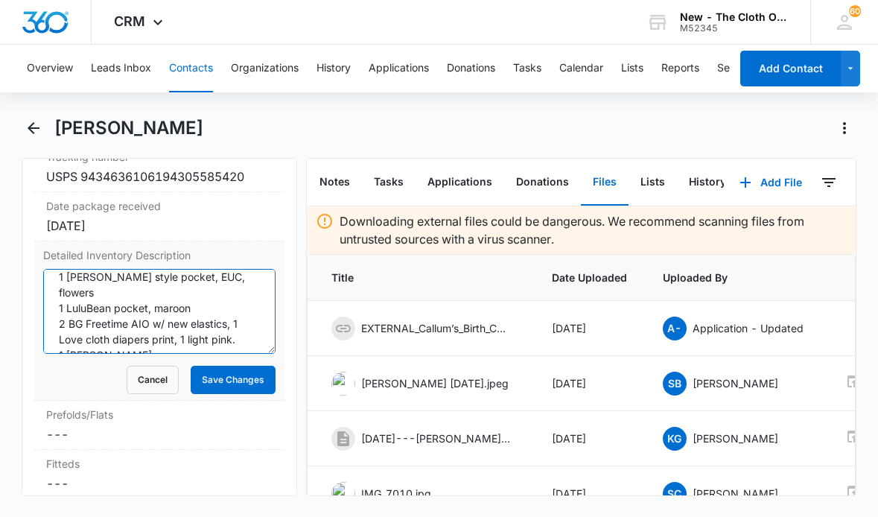
scroll to position [78, 0]
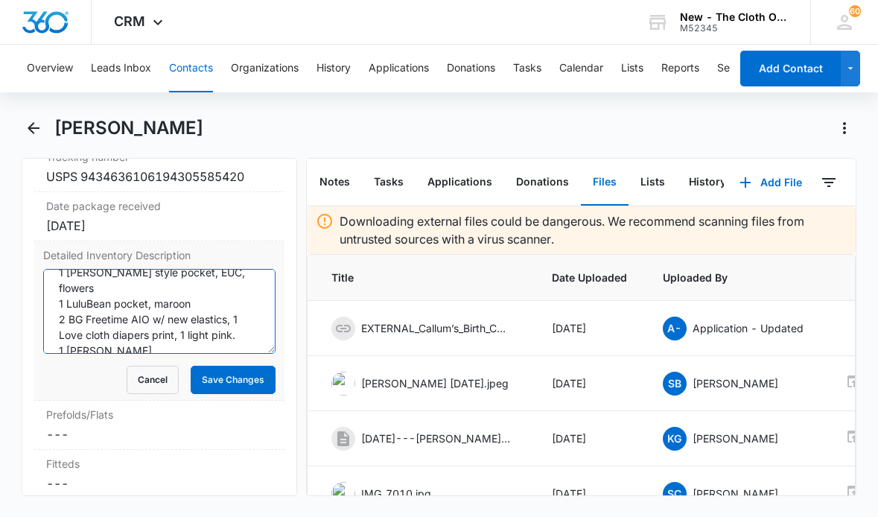
click at [203, 285] on textarea "1 diaper pod - strawberry print, EUC 8 BG OS pockets - EUC, all have new elasti…" at bounding box center [158, 311] width 231 height 85
click at [89, 338] on textarea "1 diaper pod - strawberry print, EUC 8 BG OS pockets - EUC, all have new elasti…" at bounding box center [158, 311] width 231 height 85
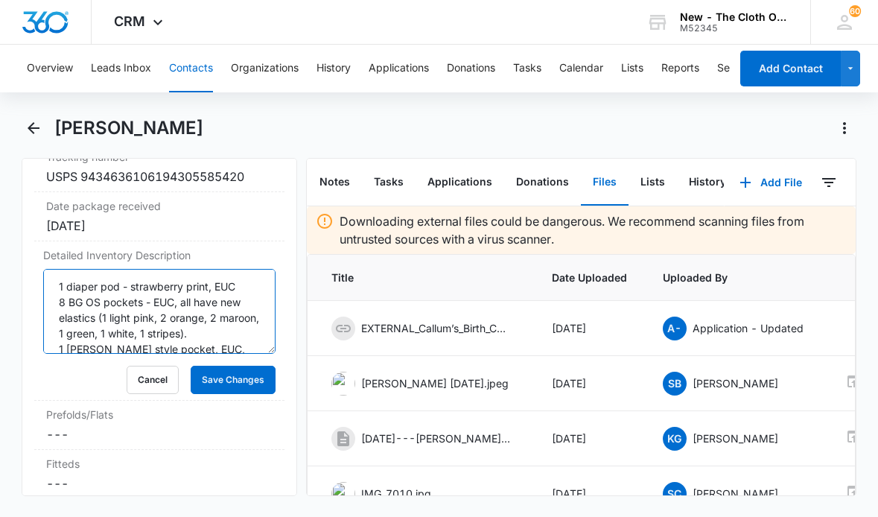
scroll to position [0, 0]
drag, startPoint x: 96, startPoint y: 344, endPoint x: 0, endPoint y: 240, distance: 141.7
click at [0, 240] on main "Alison Piela Remove AP Alison Piela Contact Info Name Cancel Save Changes Aliso…" at bounding box center [439, 314] width 878 height 397
type textarea "1 diaper pod - strawberry print, EUC 8 BG OS pockets - EUC, all have new elasti…"
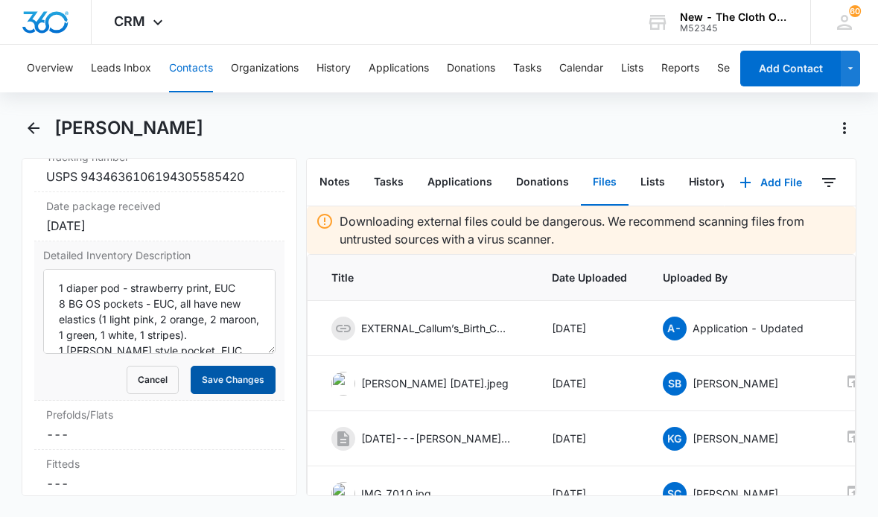
click at [236, 378] on button "Save Changes" at bounding box center [233, 379] width 85 height 28
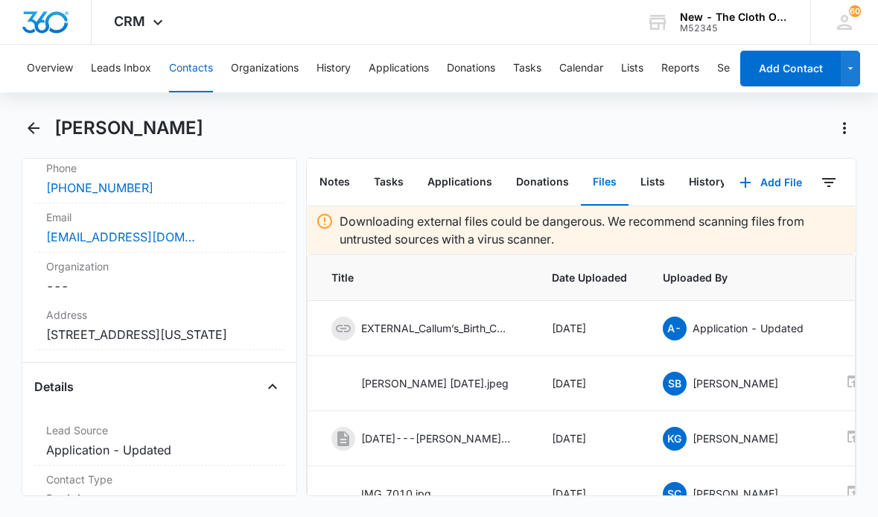
scroll to position [333, 0]
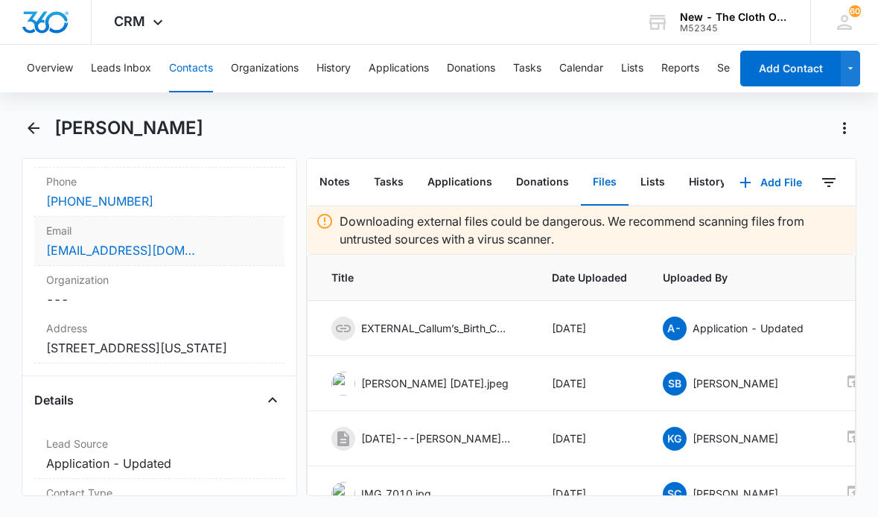
click at [195, 252] on div "[EMAIL_ADDRESS][DOMAIN_NAME]" at bounding box center [159, 250] width 226 height 18
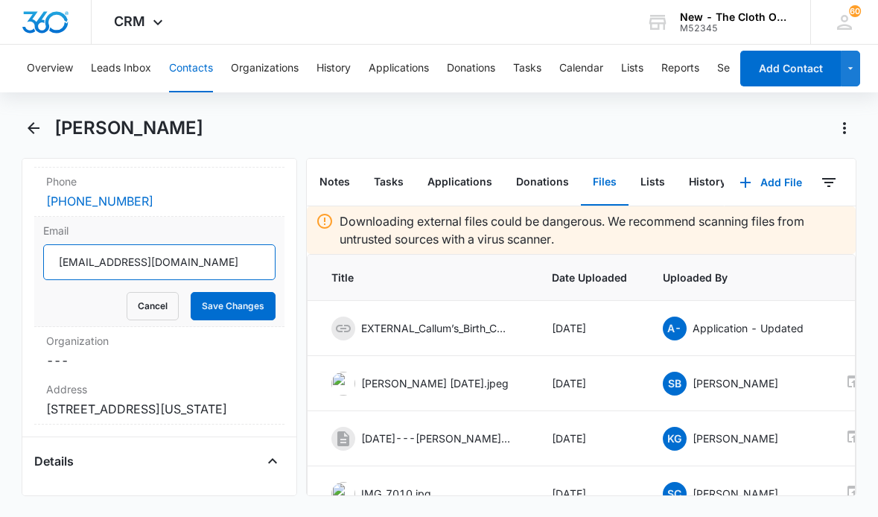
click at [125, 270] on input "[EMAIL_ADDRESS][DOMAIN_NAME]" at bounding box center [158, 262] width 231 height 36
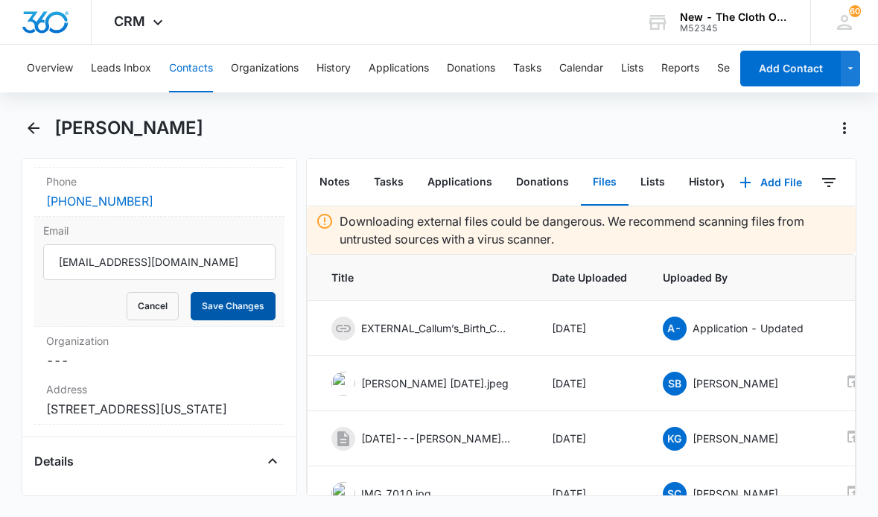
click at [213, 307] on button "Save Changes" at bounding box center [233, 306] width 85 height 28
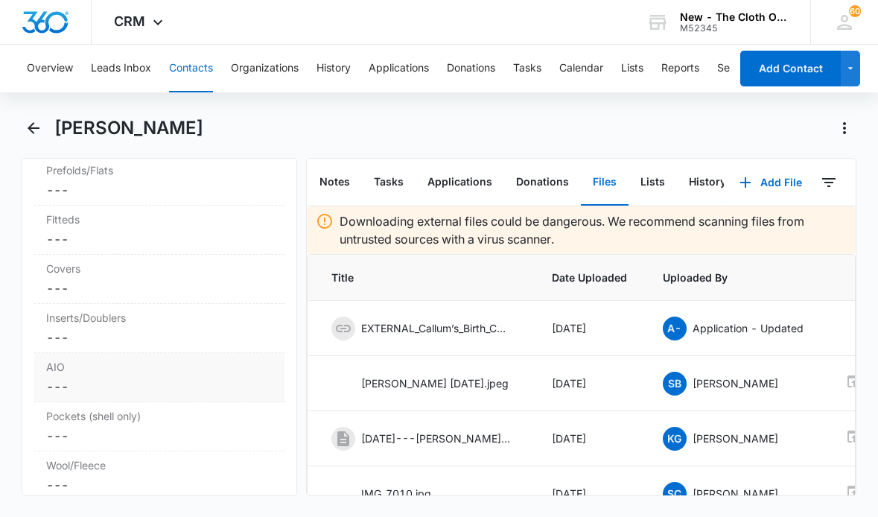
scroll to position [4066, 0]
click at [63, 429] on dd "Cancel Save Changes ---" at bounding box center [159, 435] width 226 height 18
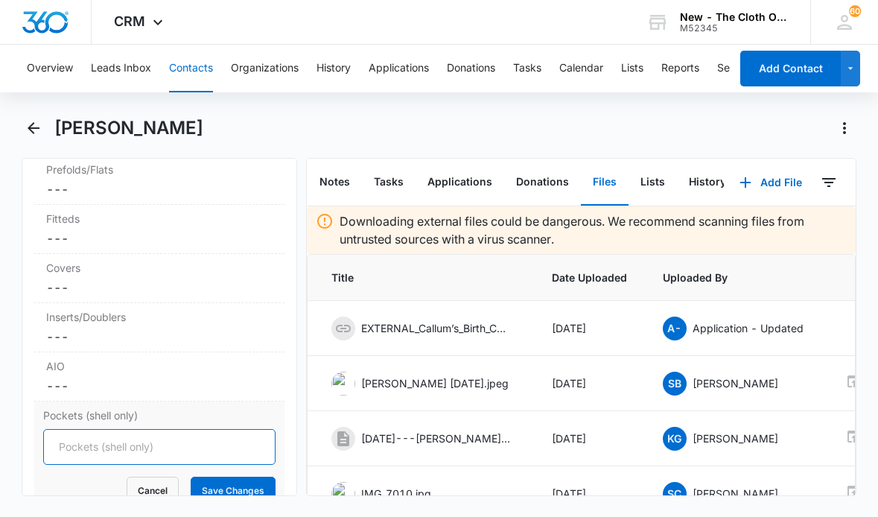
click at [66, 449] on input "Pockets (shell only)" at bounding box center [158, 447] width 231 height 36
type input "2"
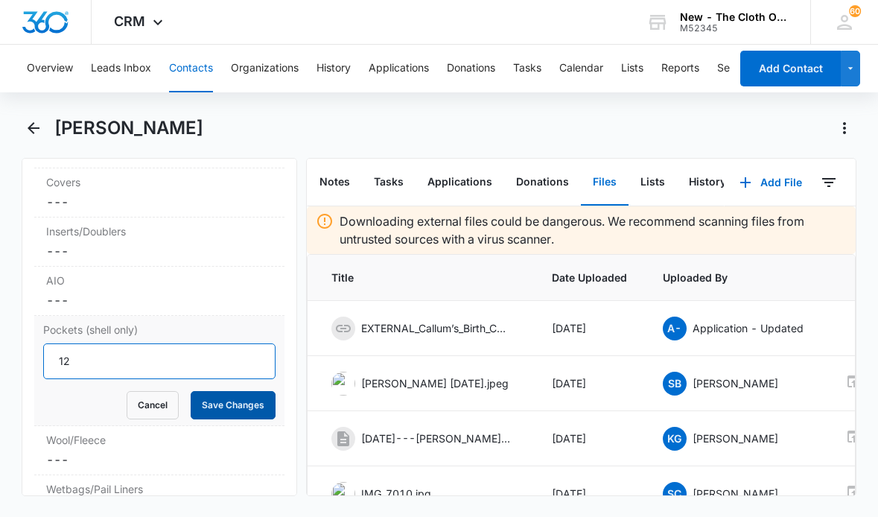
type input "12"
click at [216, 407] on button "Save Changes" at bounding box center [233, 405] width 85 height 28
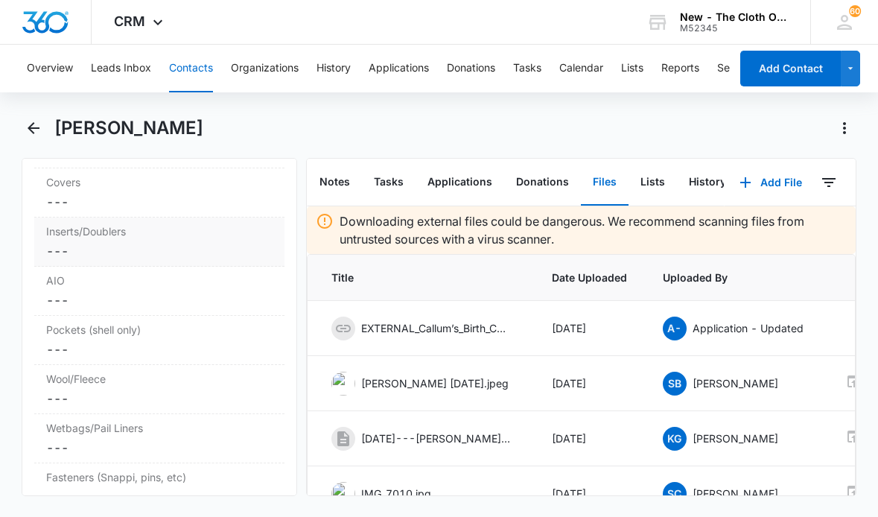
click at [68, 253] on dd "Cancel Save Changes ---" at bounding box center [159, 251] width 226 height 18
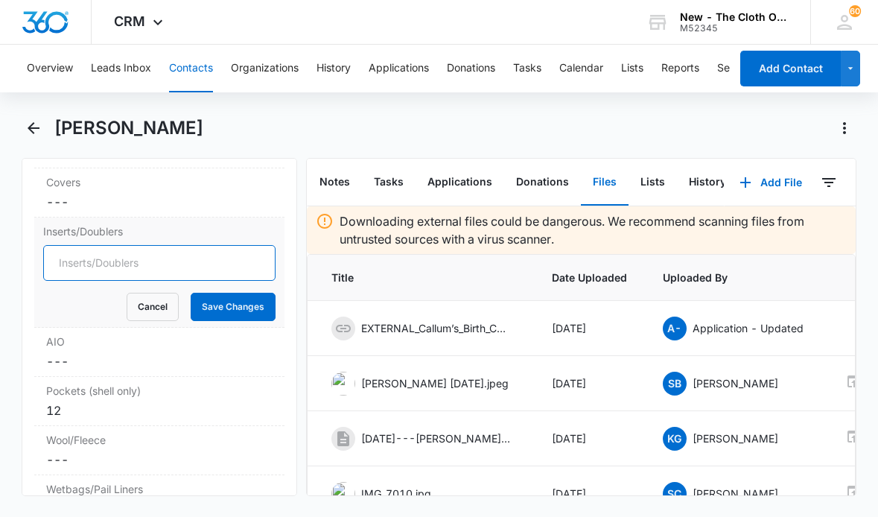
click at [67, 264] on input "Inserts/Doublers" at bounding box center [158, 263] width 231 height 36
type input "24"
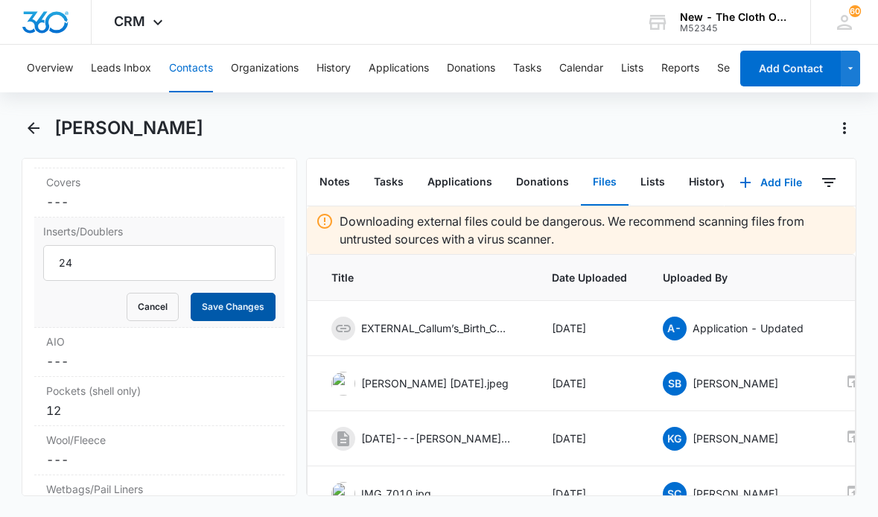
click at [237, 305] on button "Save Changes" at bounding box center [233, 307] width 85 height 28
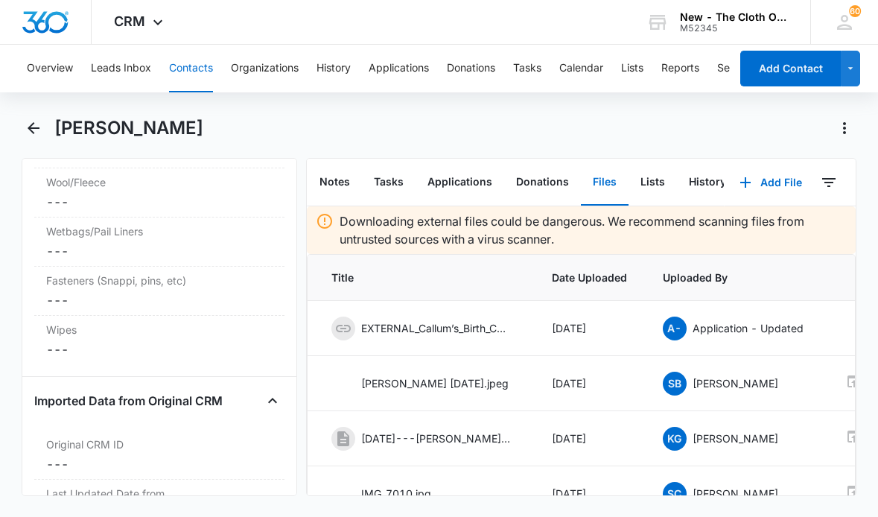
scroll to position [4348, 0]
click at [75, 249] on dd "Cancel Save Changes ---" at bounding box center [159, 250] width 226 height 18
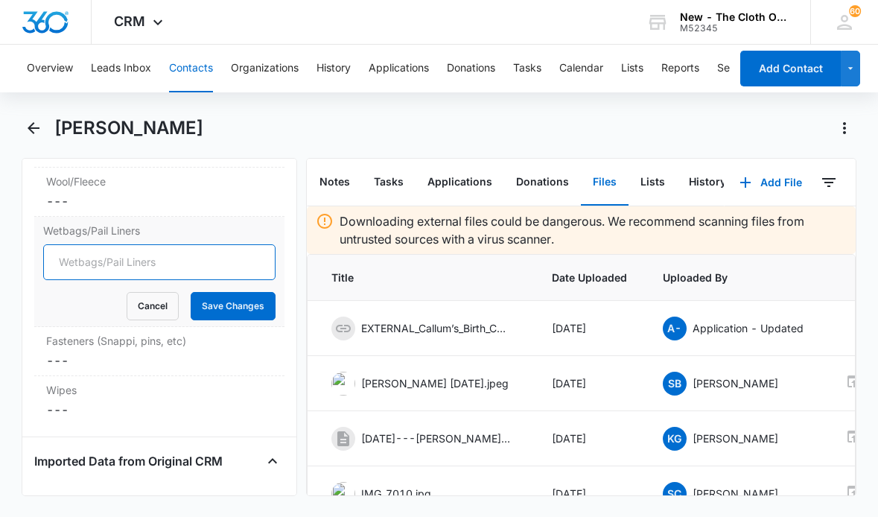
click at [68, 262] on input "Wetbags/Pail Liners" at bounding box center [158, 262] width 231 height 36
type input "1"
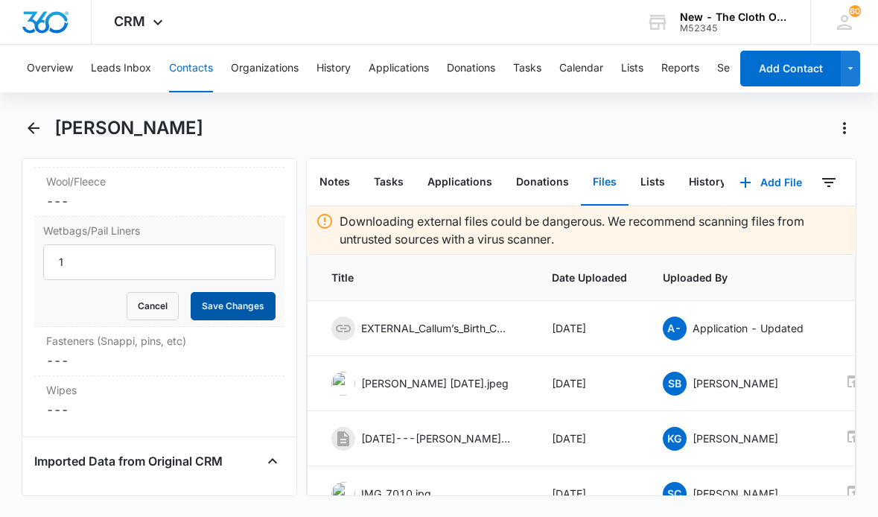
click at [230, 310] on button "Save Changes" at bounding box center [233, 306] width 85 height 28
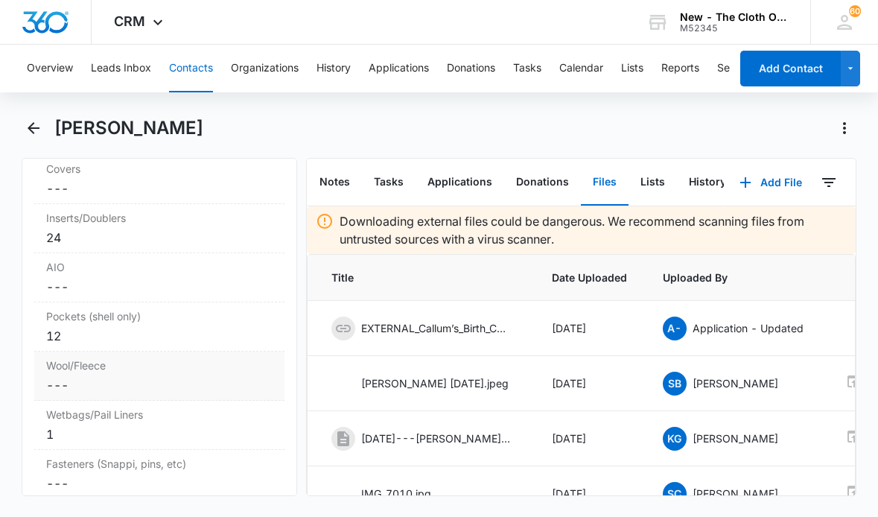
scroll to position [4164, 0]
click at [60, 289] on dd "Cancel Save Changes ---" at bounding box center [159, 287] width 226 height 18
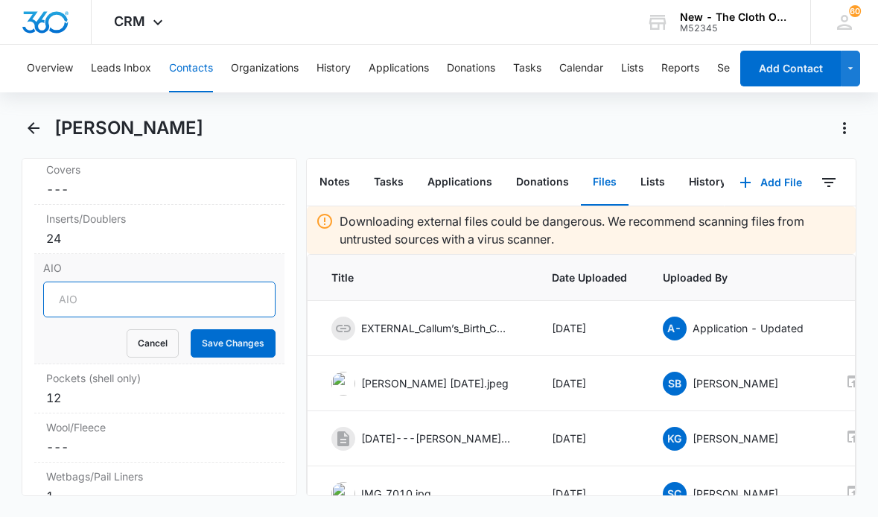
click at [77, 301] on input "AIO" at bounding box center [158, 299] width 231 height 36
type input "5"
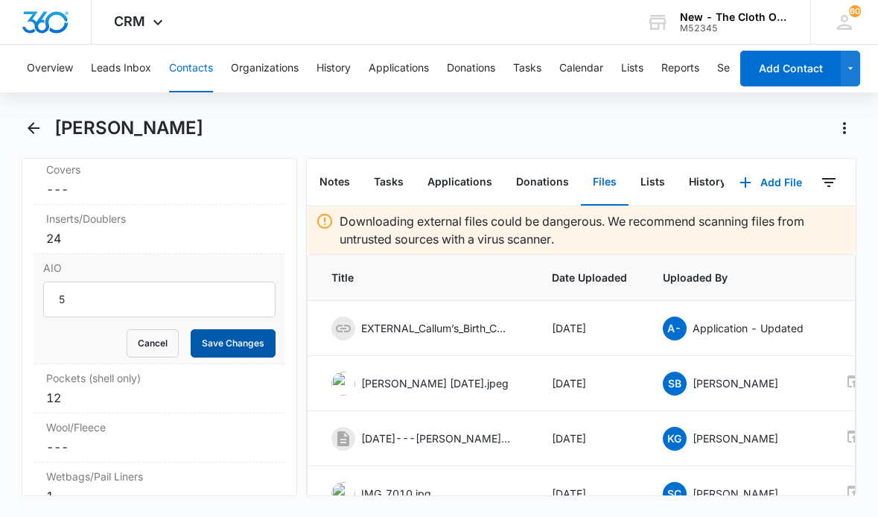
click at [234, 336] on button "Save Changes" at bounding box center [233, 343] width 85 height 28
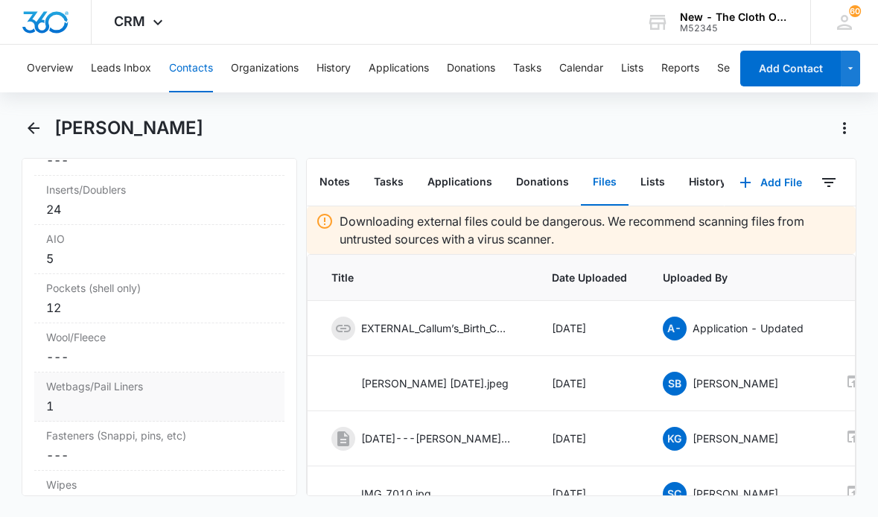
scroll to position [4141, 0]
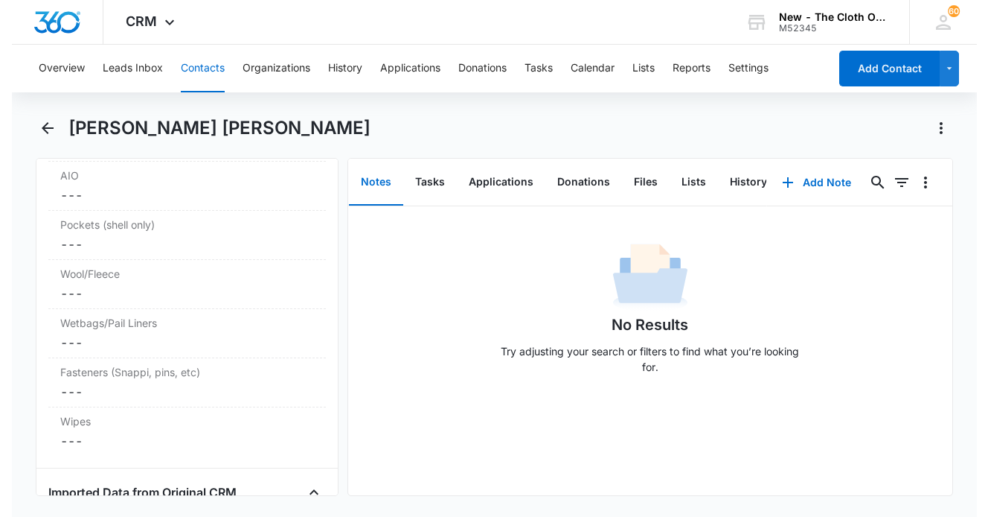
scroll to position [4171, 0]
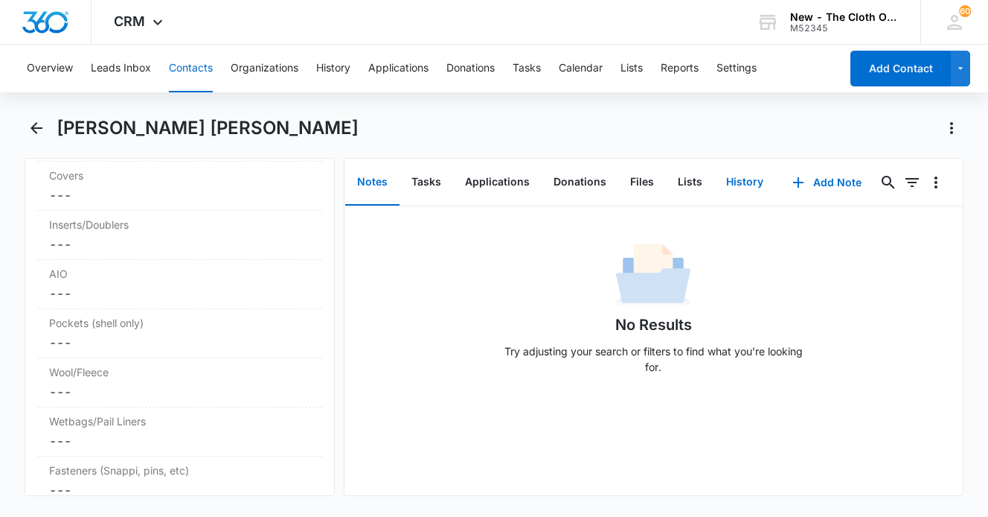
click at [730, 182] on button "History" at bounding box center [745, 182] width 61 height 46
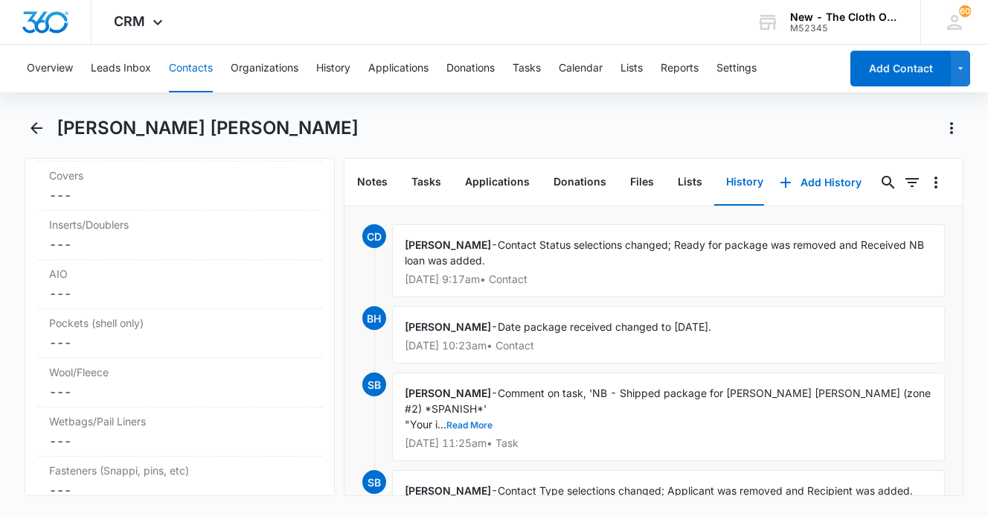
click at [469, 421] on button "Read More" at bounding box center [470, 425] width 46 height 9
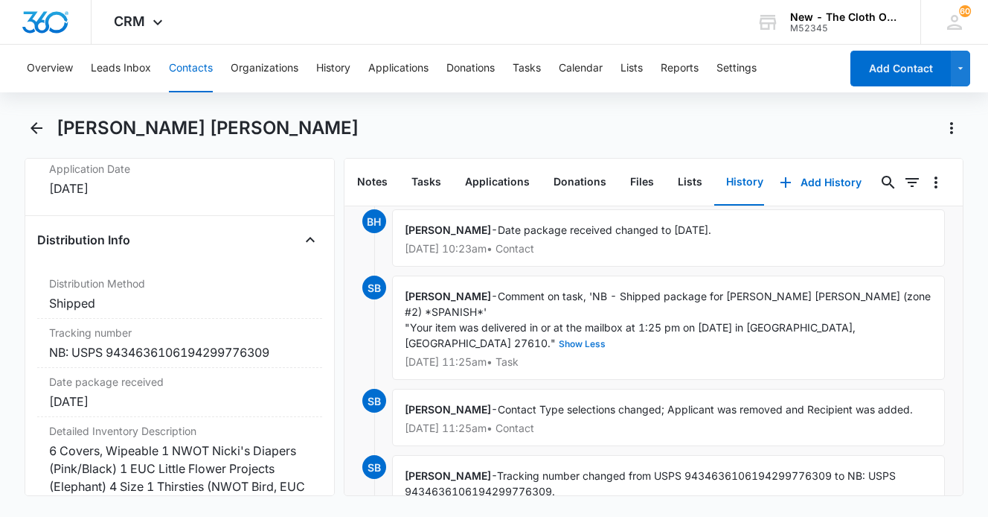
scroll to position [3515, 0]
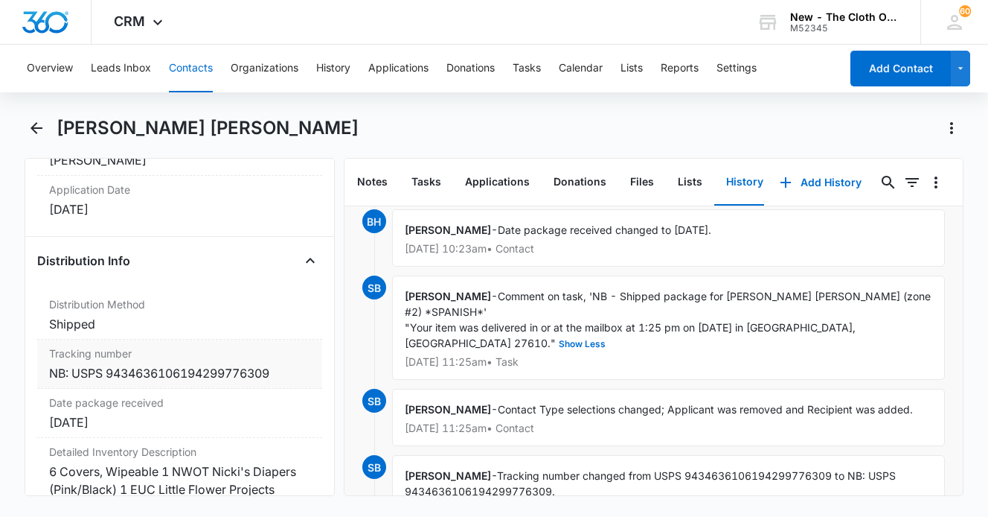
click at [205, 377] on div "NB: USPS 9434636106194299776309" at bounding box center [179, 373] width 261 height 18
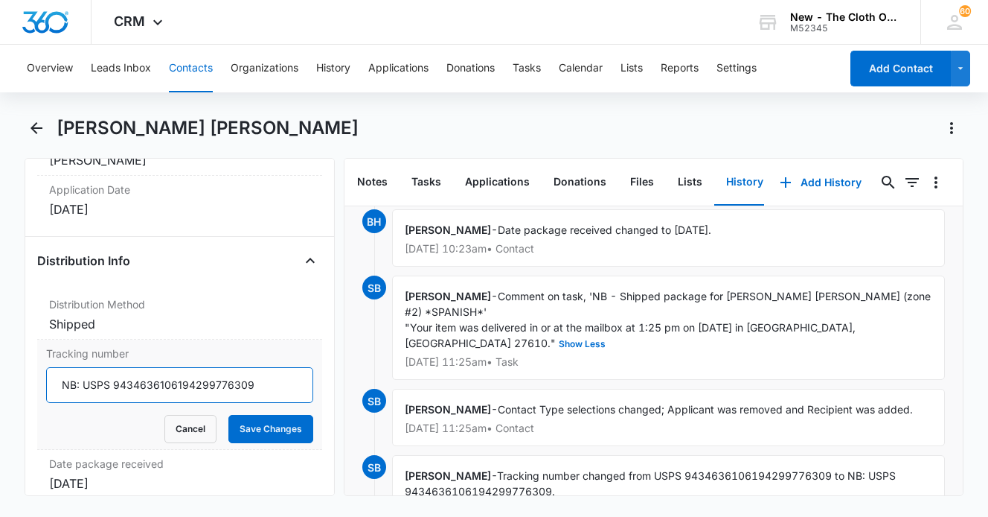
click at [218, 386] on input "NB: USPS 9434636106194299776309" at bounding box center [179, 385] width 267 height 36
click at [198, 380] on input "NB: USPS 9434636106194299776309" at bounding box center [179, 385] width 267 height 36
click at [201, 383] on input "NB: USPS 9434636106194299776309" at bounding box center [179, 385] width 267 height 36
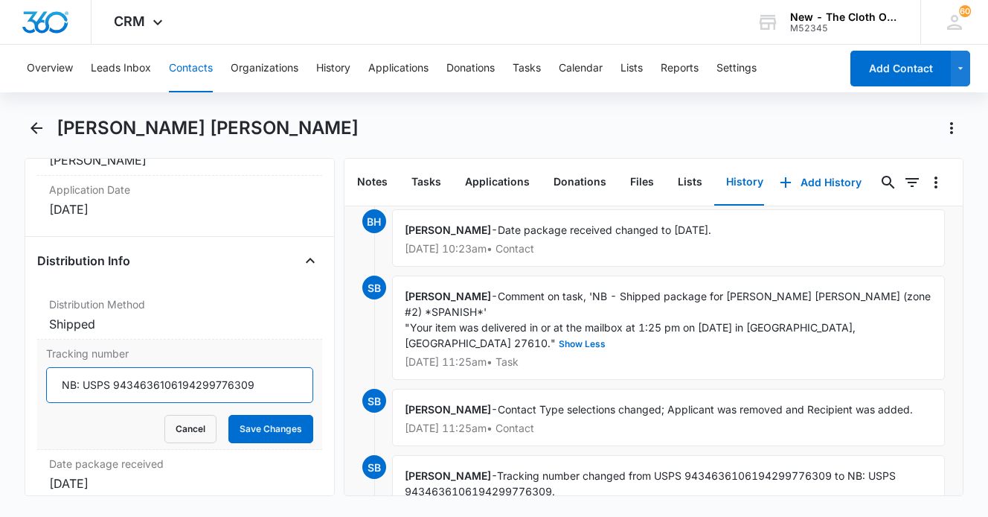
click at [201, 383] on input "NB: USPS 9434636106194299776309" at bounding box center [179, 385] width 267 height 36
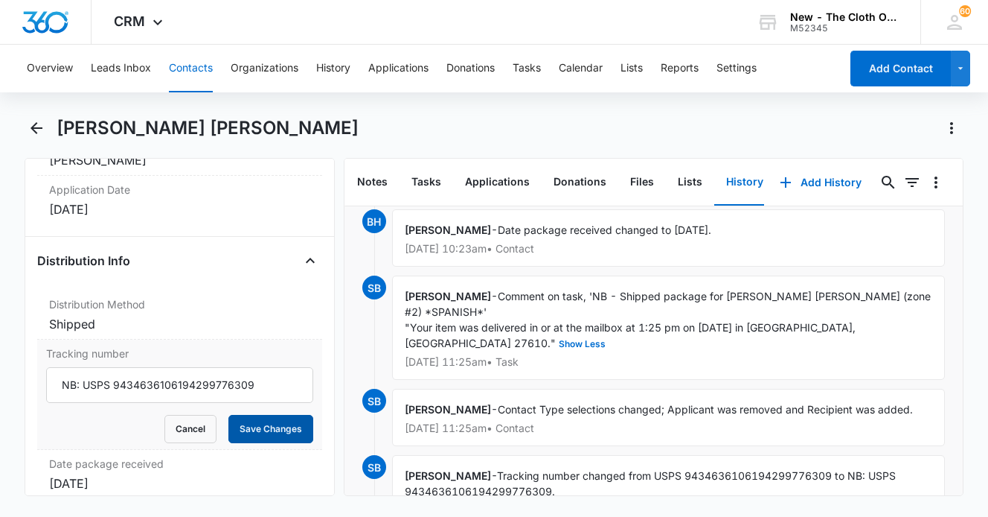
click at [262, 429] on button "Save Changes" at bounding box center [271, 429] width 85 height 28
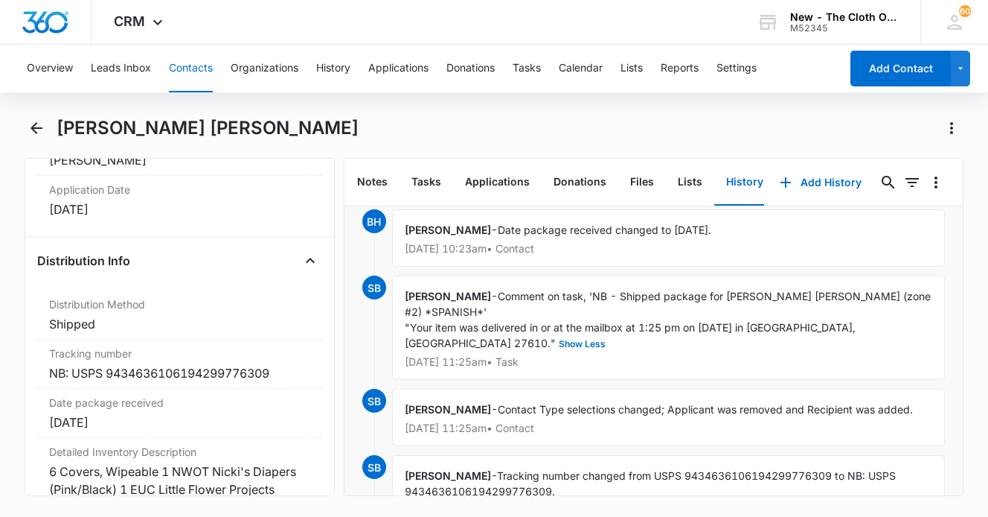
click at [191, 69] on button "Contacts" at bounding box center [191, 69] width 44 height 48
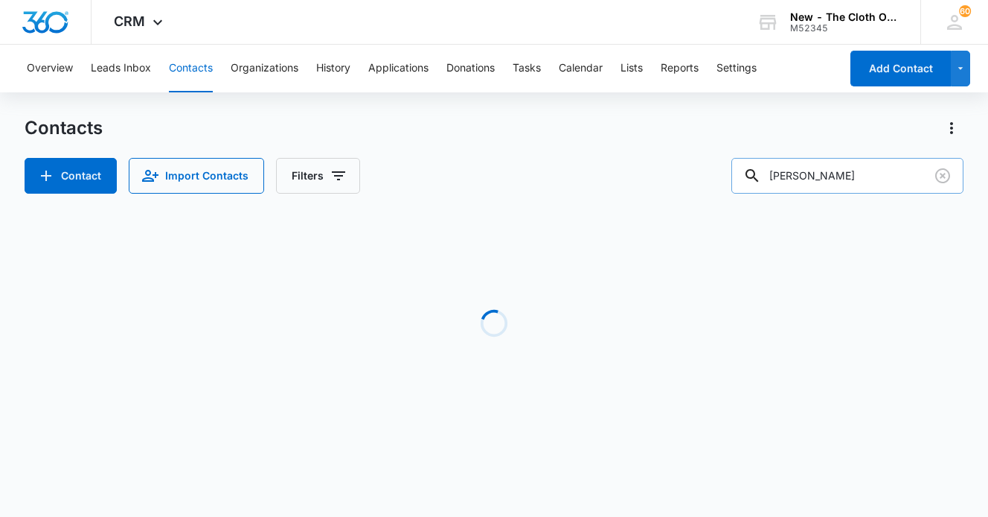
click at [866, 182] on input "[PERSON_NAME]" at bounding box center [848, 176] width 232 height 36
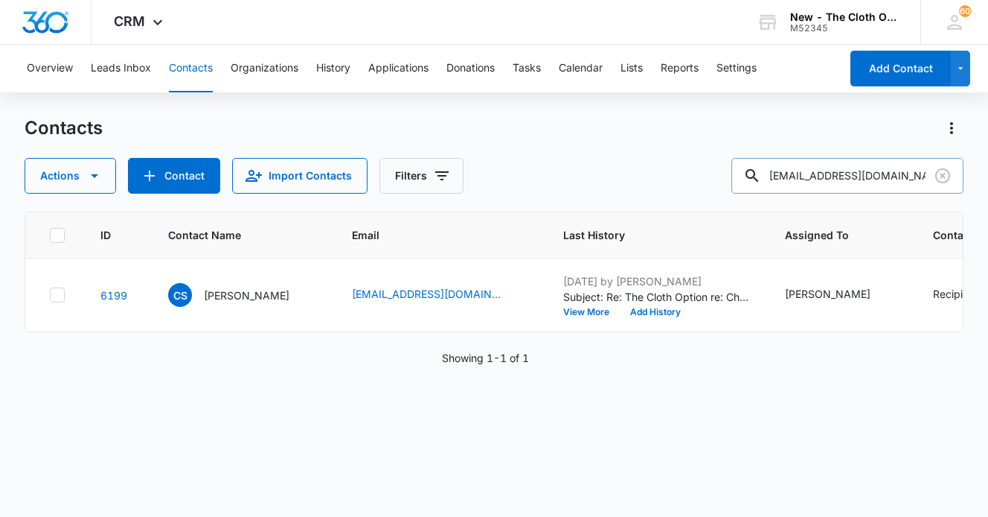
type input "[EMAIL_ADDRESS][DOMAIN_NAME]"
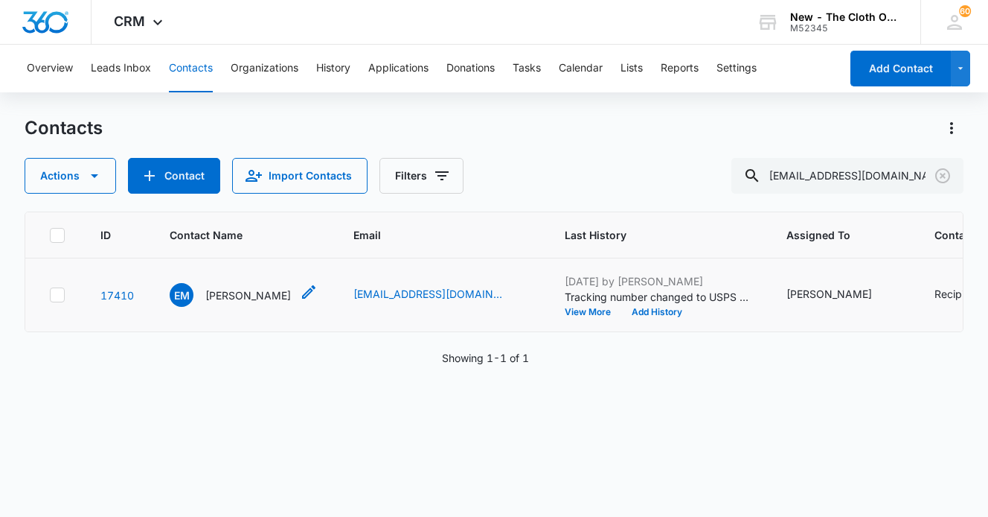
click at [223, 303] on p "[PERSON_NAME]" at bounding box center [248, 295] width 86 height 16
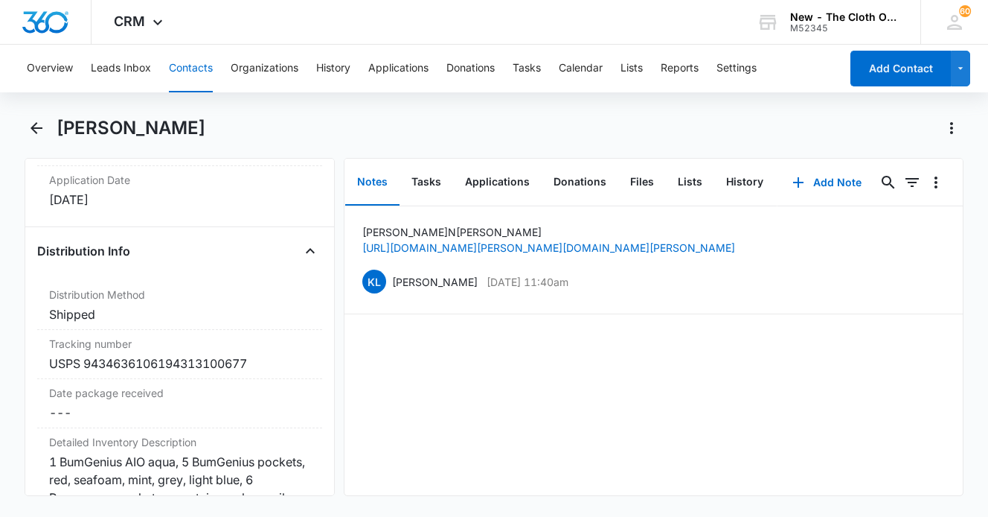
scroll to position [3471, 0]
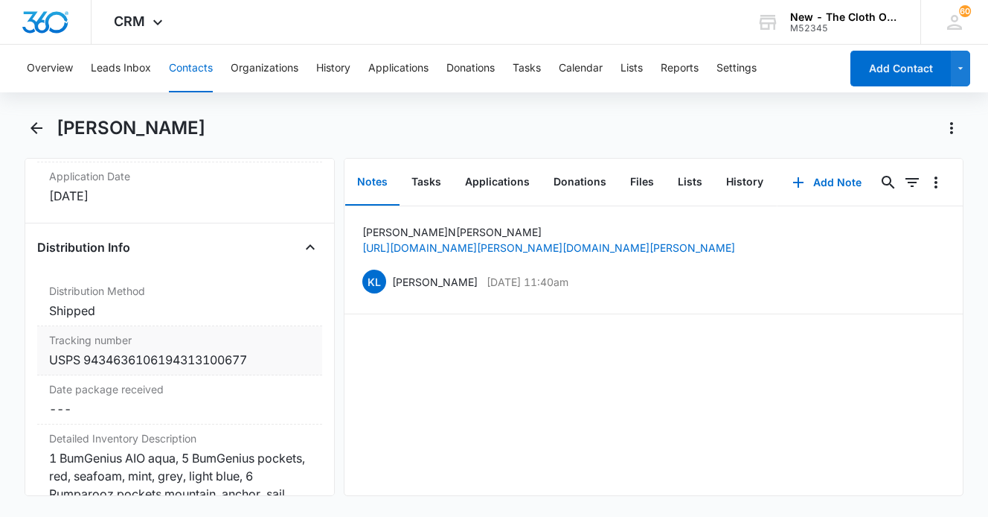
click at [184, 351] on div "USPS 9434636106194313100677" at bounding box center [179, 360] width 261 height 18
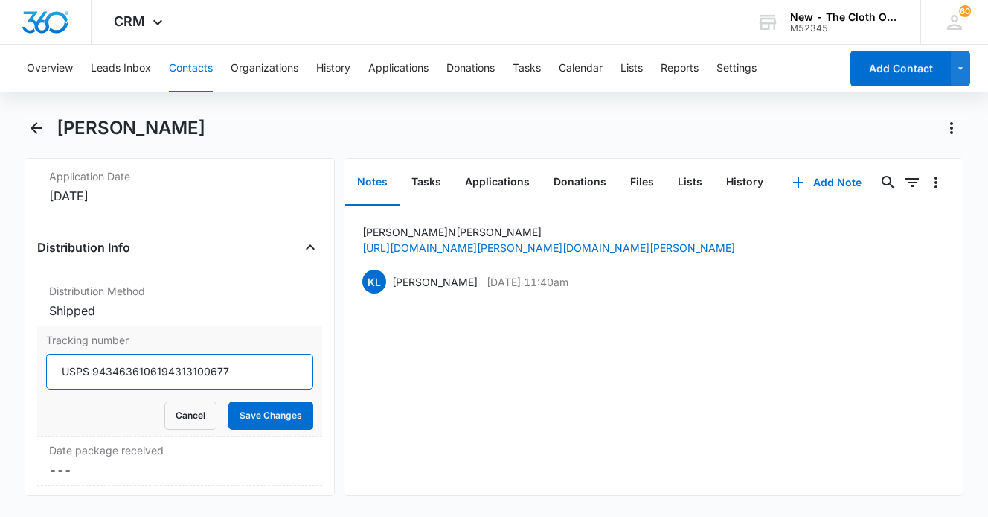
click at [188, 354] on input "USPS 9434636106194313100677" at bounding box center [179, 372] width 267 height 36
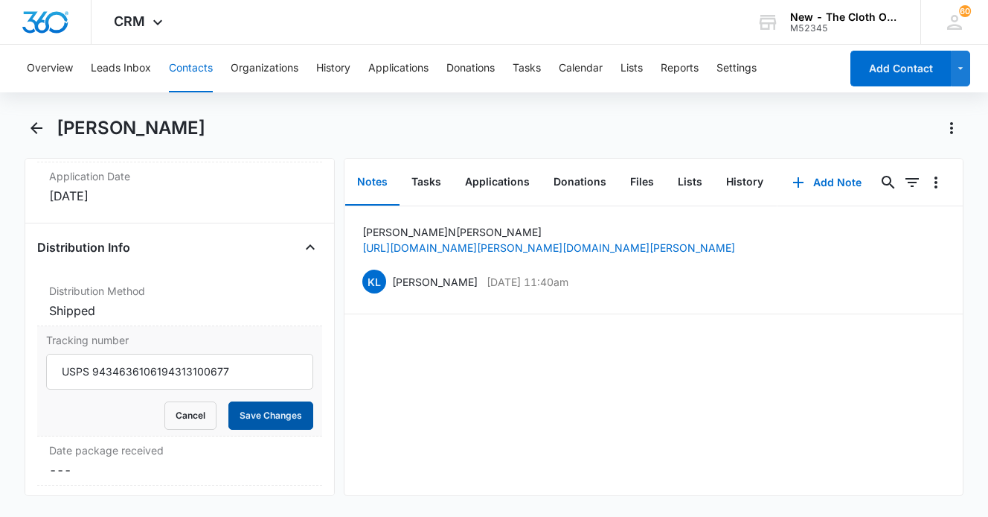
click at [274, 401] on button "Save Changes" at bounding box center [271, 415] width 85 height 28
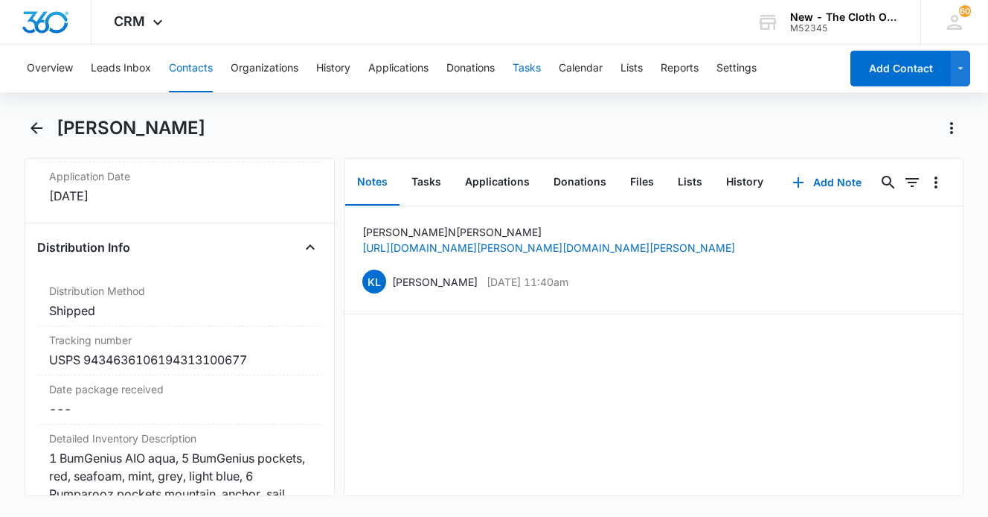
click at [527, 67] on button "Tasks" at bounding box center [527, 69] width 28 height 48
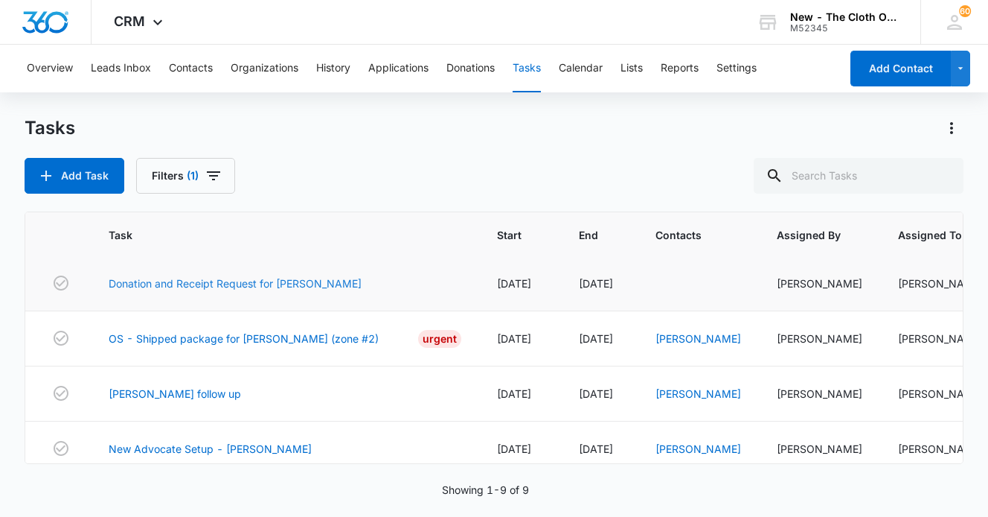
scroll to position [113, 0]
click at [700, 335] on link "[PERSON_NAME]" at bounding box center [699, 337] width 86 height 13
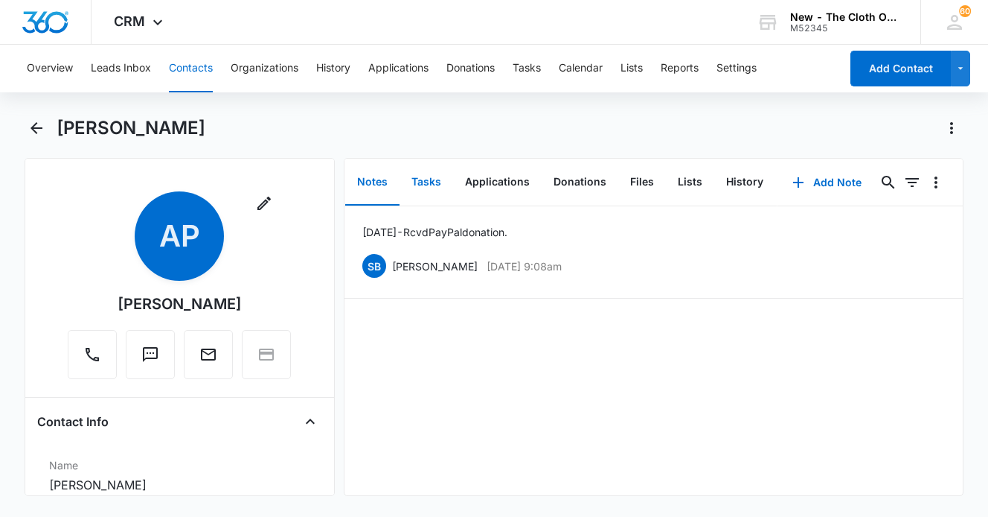
click at [446, 188] on button "Tasks" at bounding box center [427, 182] width 54 height 46
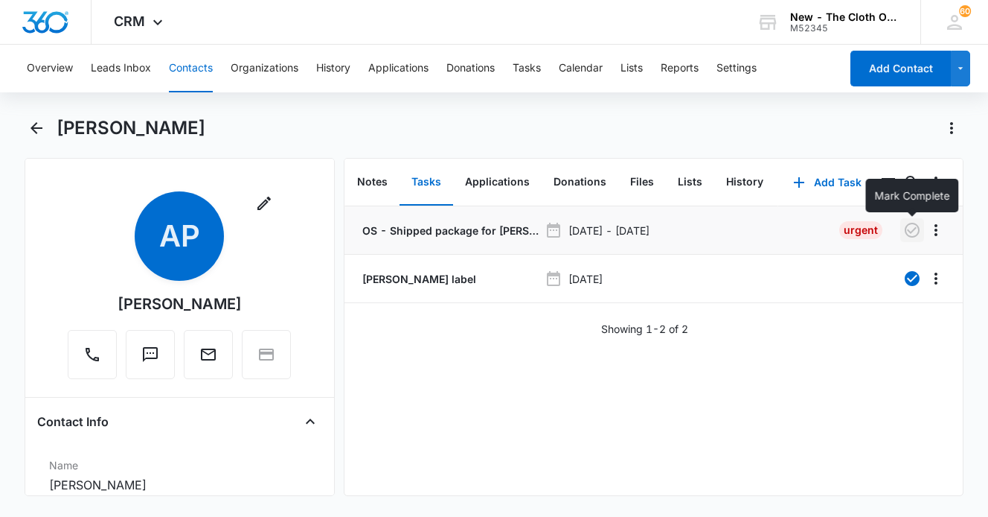
click at [877, 227] on icon "button" at bounding box center [913, 230] width 18 height 18
click at [820, 182] on button "Add Task" at bounding box center [828, 182] width 98 height 36
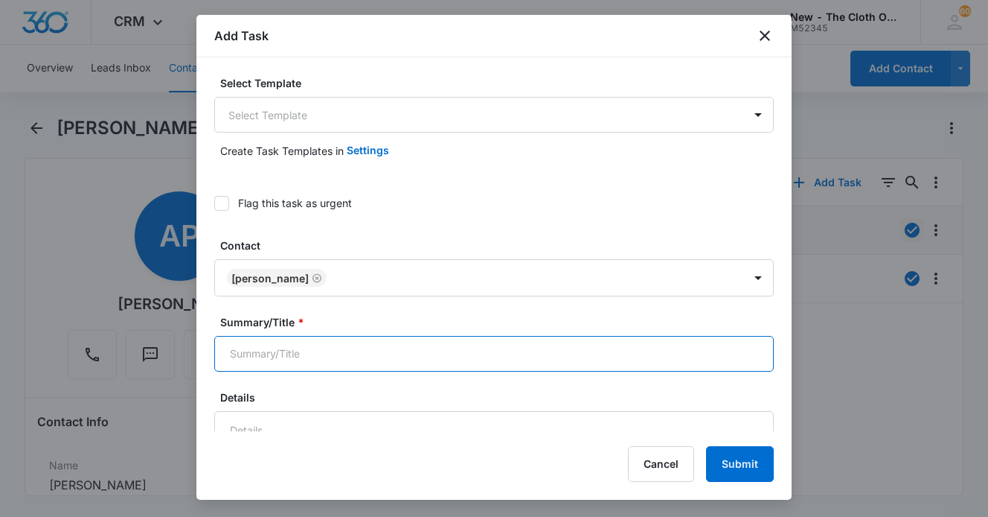
click at [261, 352] on input "Summary/Title *" at bounding box center [494, 354] width 560 height 36
type input "i"
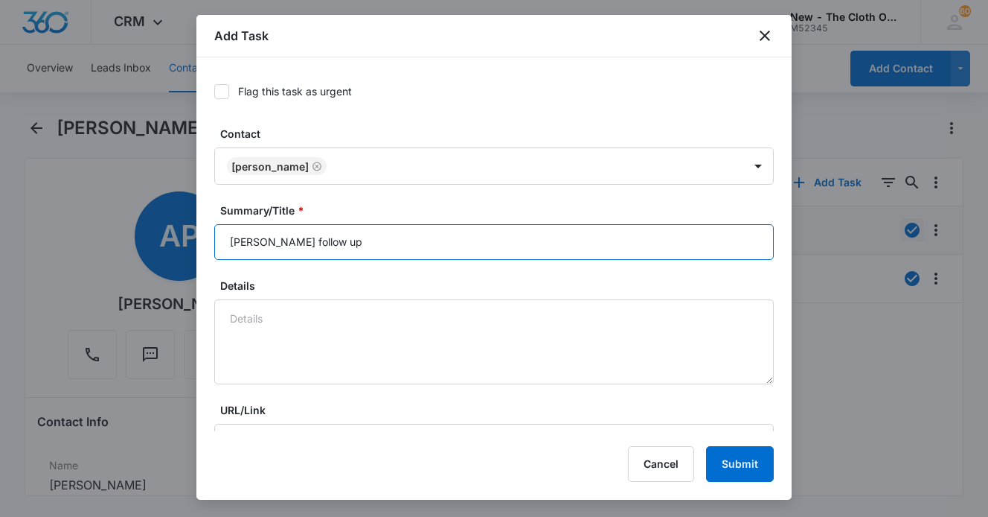
scroll to position [136, 0]
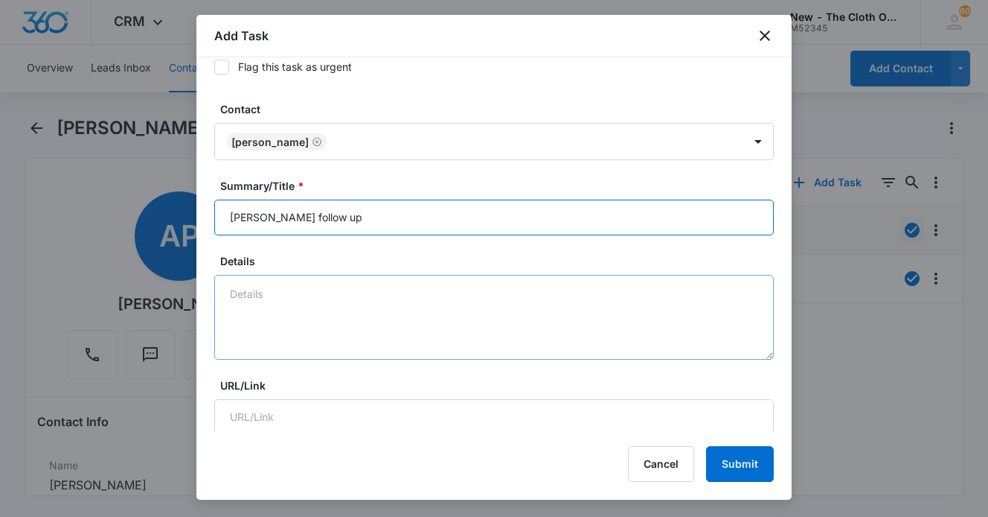
type input "[PERSON_NAME] follow up"
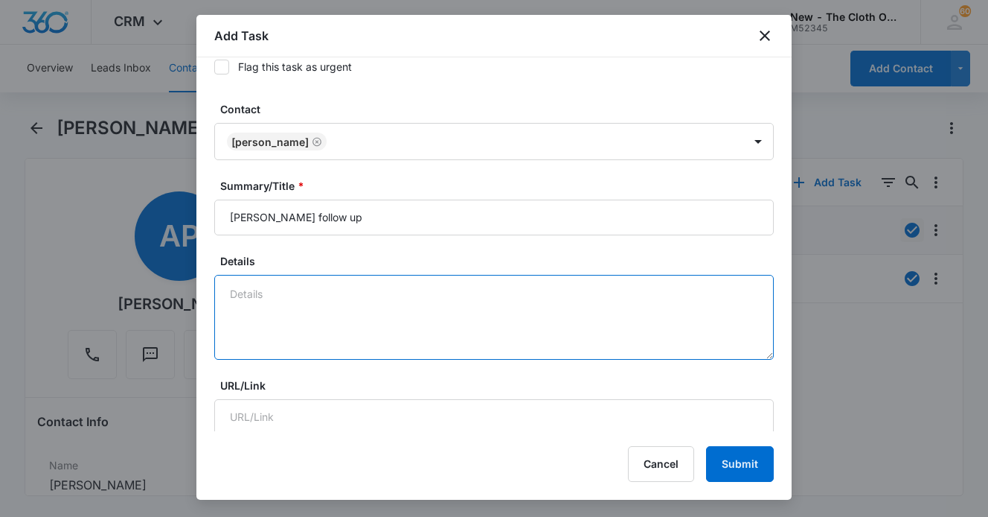
click at [263, 319] on textarea "Details" at bounding box center [494, 317] width 560 height 85
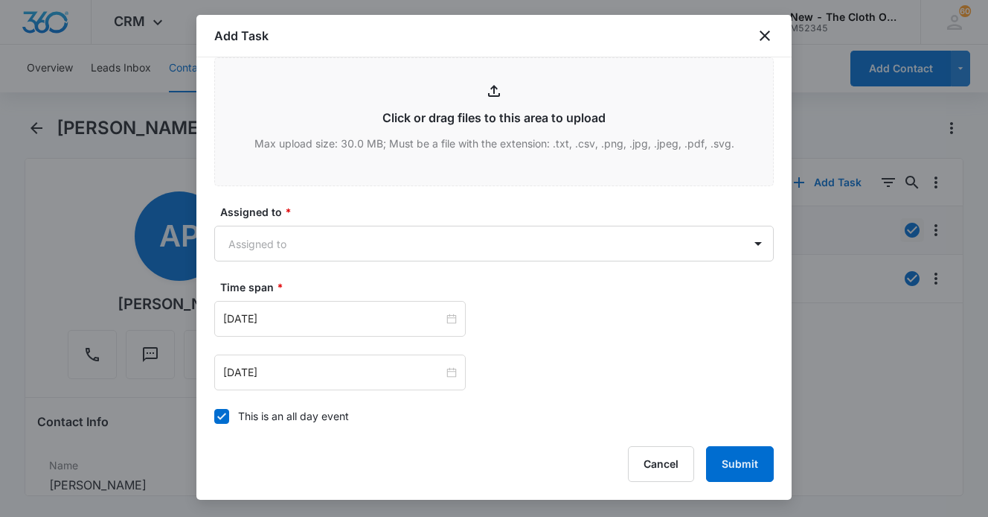
scroll to position [801, 0]
type textarea "delivered 9/30"
click at [419, 249] on body "CRM Apps Reputation Websites Forms CRM Email Social Shop Payments POS Ads Intel…" at bounding box center [494, 258] width 988 height 517
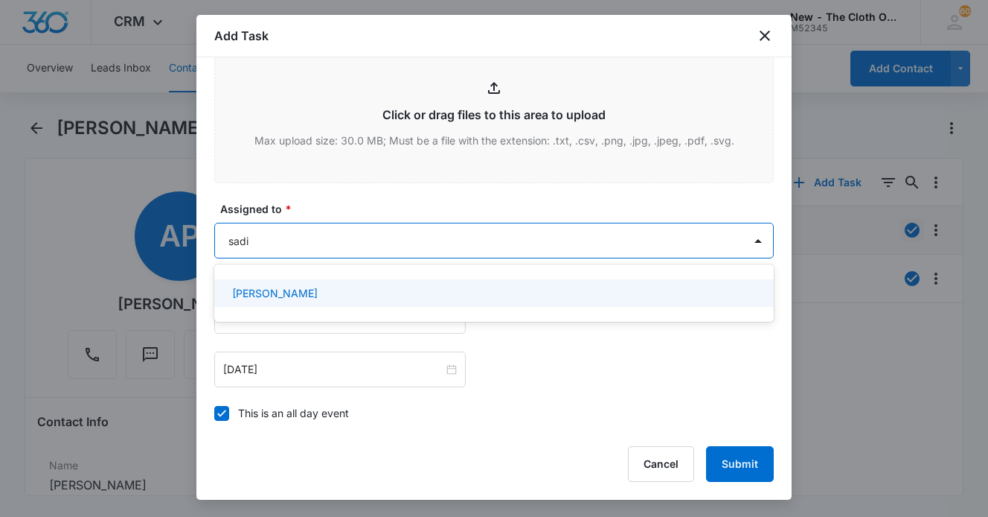
type input "[PERSON_NAME]"
click at [255, 290] on p "[PERSON_NAME]" at bounding box center [275, 293] width 86 height 16
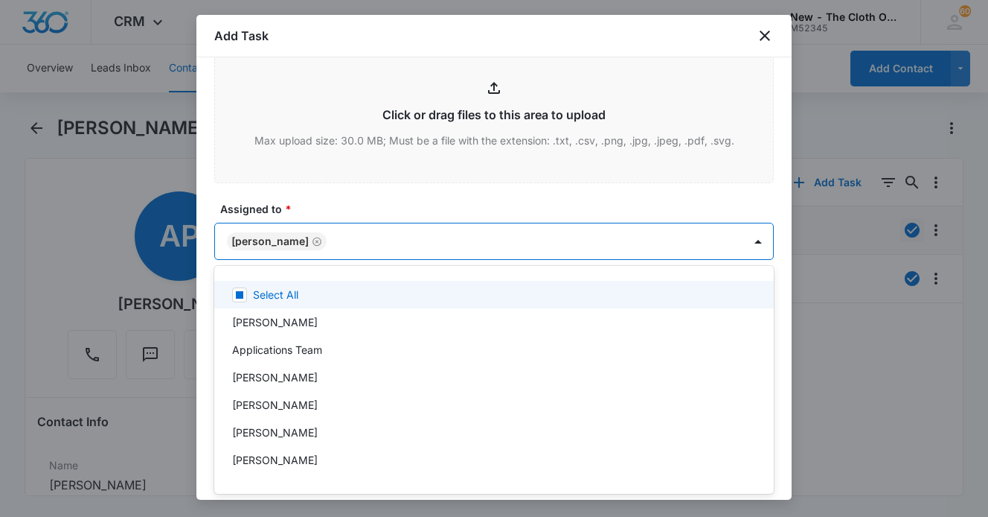
click at [202, 267] on div at bounding box center [494, 258] width 988 height 517
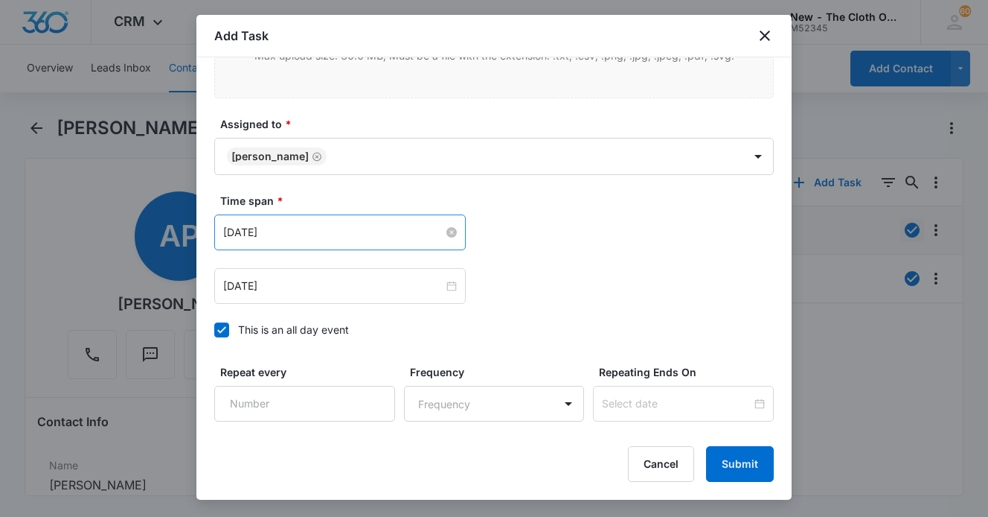
scroll to position [898, 0]
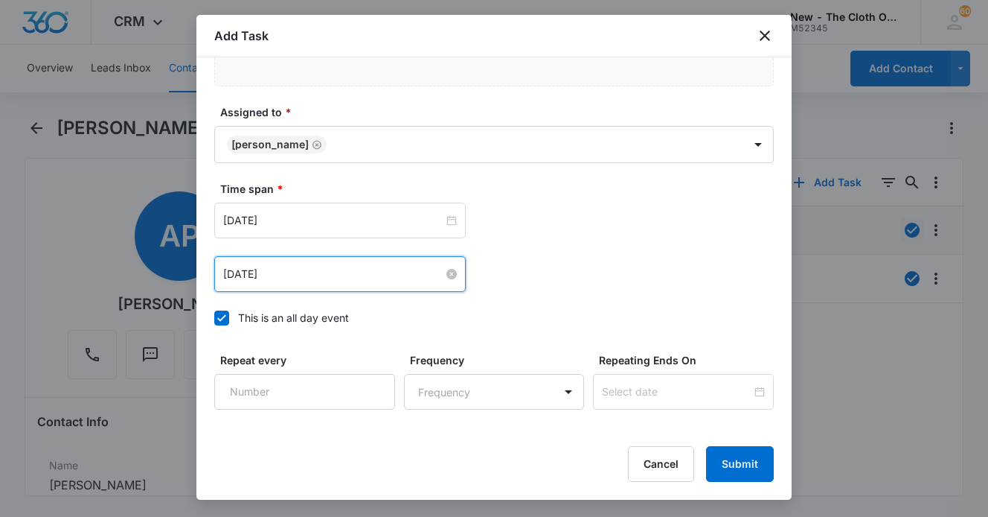
click at [435, 278] on input "[DATE]" at bounding box center [333, 274] width 220 height 16
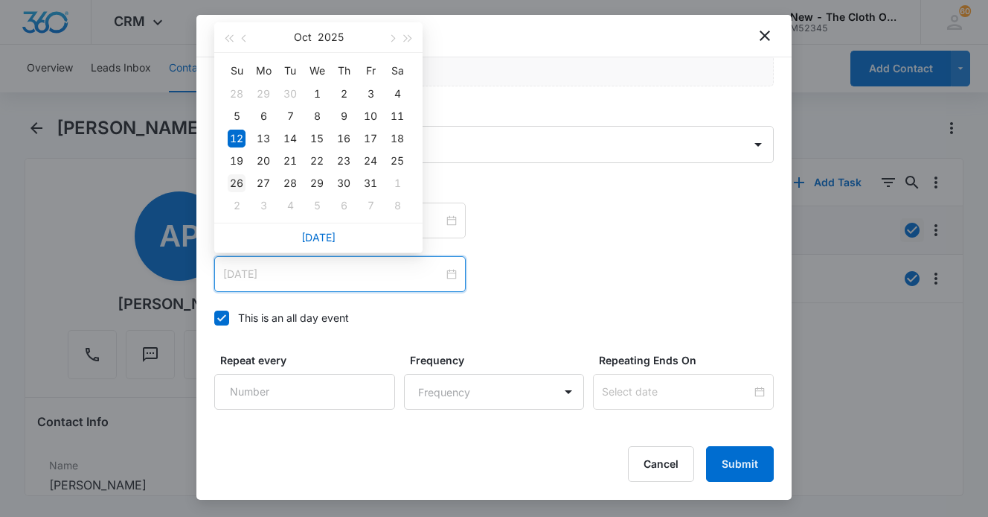
type input "[DATE]"
click at [238, 184] on div "26" at bounding box center [237, 183] width 18 height 18
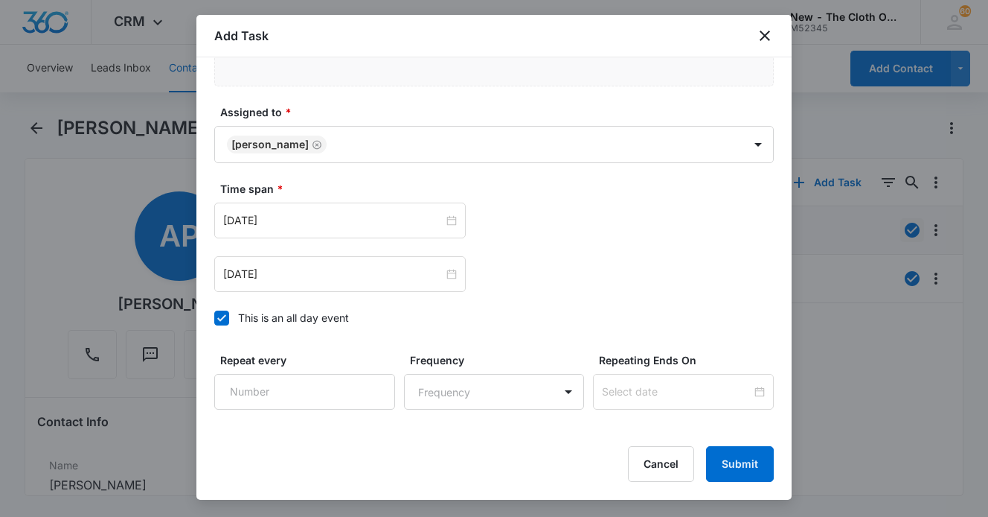
click at [606, 245] on div "[DATE] [DATE] [DATE] Su Mo Tu We Th Fr Sa 28 29 30 1 2 3 4 5 6 7 8 9 10 11 12 1…" at bounding box center [494, 246] width 560 height 89
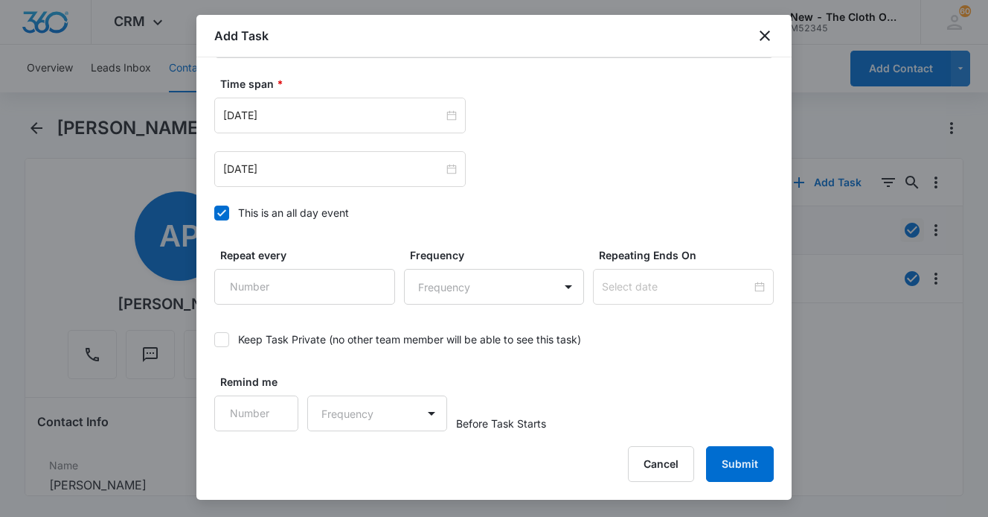
click at [221, 342] on icon at bounding box center [221, 339] width 13 height 13
click at [214, 339] on input "Keep Task Private (no other team member will be able to see this task)" at bounding box center [214, 339] width 0 height 0
click at [744, 459] on button "Submit" at bounding box center [740, 464] width 68 height 36
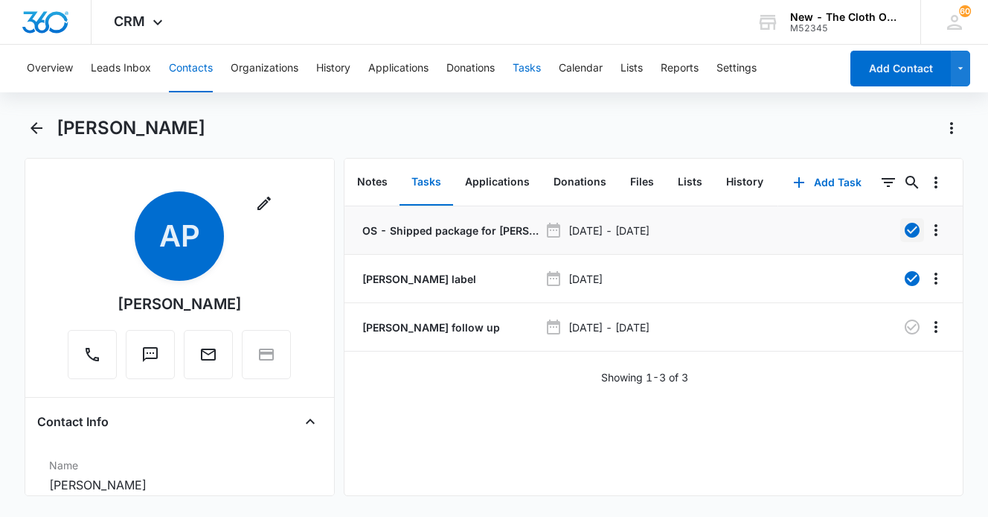
click at [532, 65] on button "Tasks" at bounding box center [527, 69] width 28 height 48
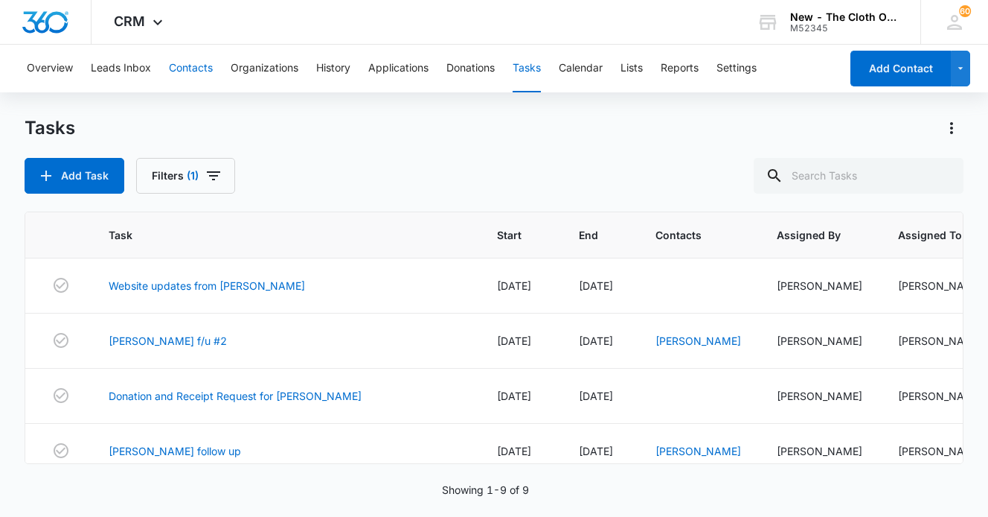
click at [205, 68] on button "Contacts" at bounding box center [191, 69] width 44 height 48
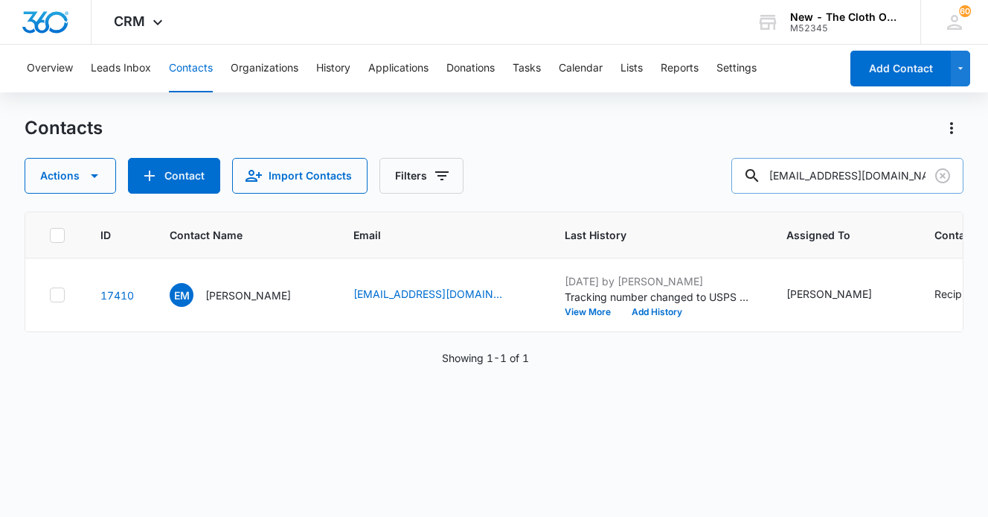
click at [873, 174] on input "[EMAIL_ADDRESS][DOMAIN_NAME]" at bounding box center [848, 176] width 232 height 36
type input "ericagarcia110"
click at [230, 303] on p "[PERSON_NAME]" at bounding box center [248, 295] width 86 height 16
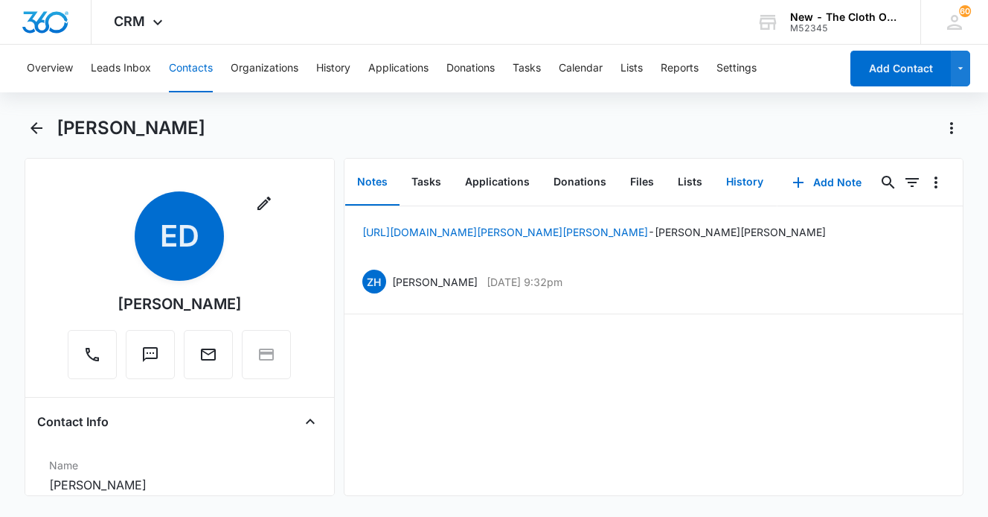
click at [740, 183] on button "History" at bounding box center [745, 182] width 61 height 46
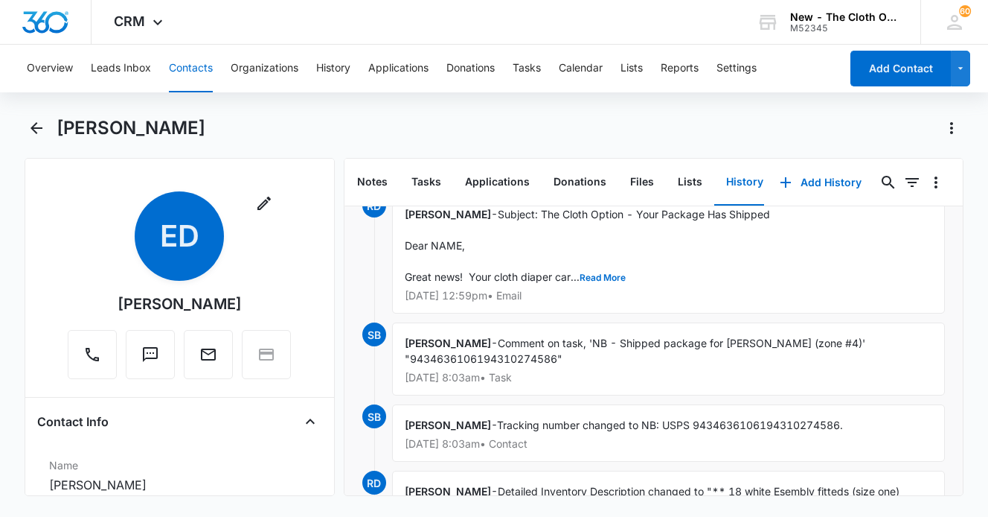
scroll to position [34, 0]
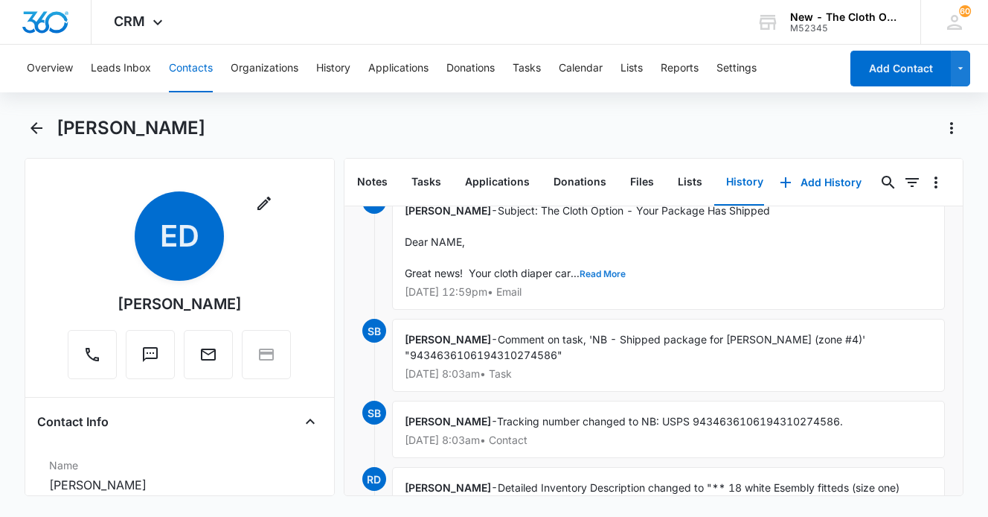
click at [599, 269] on button "Read More" at bounding box center [603, 273] width 46 height 9
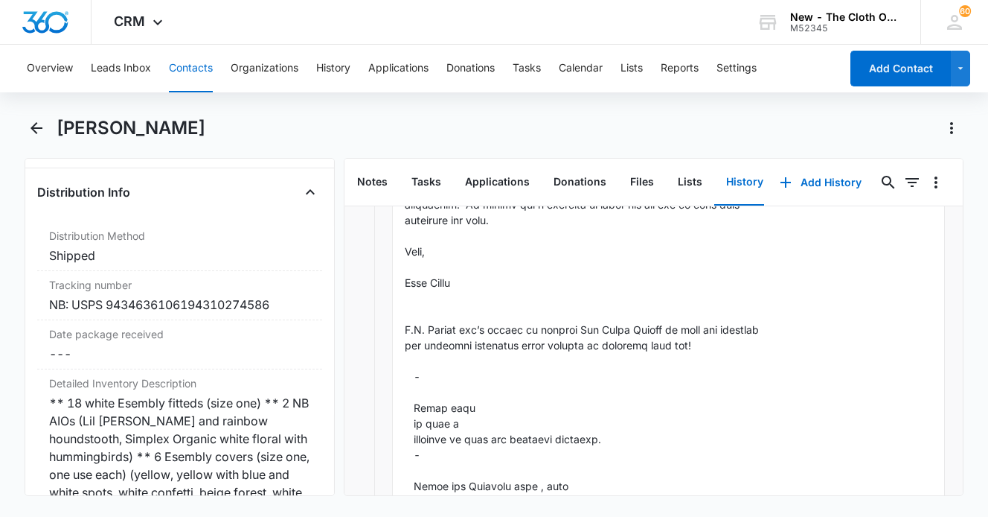
scroll to position [3556, 0]
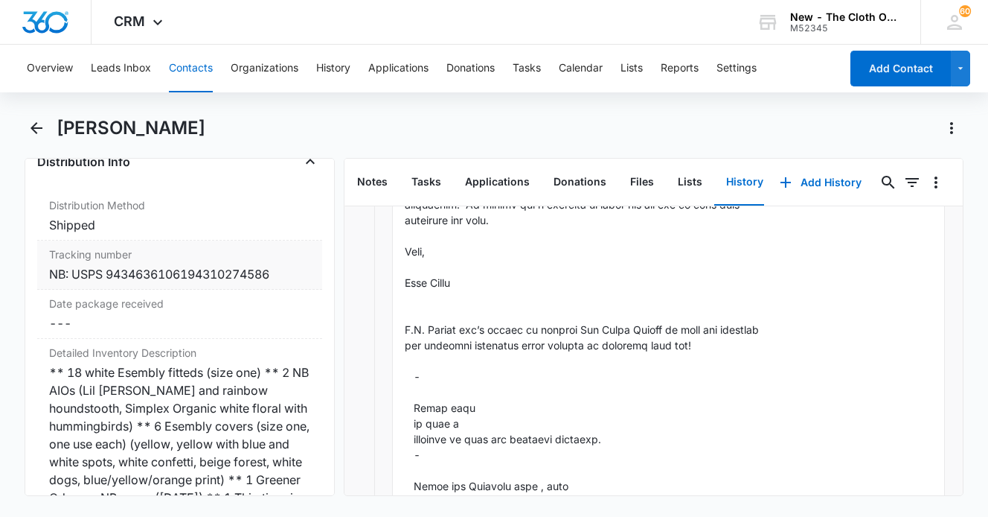
click at [223, 278] on div "NB: USPS 9434636106194310274586" at bounding box center [179, 274] width 261 height 18
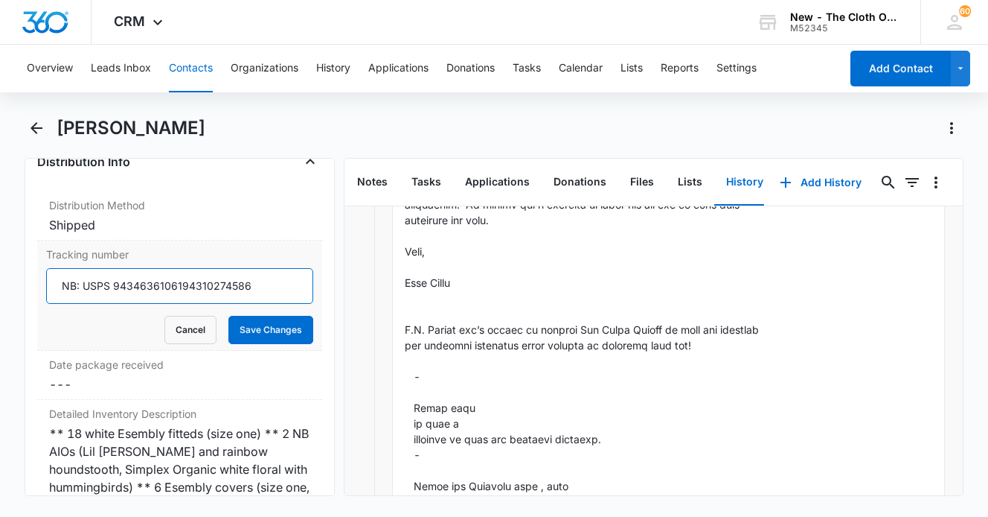
click at [170, 288] on input "NB: USPS 9434636106194310274586" at bounding box center [179, 286] width 267 height 36
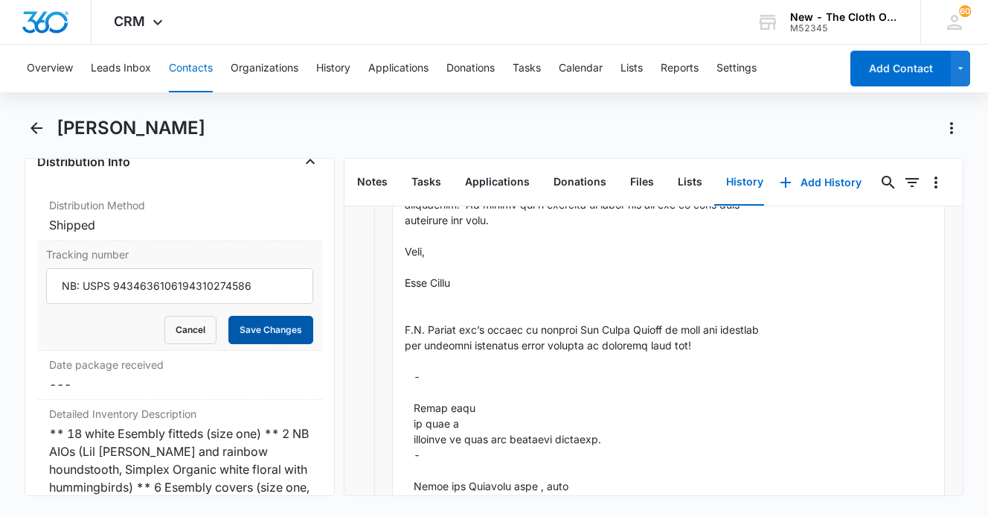
click at [309, 333] on button "Save Changes" at bounding box center [271, 330] width 85 height 28
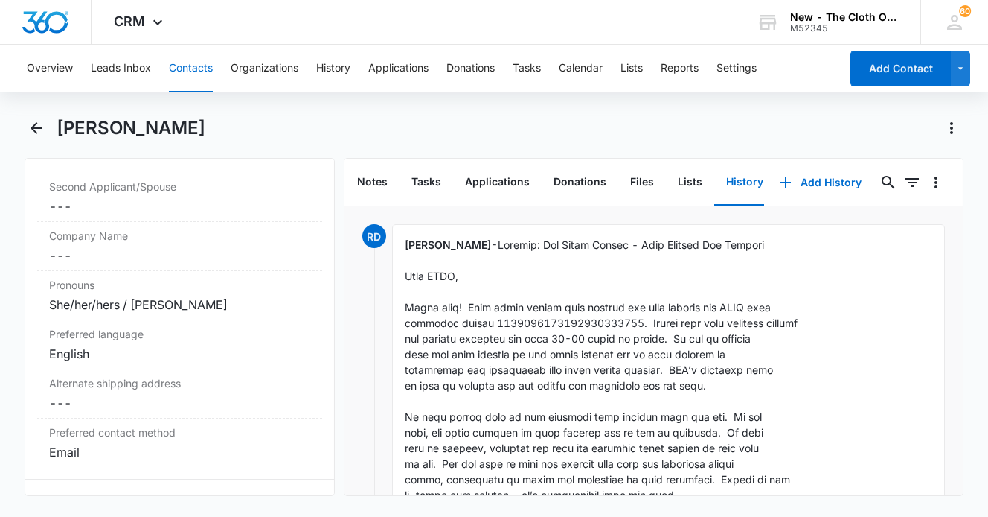
scroll to position [723, 0]
